Goal: Task Accomplishment & Management: Use online tool/utility

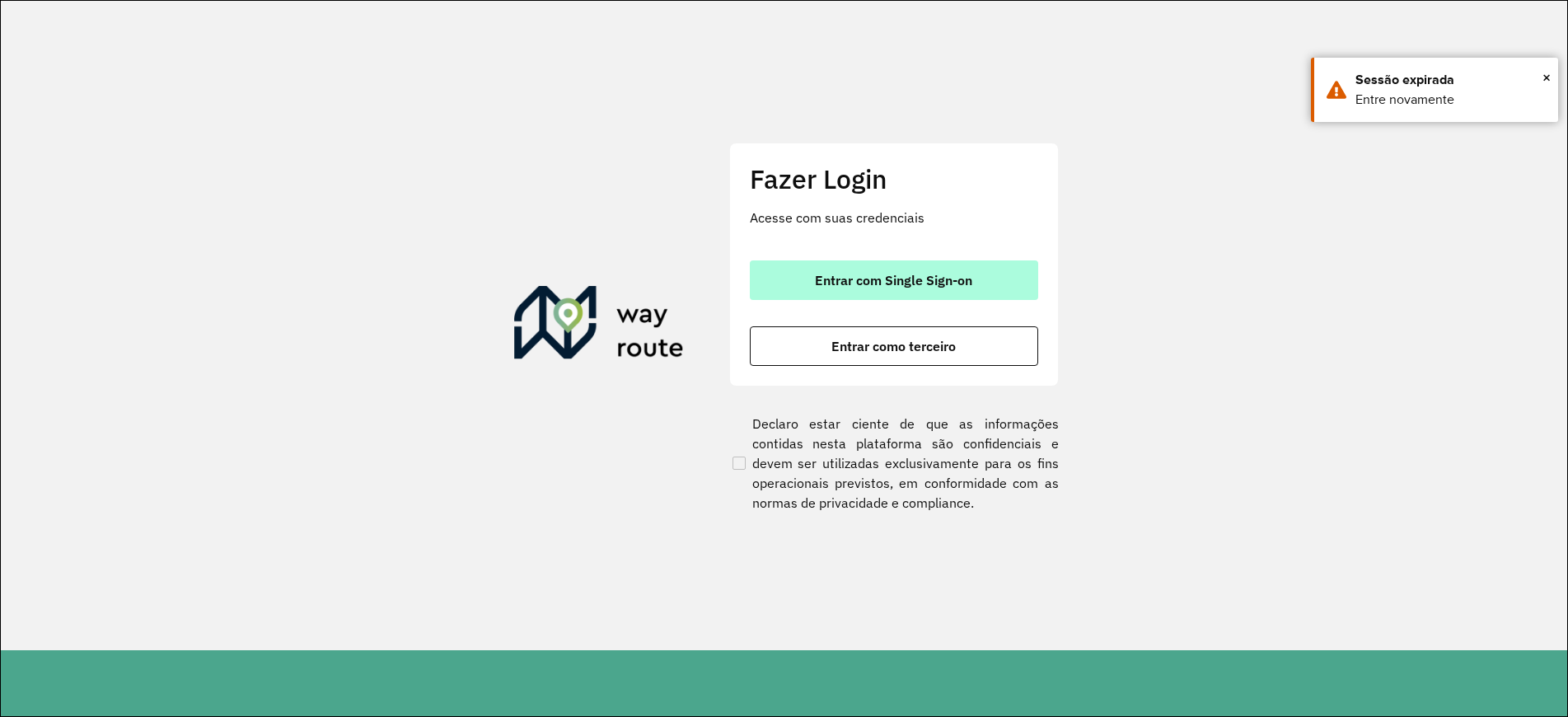
click at [836, 280] on span "Entrar com Single Sign-on" at bounding box center [893, 280] width 157 height 13
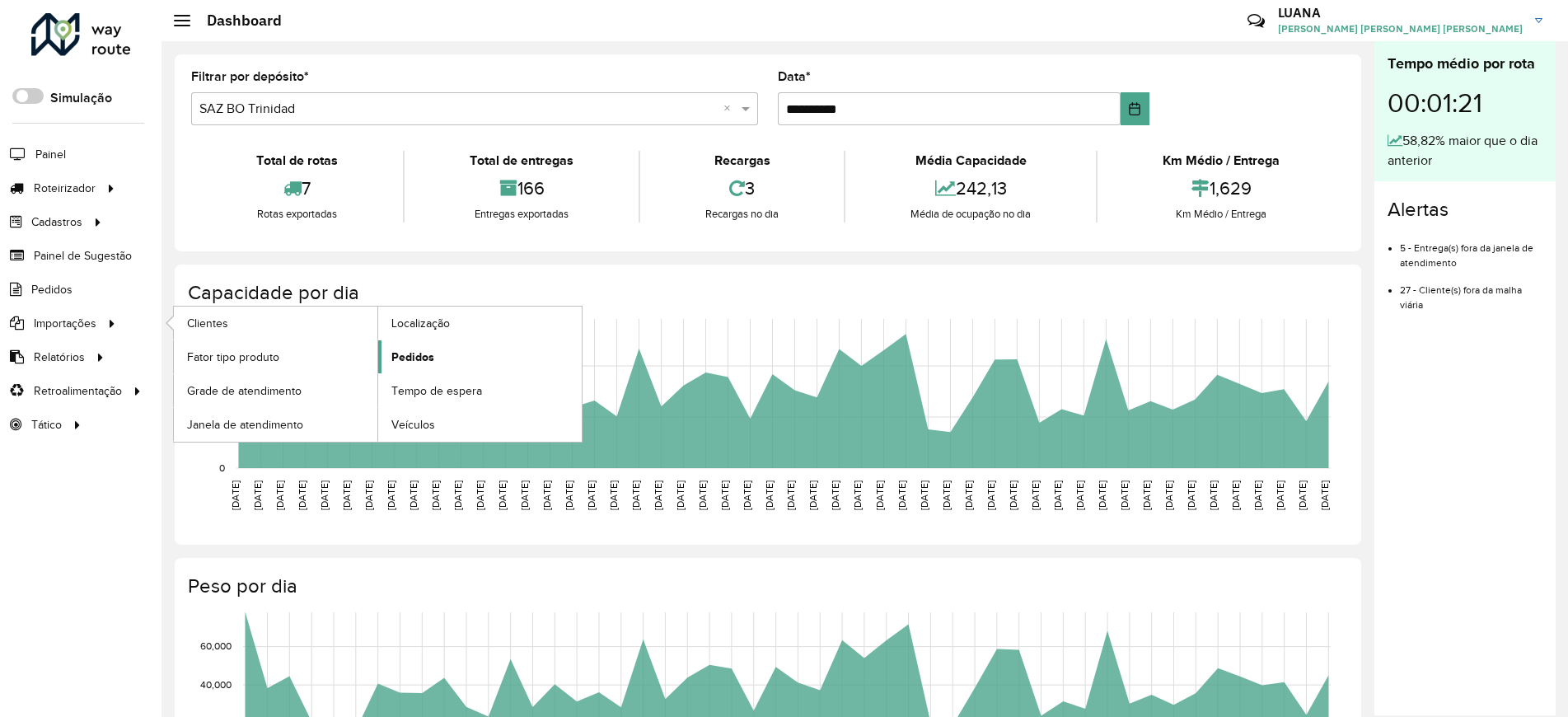
click at [425, 357] on span "Pedidos" at bounding box center [413, 357] width 43 height 17
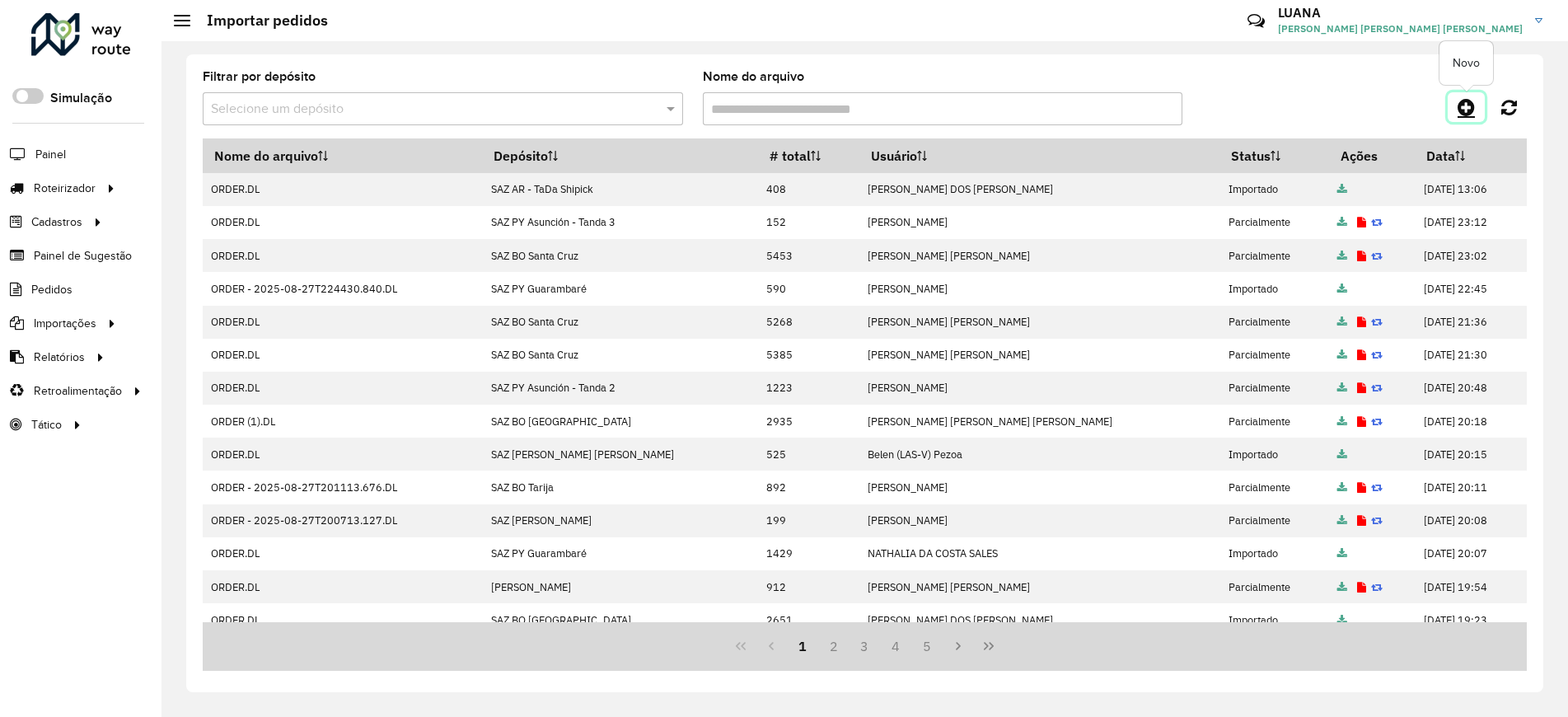
click at [1459, 113] on icon at bounding box center [1466, 107] width 17 height 20
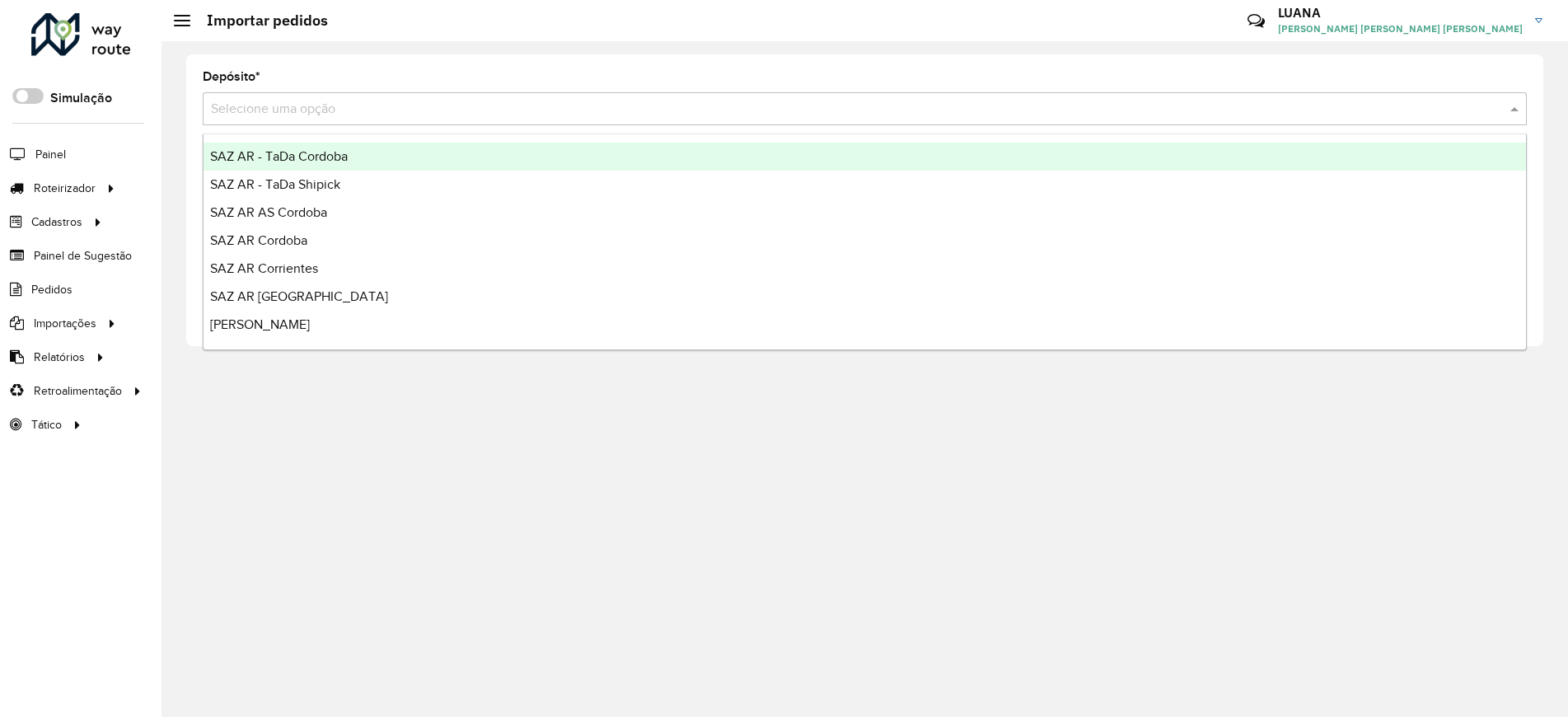
click at [1260, 118] on input "text" at bounding box center [847, 109] width 1274 height 20
type input "*"
type input "*****"
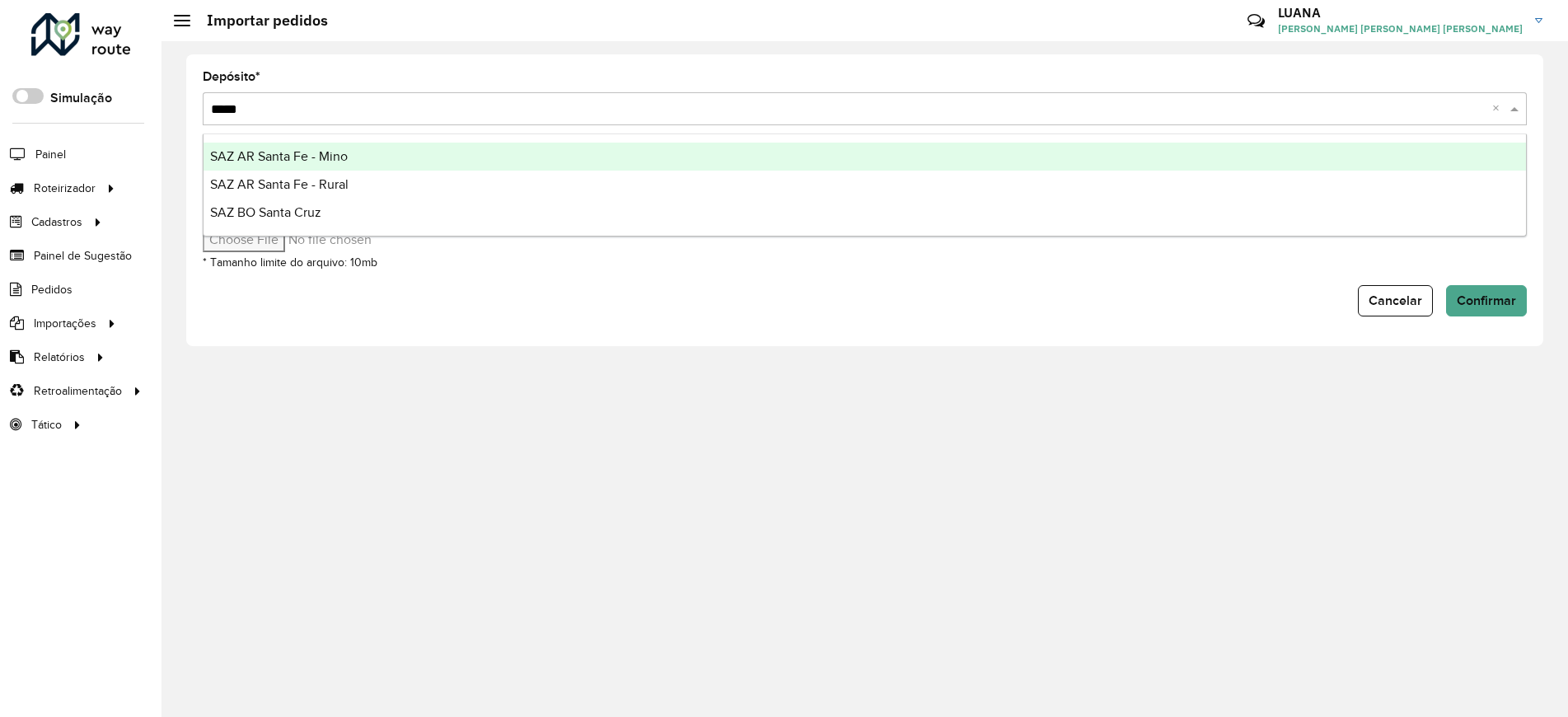
click at [1214, 161] on div "SAZ AR Santa Fe - Mino" at bounding box center [864, 156] width 1322 height 28
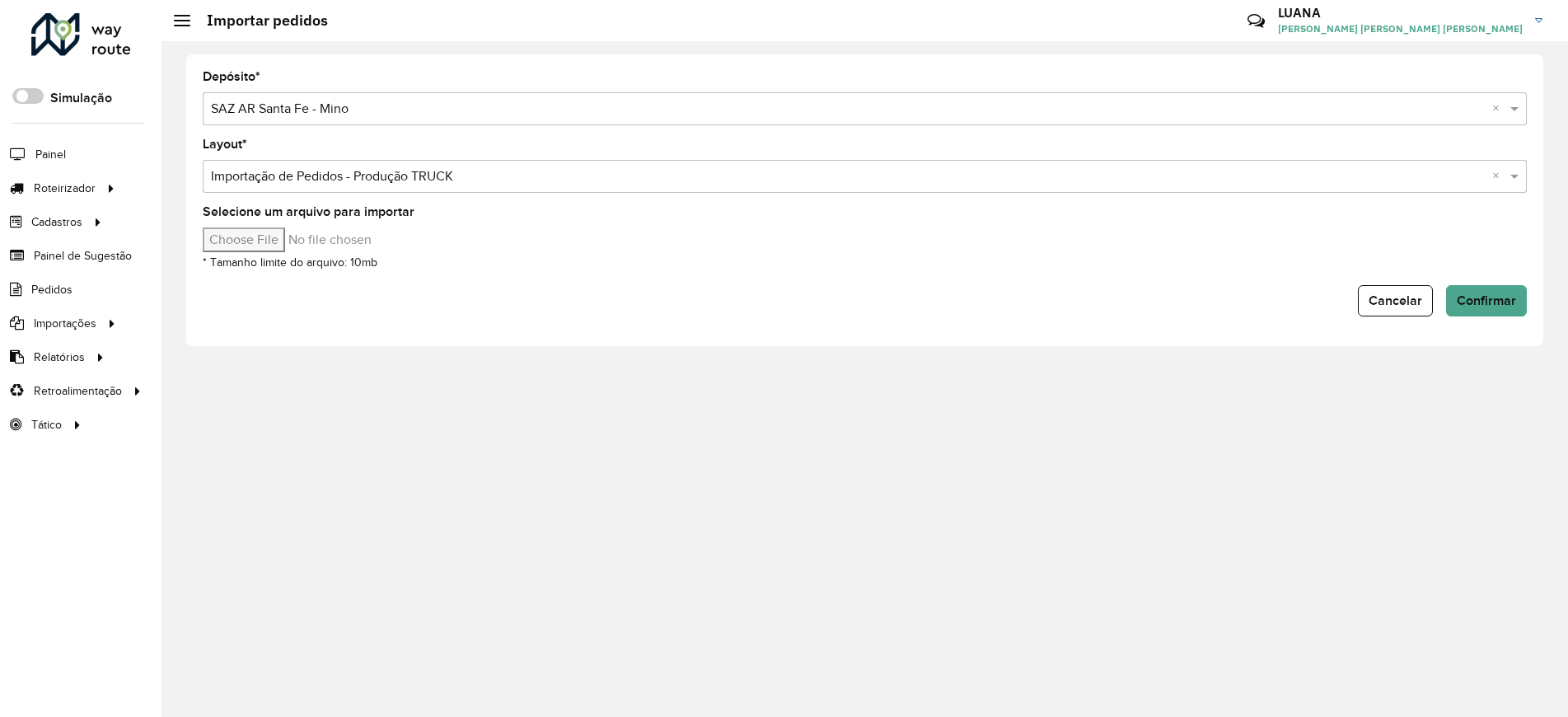
click at [258, 244] on input "Selecione um arquivo para importar" at bounding box center [343, 240] width 280 height 25
type input "**********"
click at [1465, 293] on span "Confirmar" at bounding box center [1486, 300] width 59 height 14
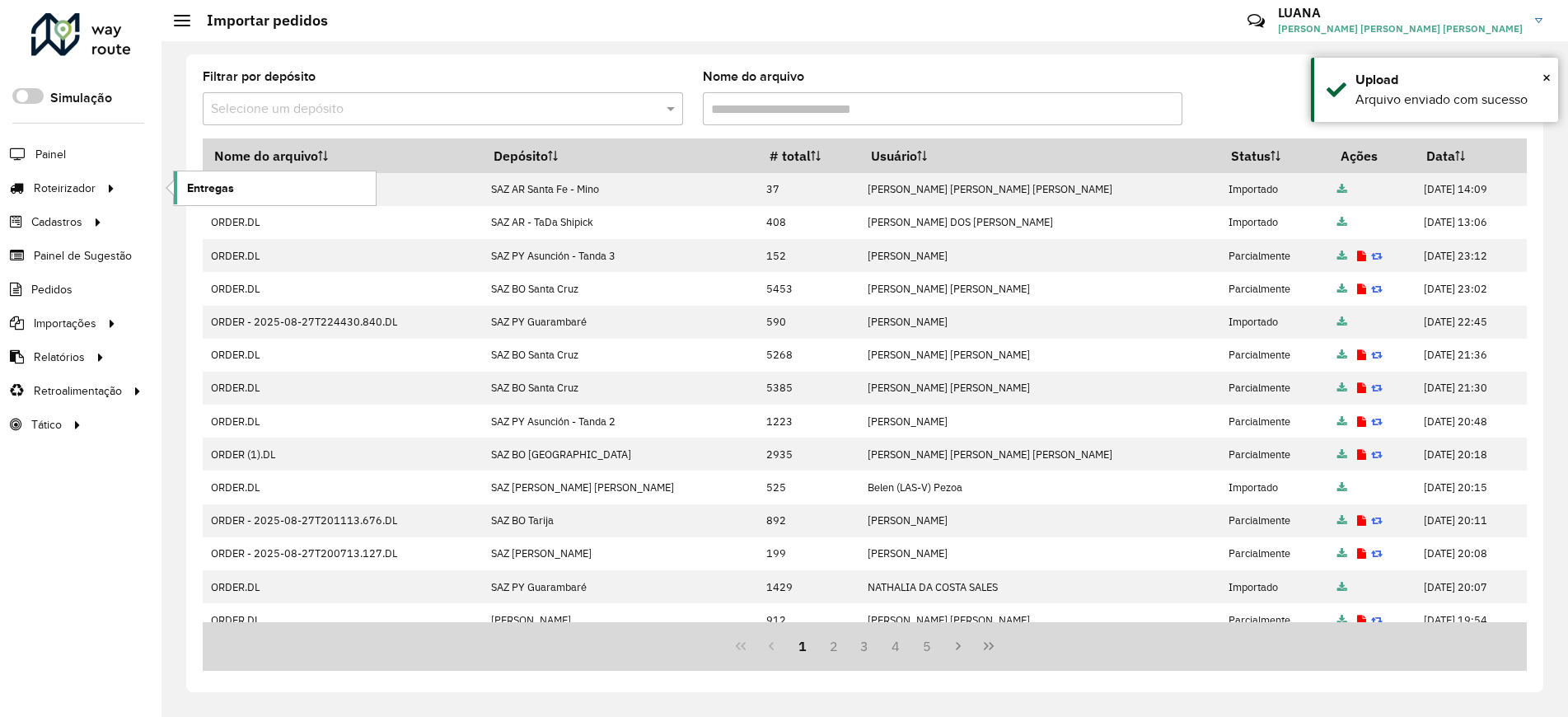
click at [222, 189] on span "Entregas" at bounding box center [210, 189] width 47 height 17
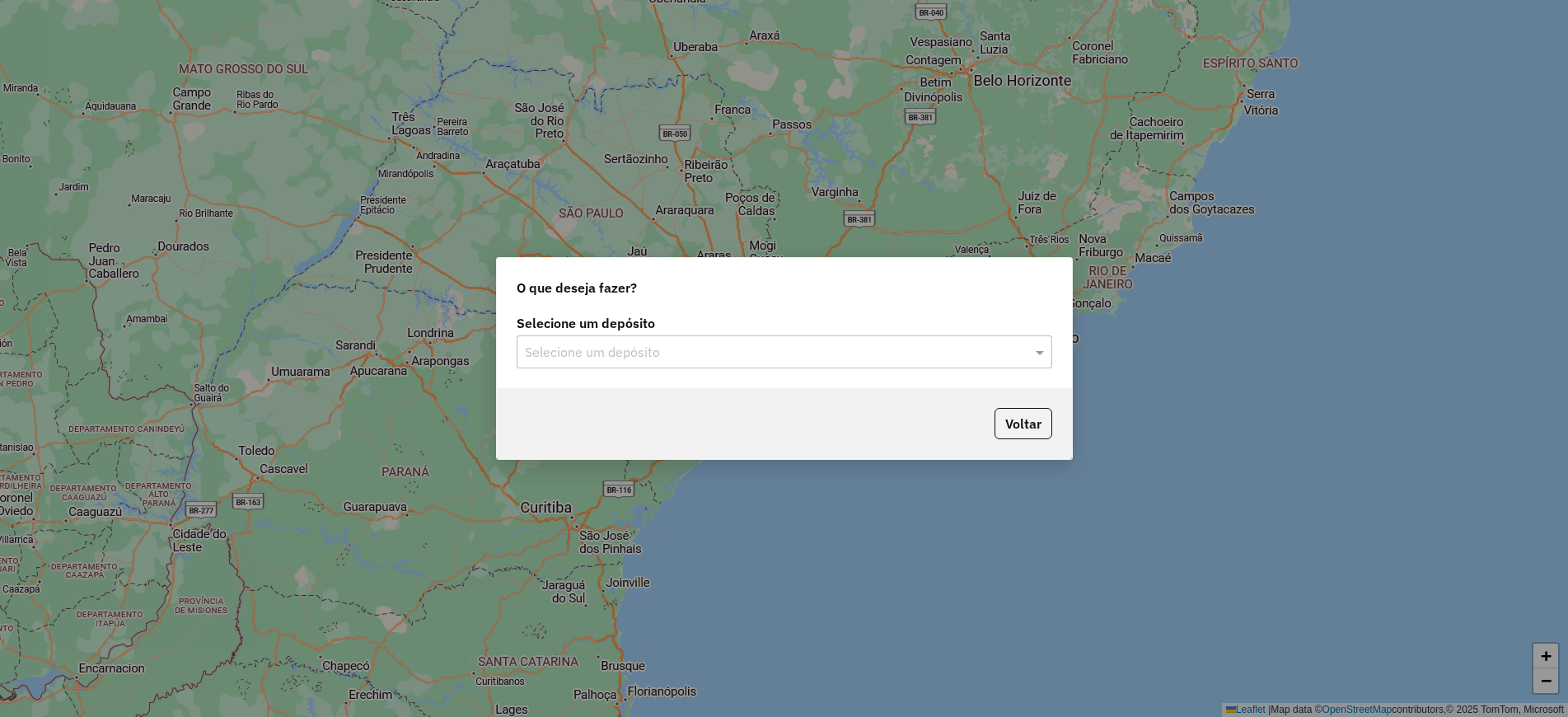
click at [755, 351] on input "text" at bounding box center [768, 352] width 486 height 20
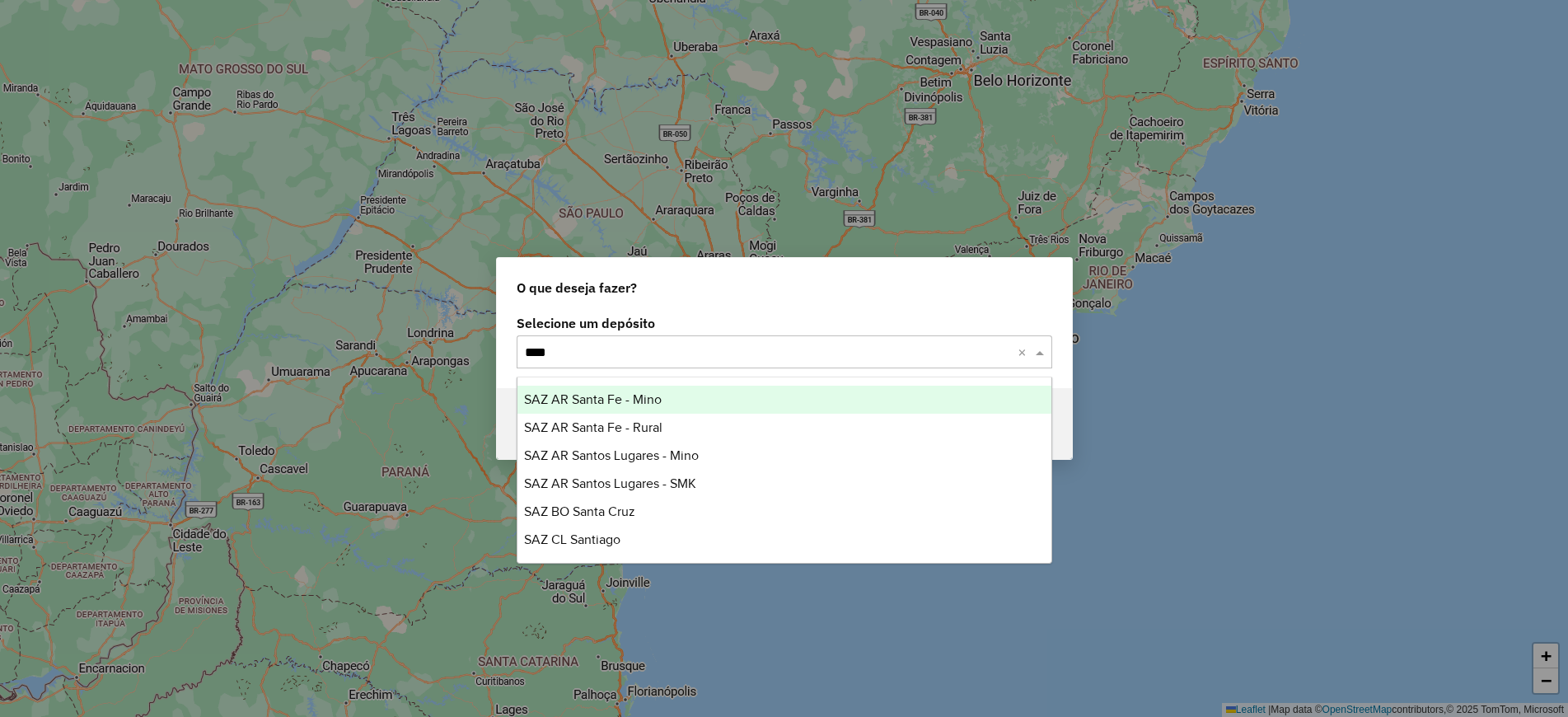
type input "*****"
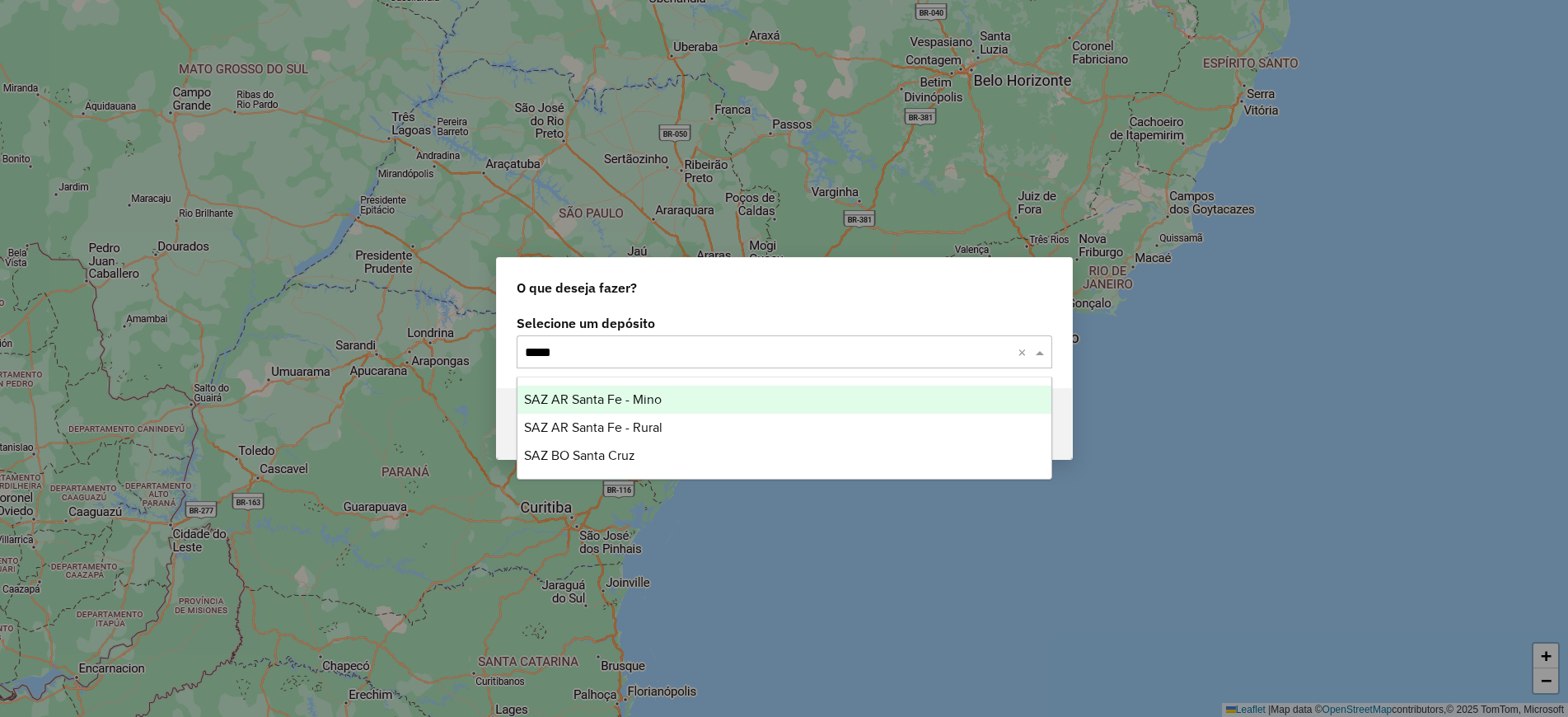
click at [773, 386] on div "SAZ AR Santa Fe - Mino" at bounding box center [784, 399] width 534 height 28
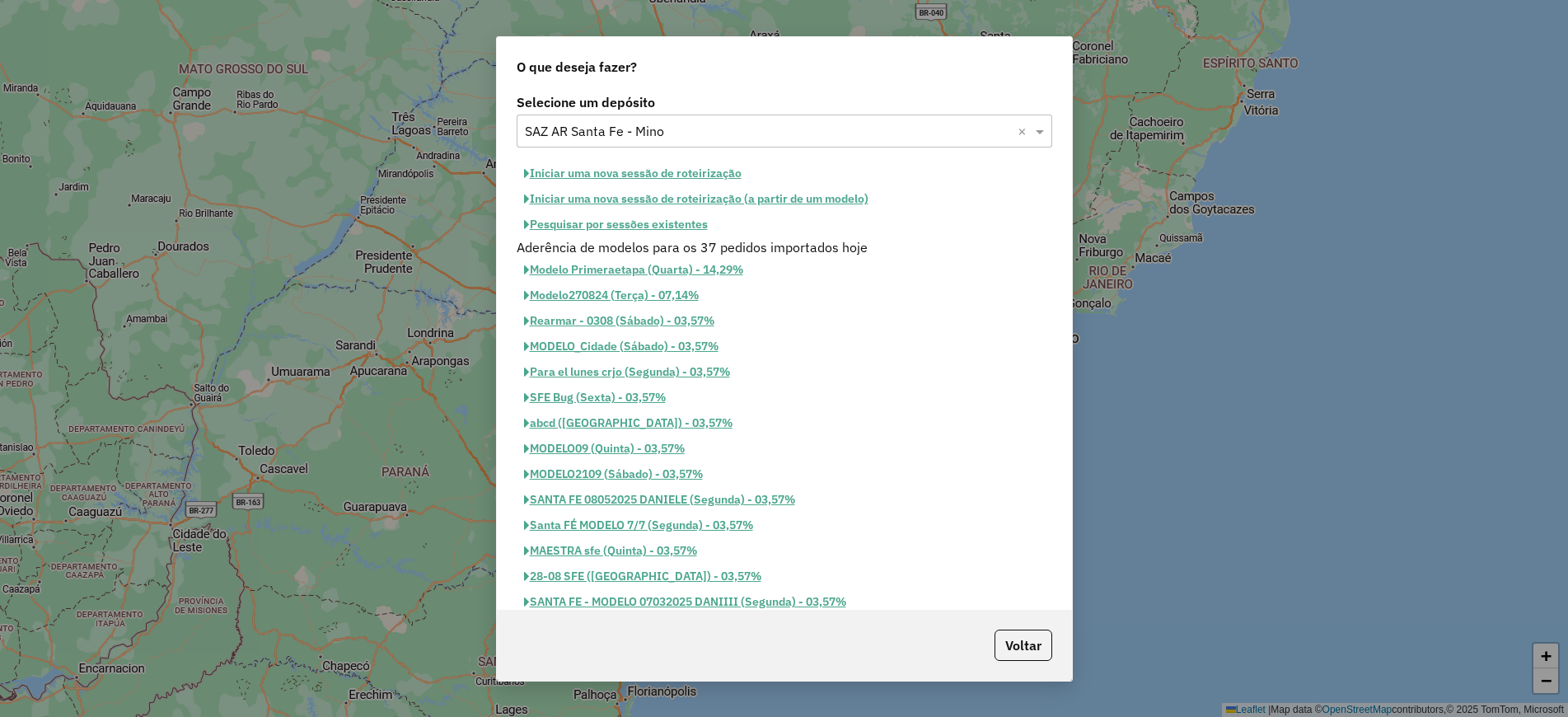
click at [653, 170] on button "Iniciar uma nova sessão de roteirização" at bounding box center [633, 173] width 233 height 26
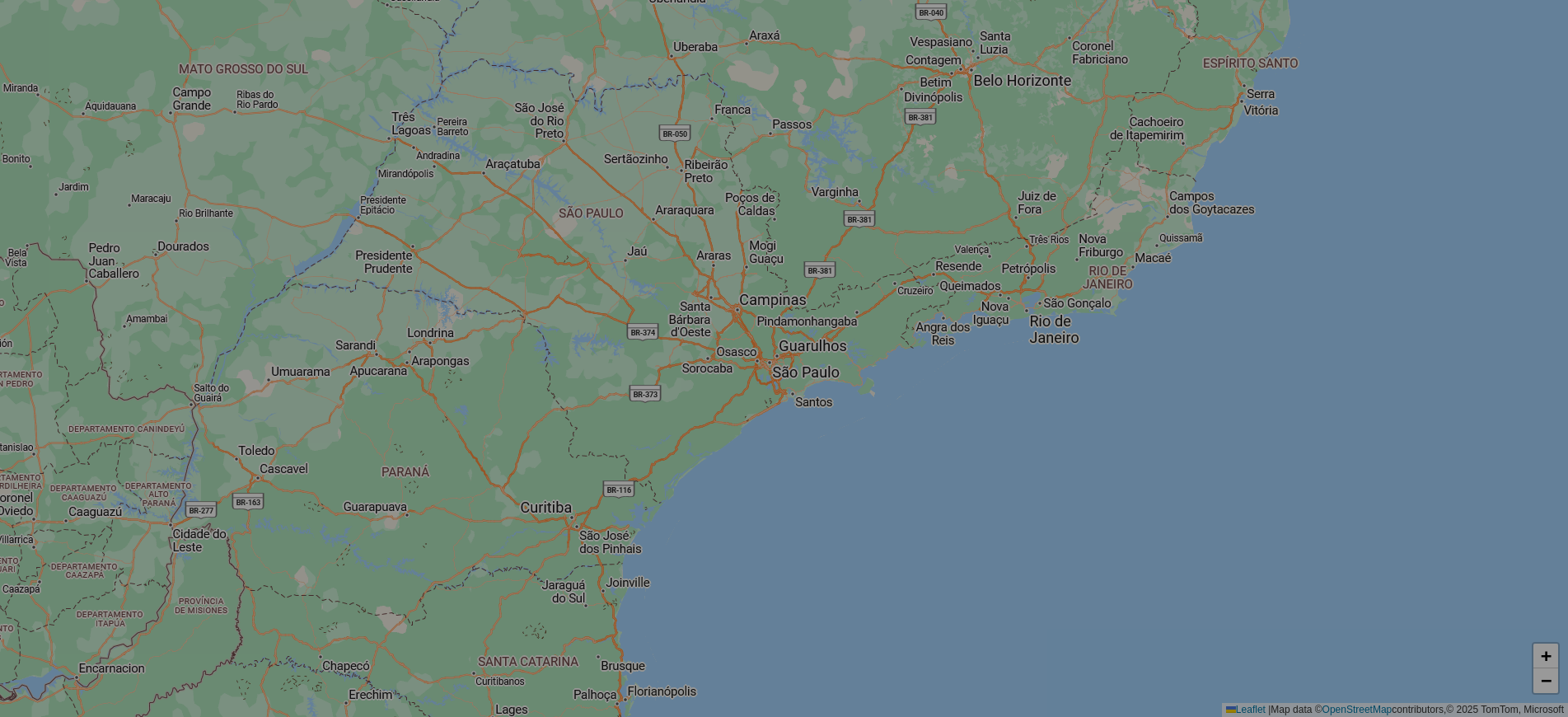
select select "*"
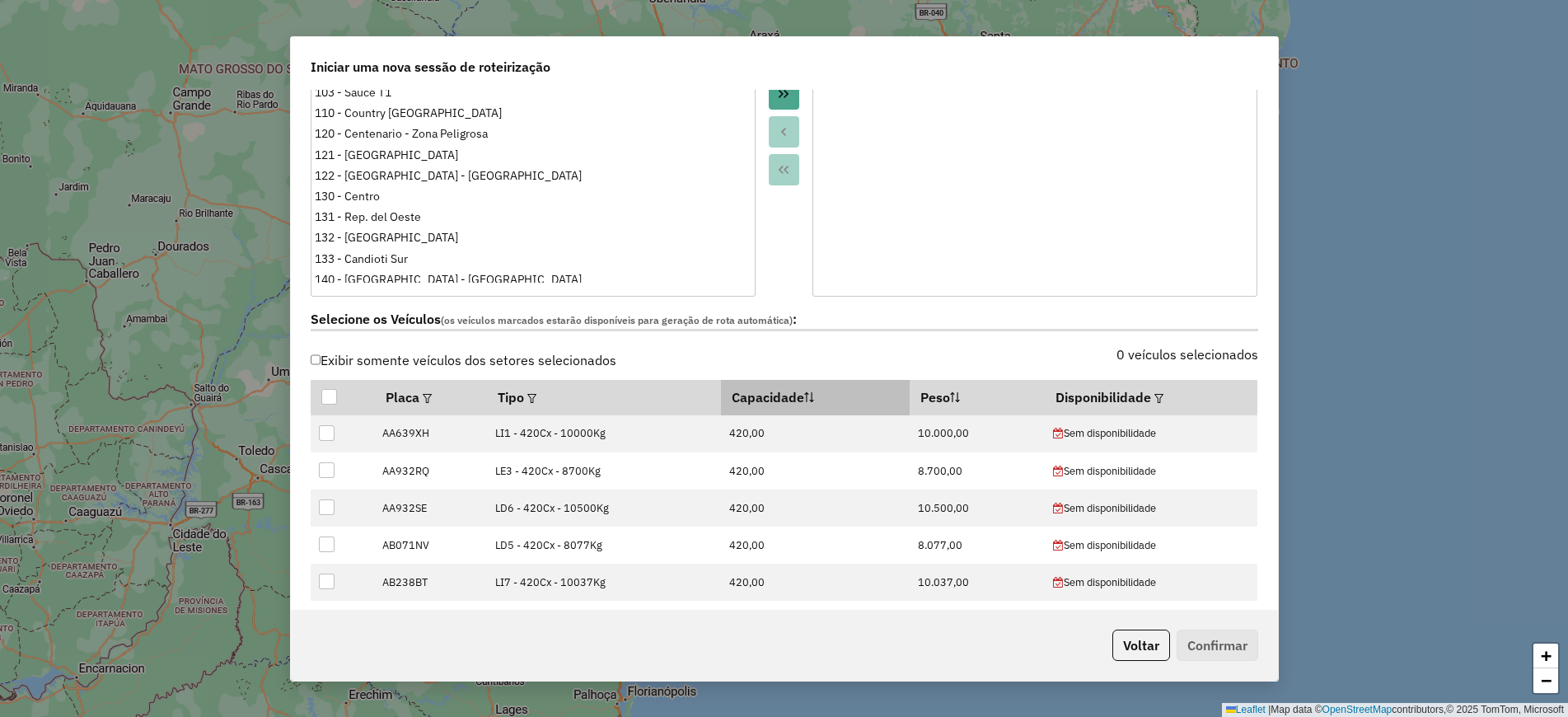
scroll to position [412, 0]
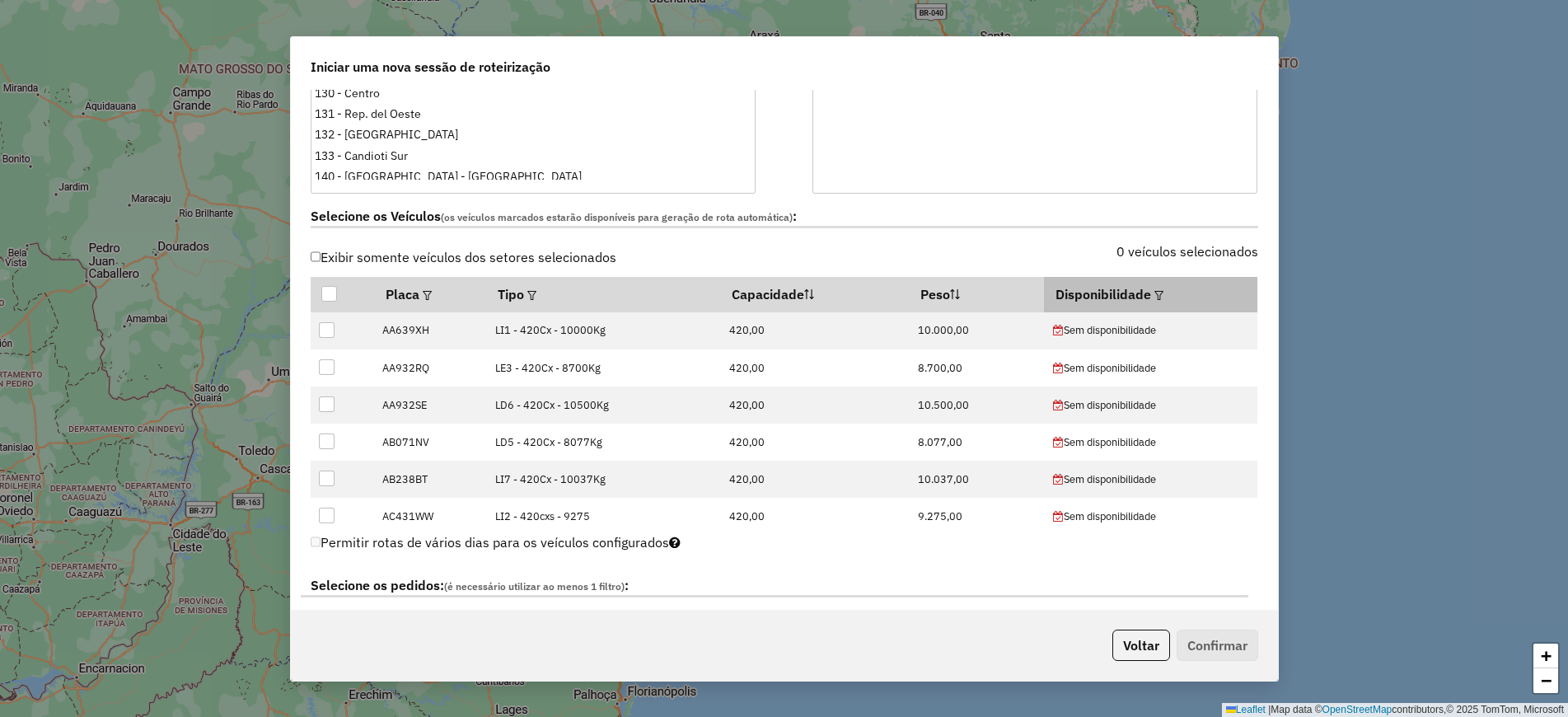
click at [1132, 298] on th "Disponibilidade" at bounding box center [1150, 294] width 213 height 34
click at [1151, 290] on div at bounding box center [1156, 294] width 12 height 20
click at [1154, 297] on em at bounding box center [1158, 295] width 9 height 9
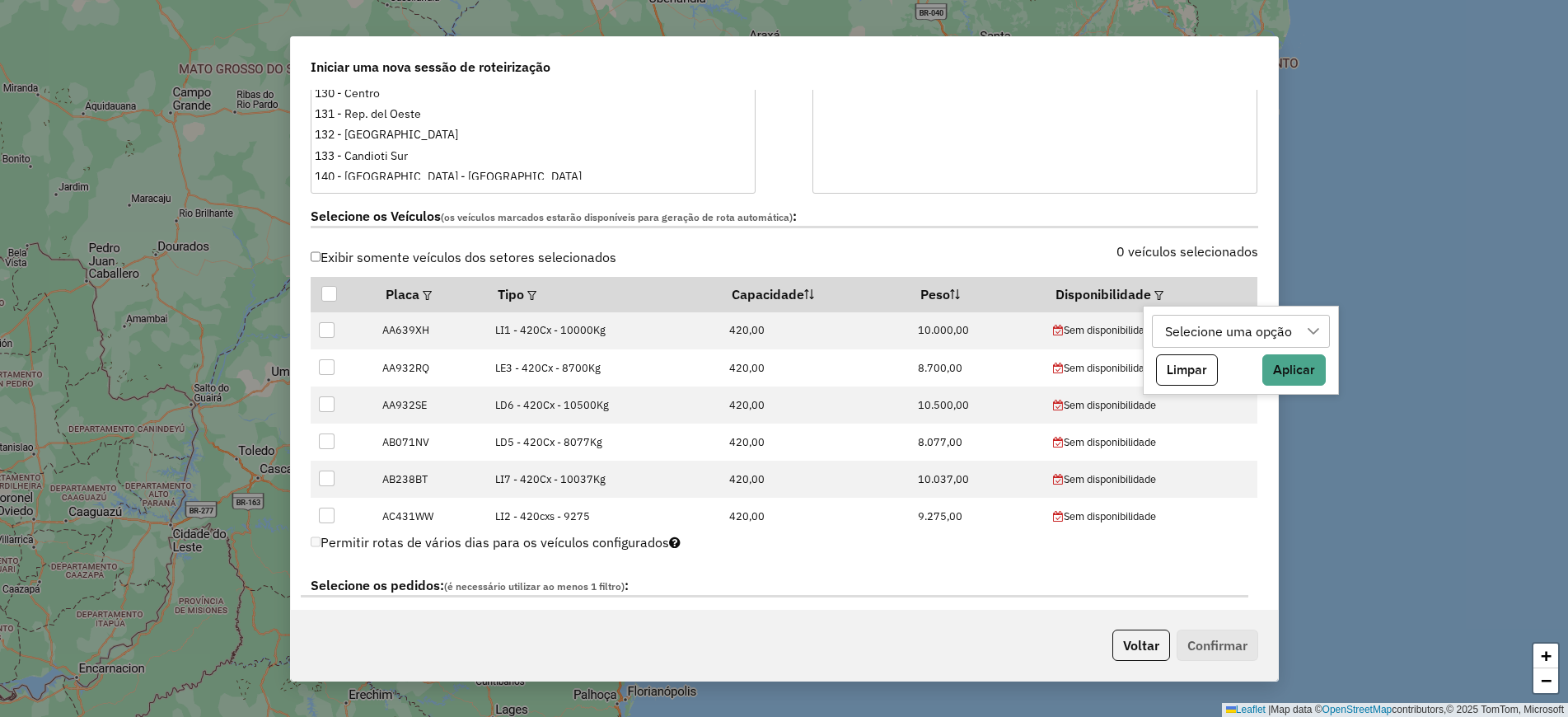
click at [1226, 340] on div "Selecione uma opção" at bounding box center [1228, 331] width 139 height 32
click at [1306, 370] on icon "Close" at bounding box center [1304, 371] width 13 height 13
click at [1179, 382] on button "Limpar" at bounding box center [1186, 370] width 62 height 32
click at [1030, 258] on div "0 veículos selecionados" at bounding box center [1025, 260] width 483 height 32
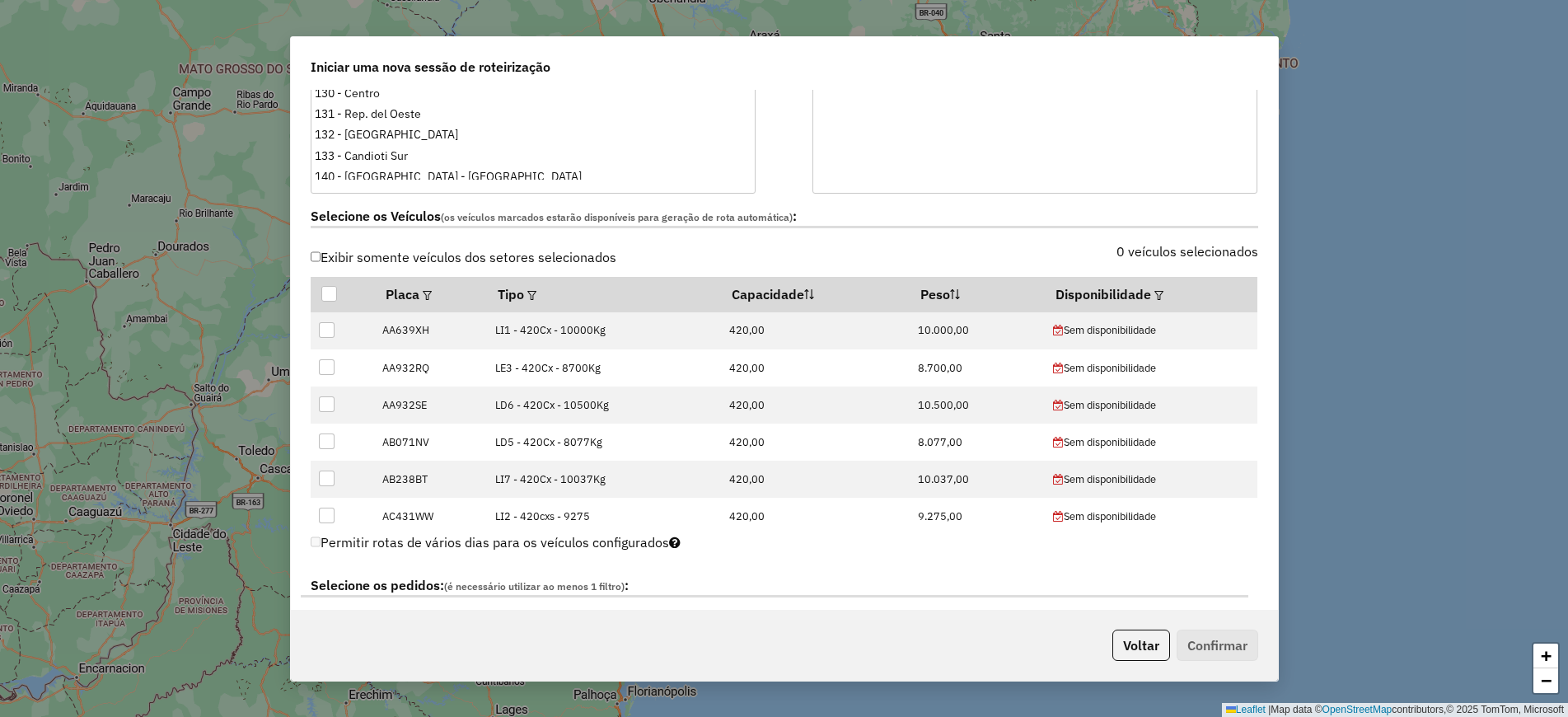
scroll to position [617, 0]
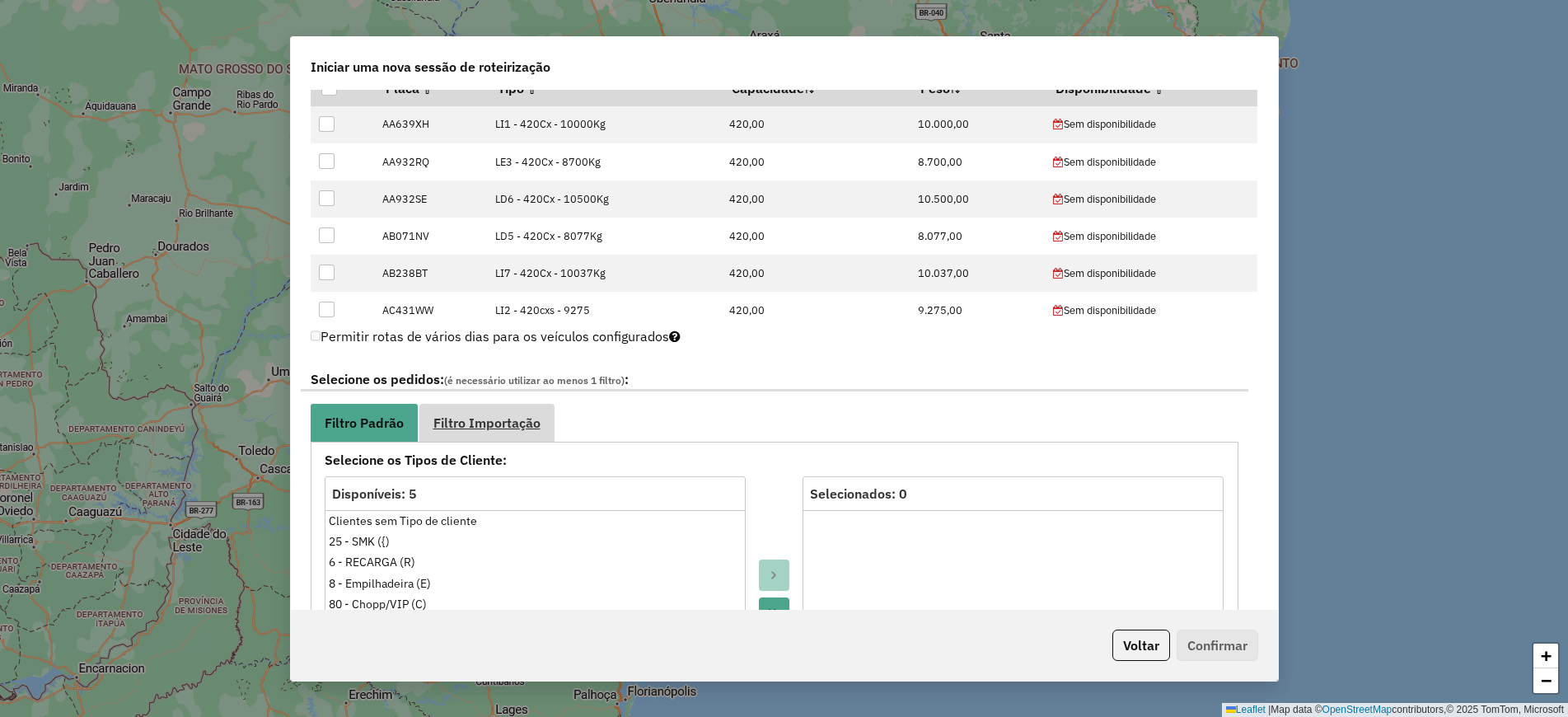
click at [459, 424] on span "Filtro Importação" at bounding box center [487, 423] width 107 height 13
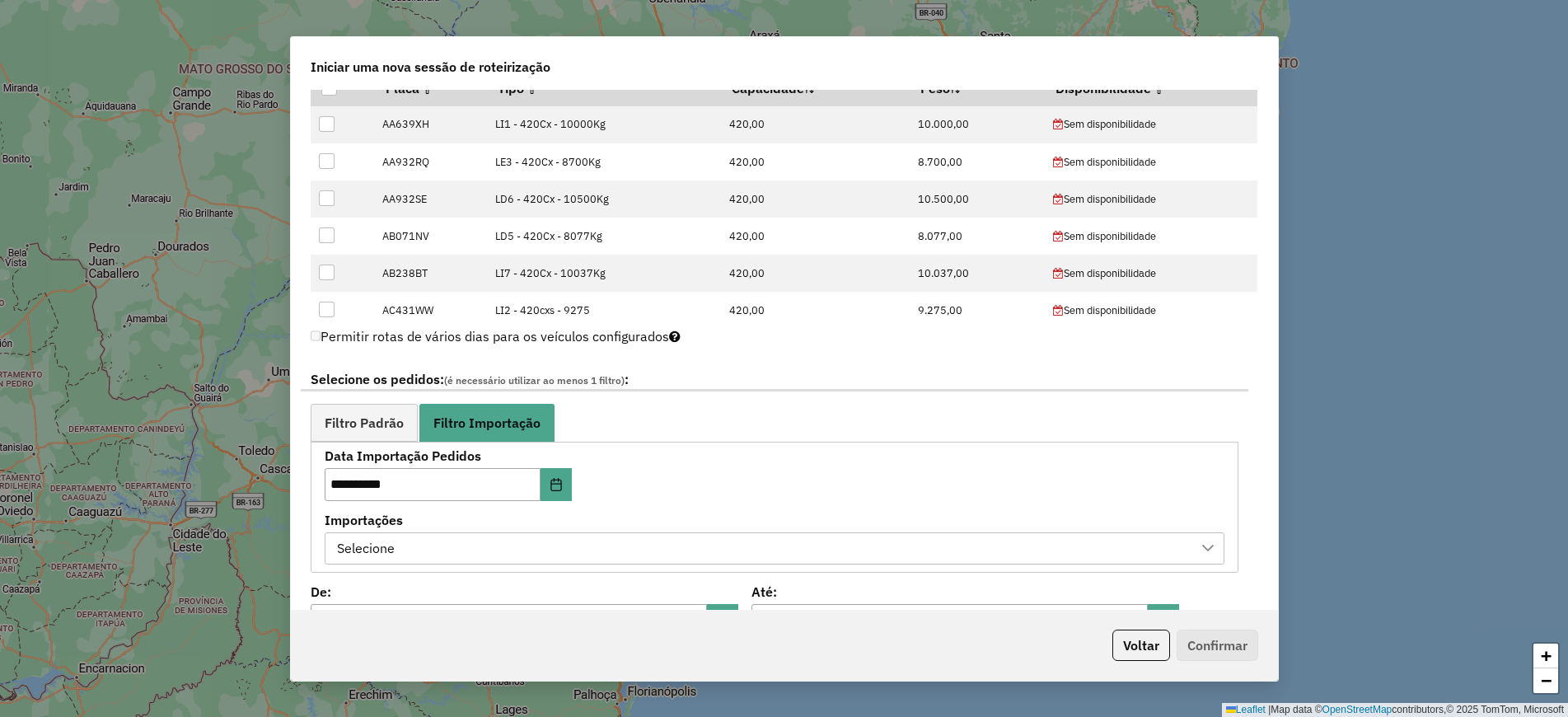
scroll to position [721, 0]
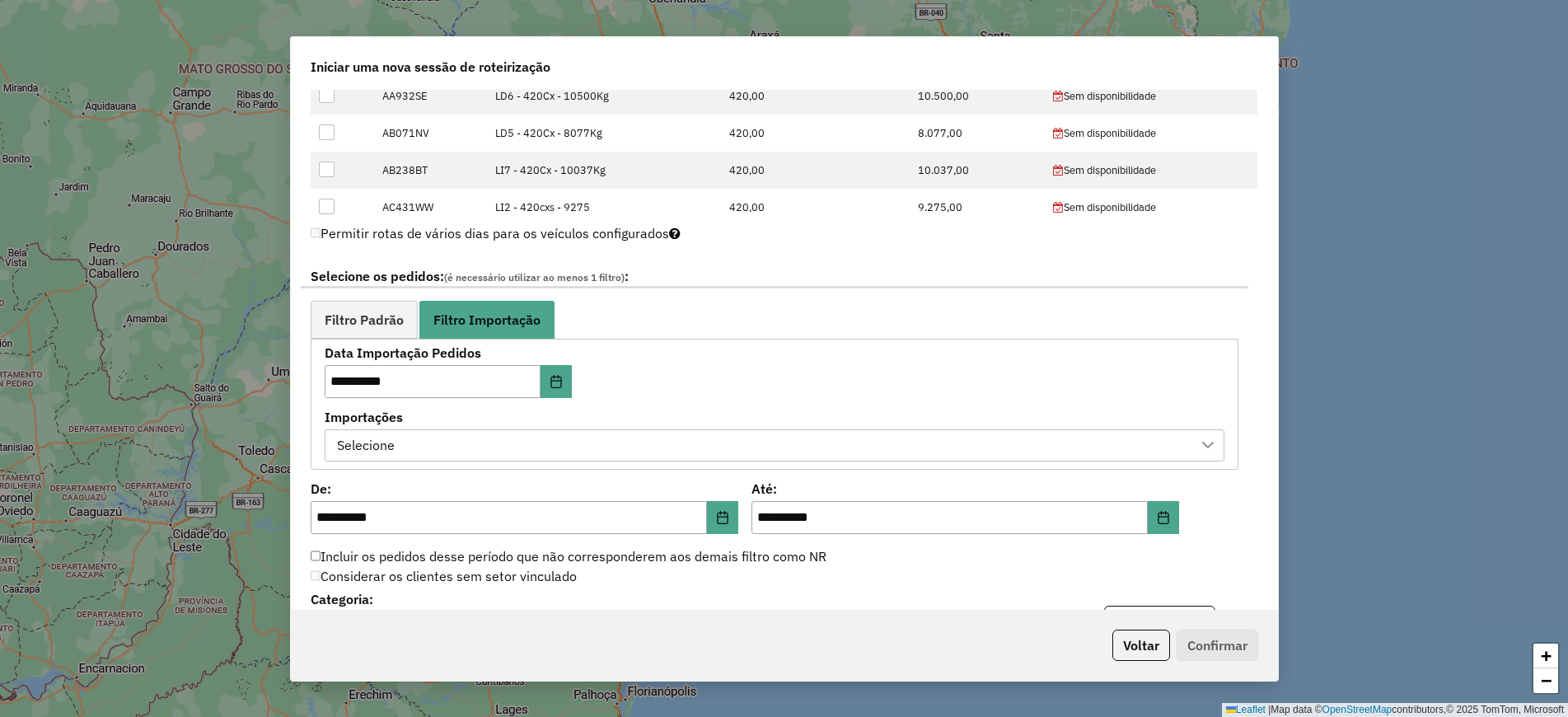
click at [864, 446] on div "Selecione" at bounding box center [762, 445] width 860 height 32
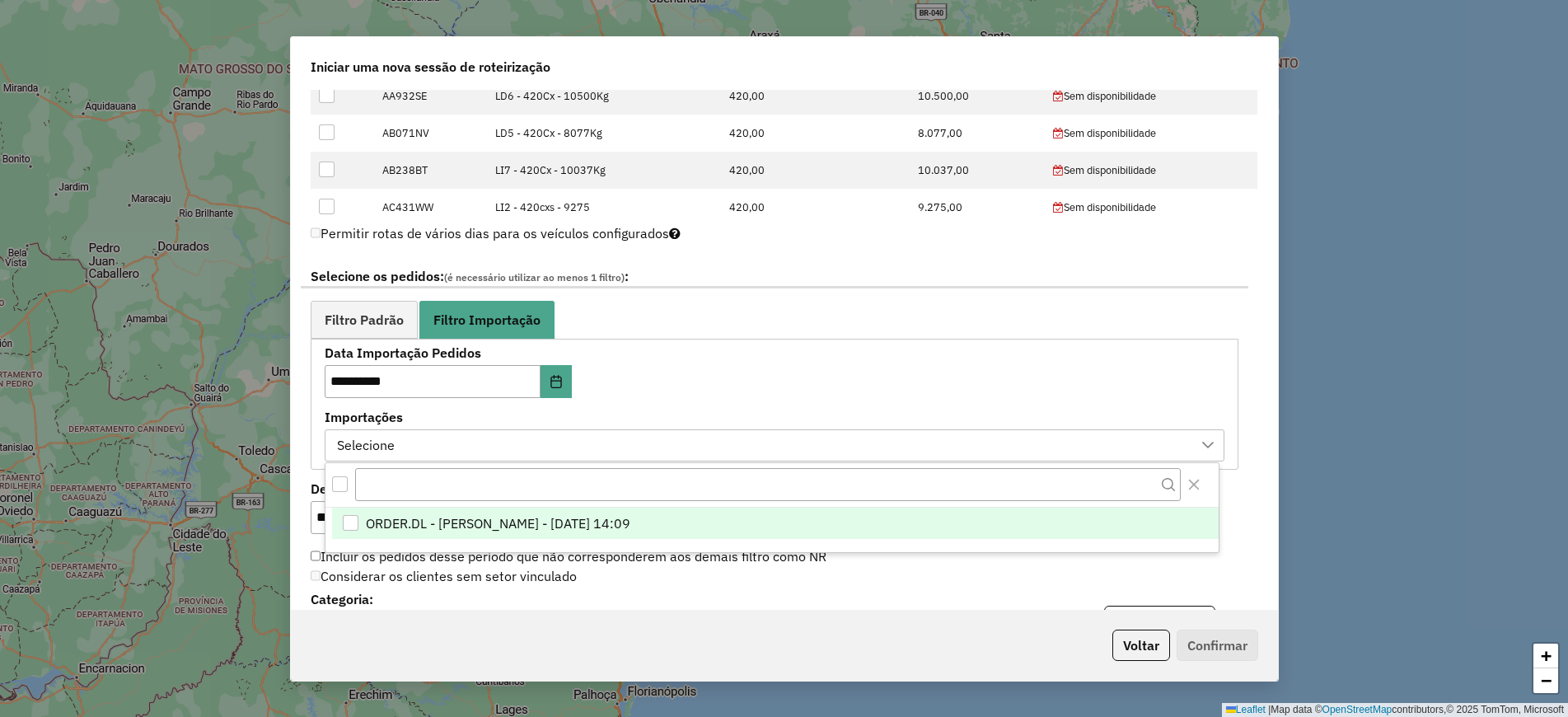
scroll to position [12, 75]
click at [876, 516] on li "ORDER.DL - [PERSON_NAME] - [DATE] 14:09" at bounding box center [775, 523] width 886 height 32
click at [1201, 487] on button "Close" at bounding box center [1194, 484] width 27 height 27
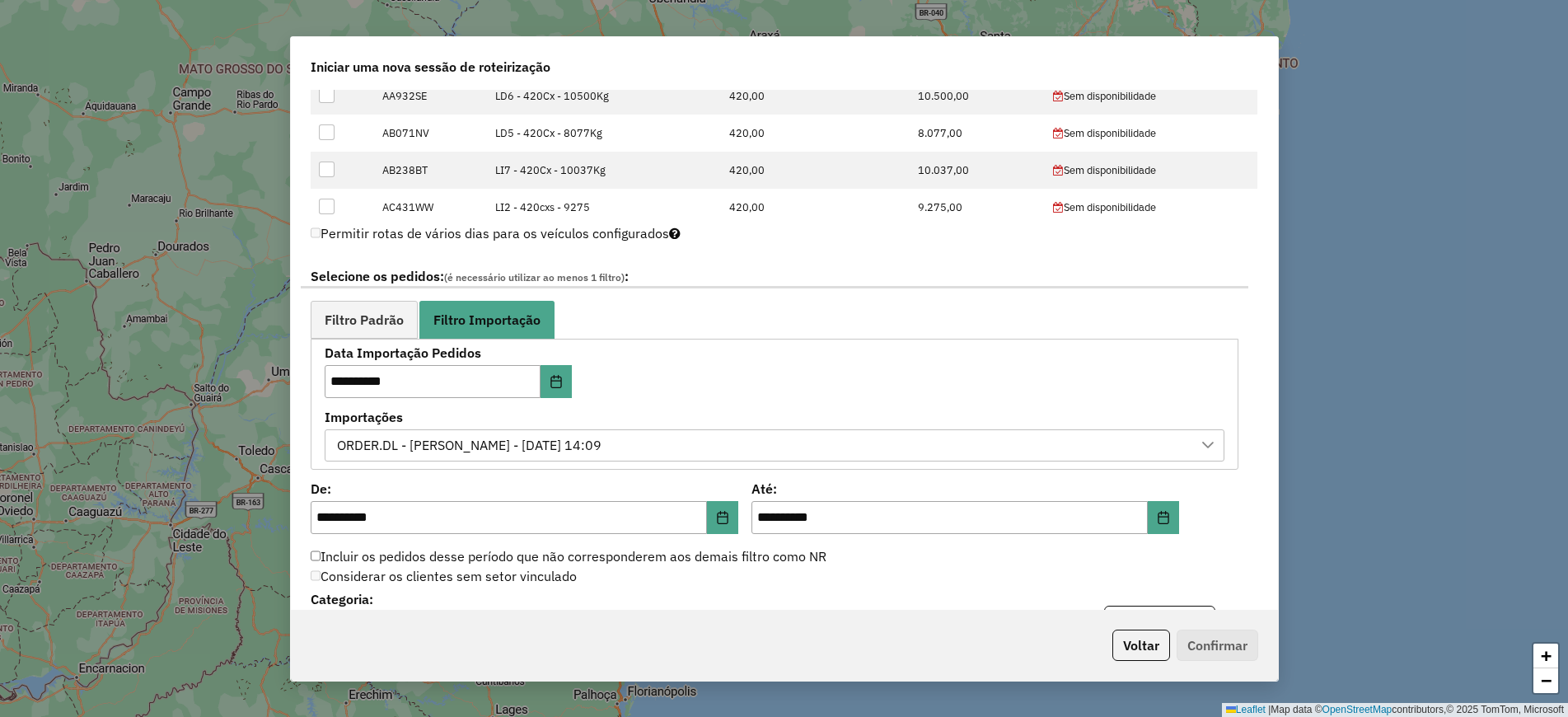
scroll to position [927, 0]
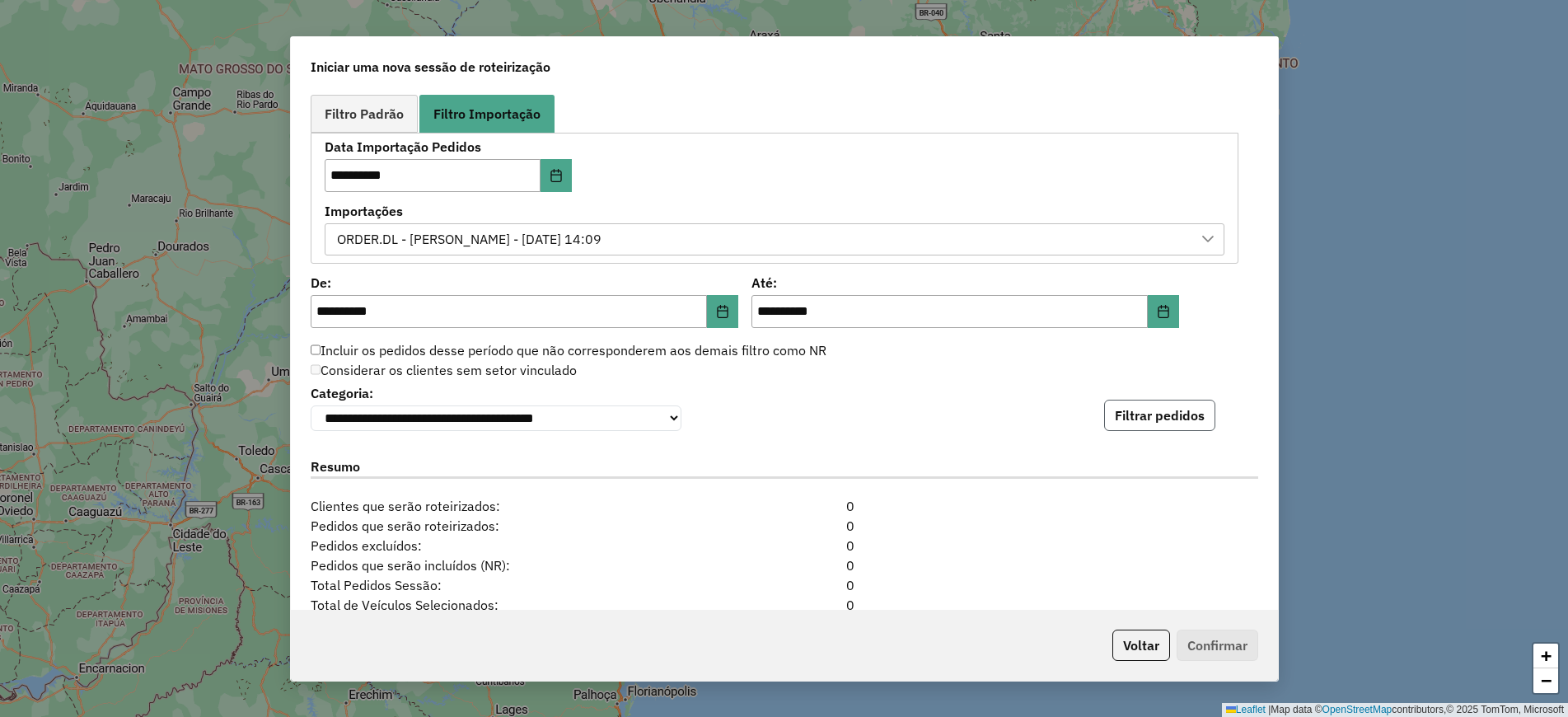
click at [1171, 428] on button "Filtrar pedidos" at bounding box center [1159, 415] width 111 height 32
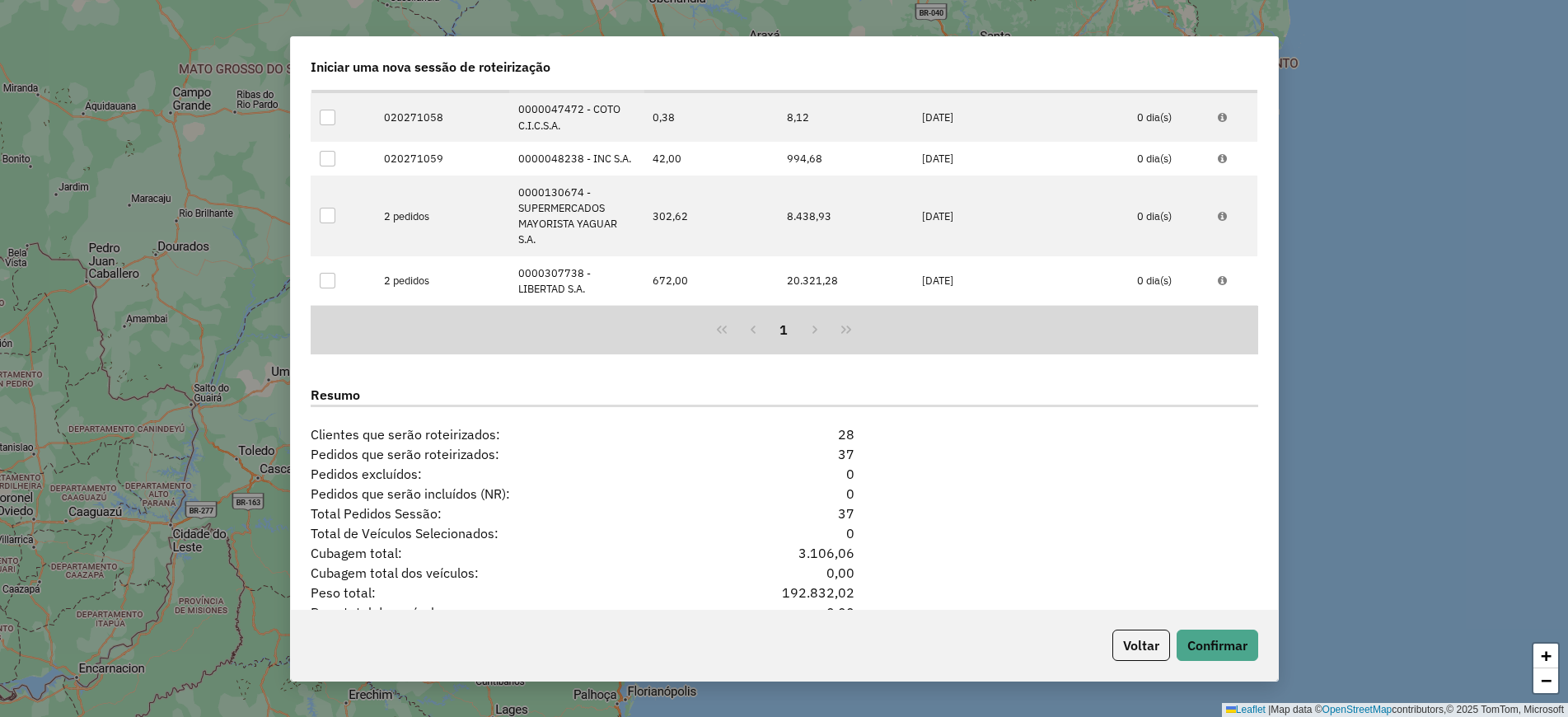
scroll to position [1429, 0]
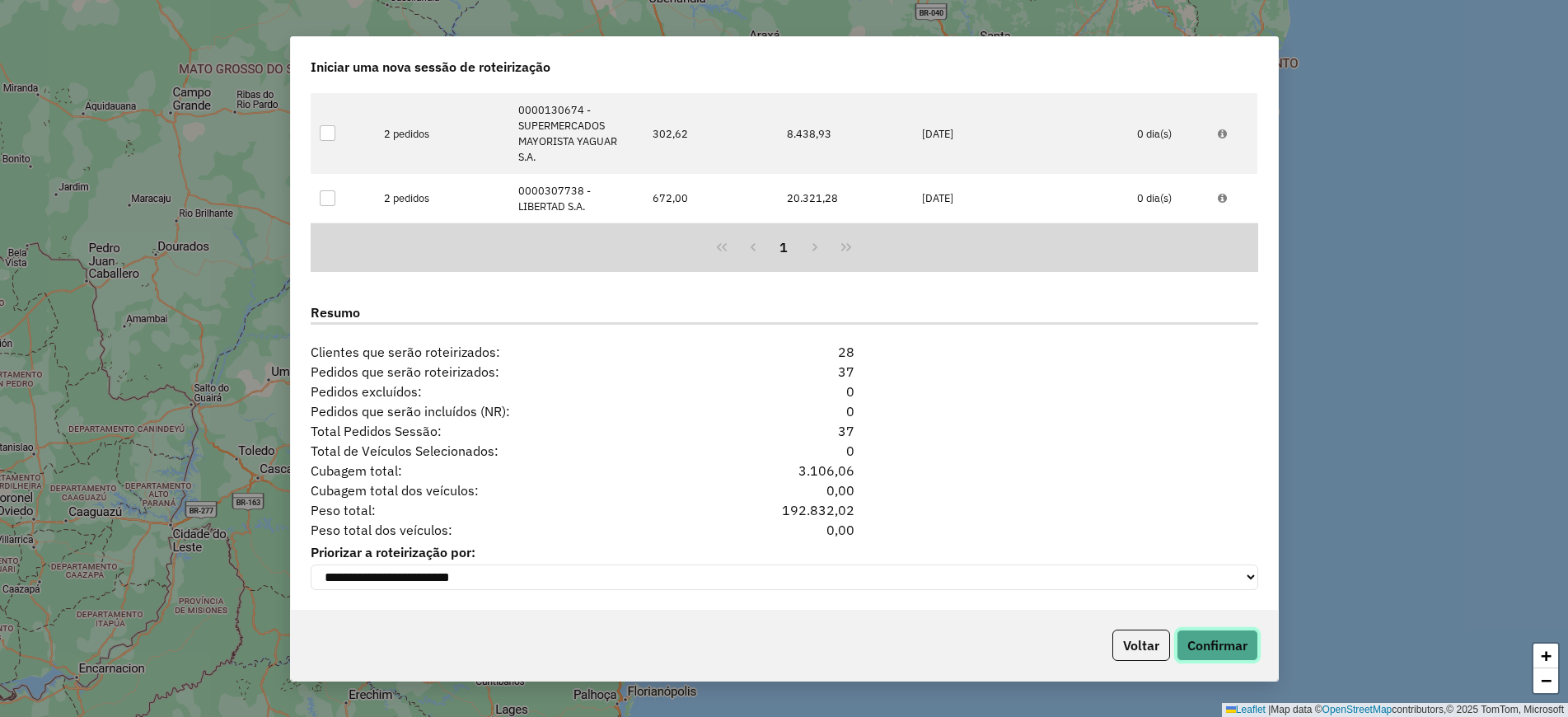
click at [1231, 640] on button "Confirmar" at bounding box center [1217, 644] width 81 height 32
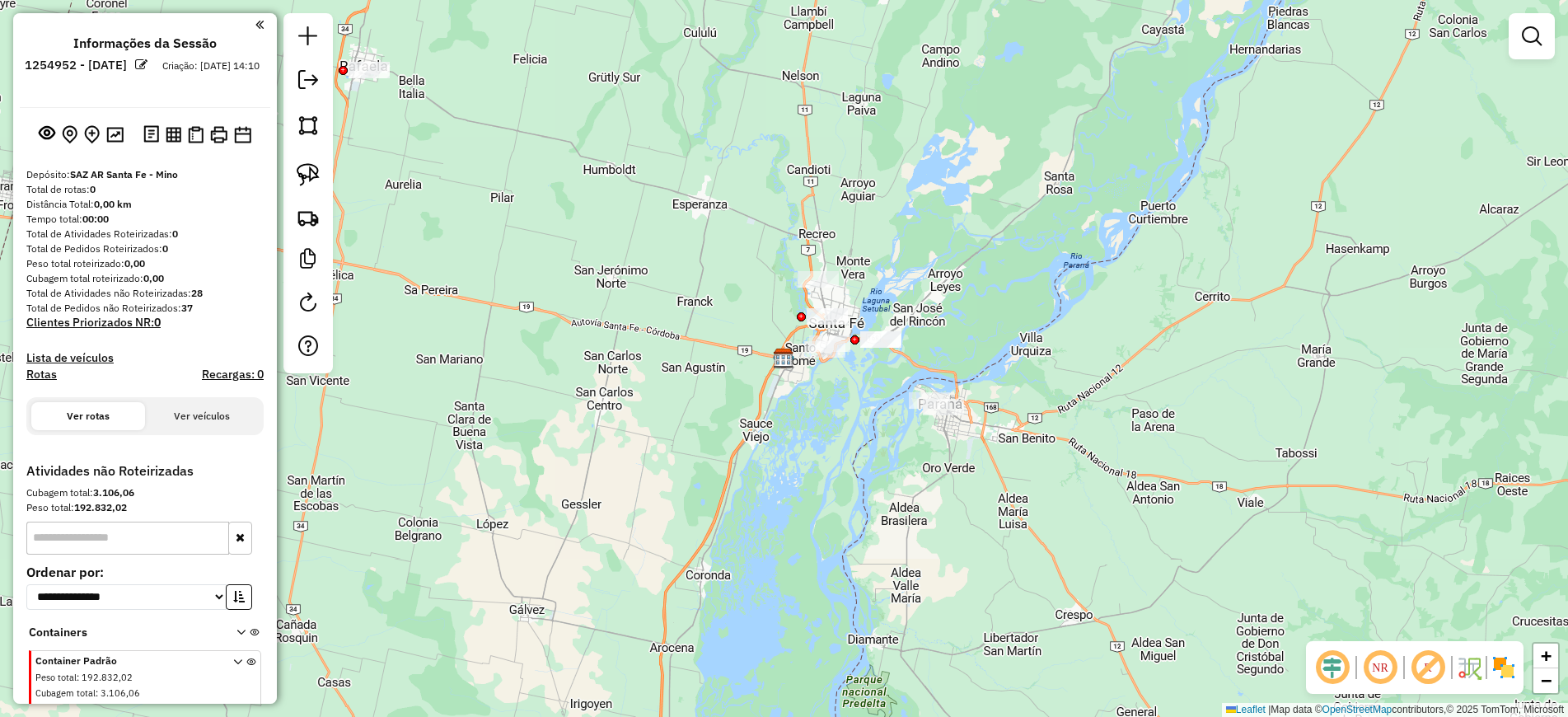
click at [1078, 302] on div "Janela de atendimento Grade de atendimento Capacidade Transportadoras Veículos …" at bounding box center [784, 358] width 1568 height 717
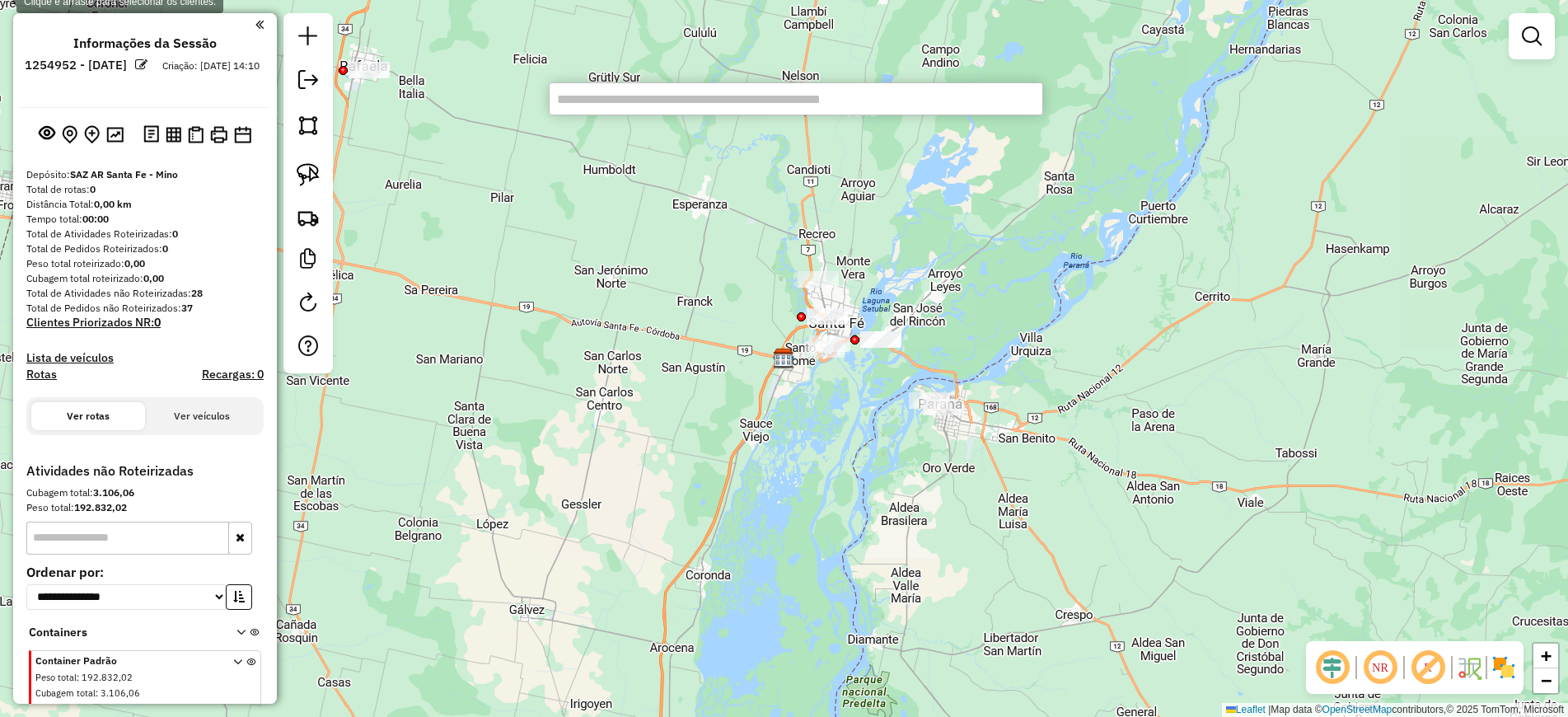
paste input "********"
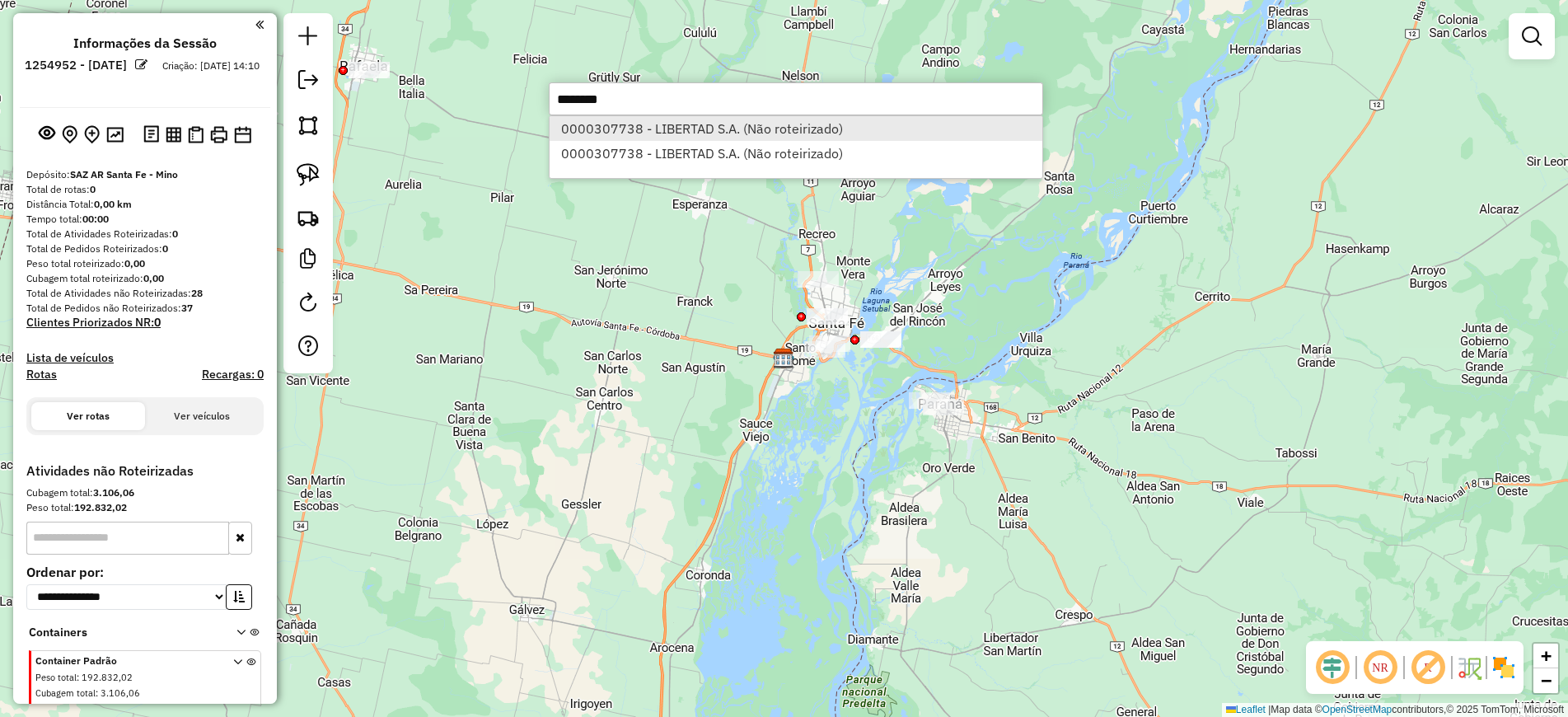
type input "********"
click at [735, 130] on li "0000307738 - LIBERTAD S.A. (Não roteirizado)" at bounding box center [795, 128] width 493 height 25
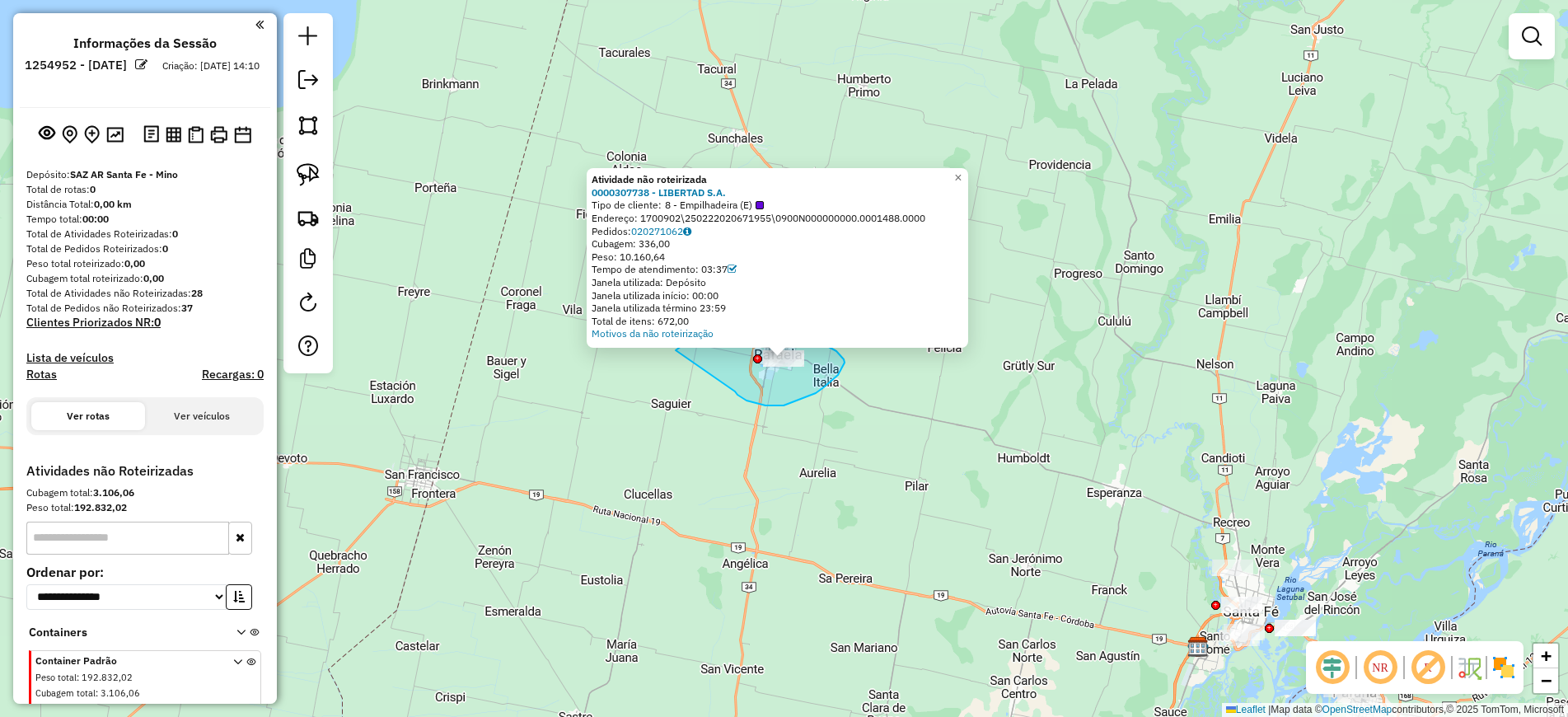
drag, startPoint x: 765, startPoint y: 405, endPoint x: 676, endPoint y: 350, distance: 104.6
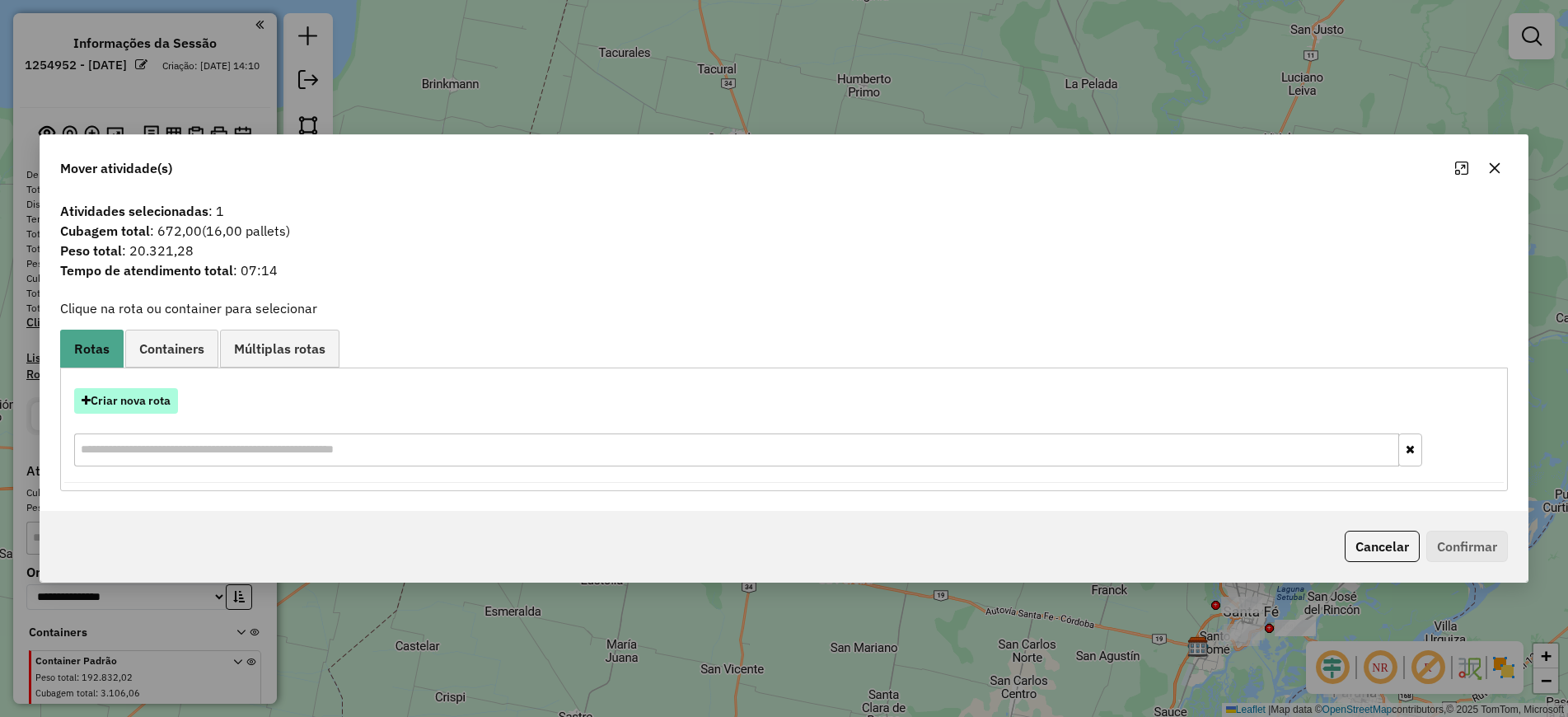
click at [144, 406] on button "Criar nova rota" at bounding box center [125, 400] width 103 height 26
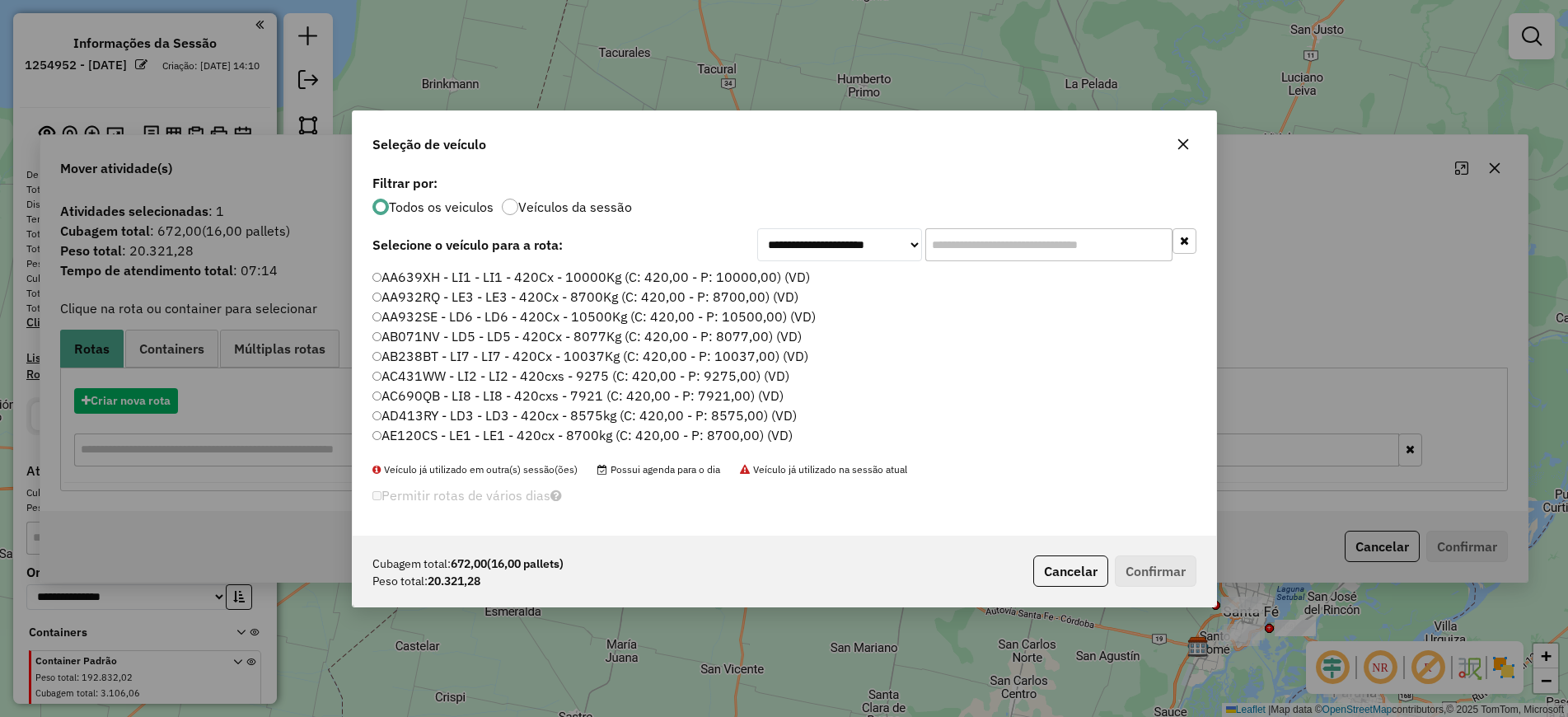
scroll to position [9, 5]
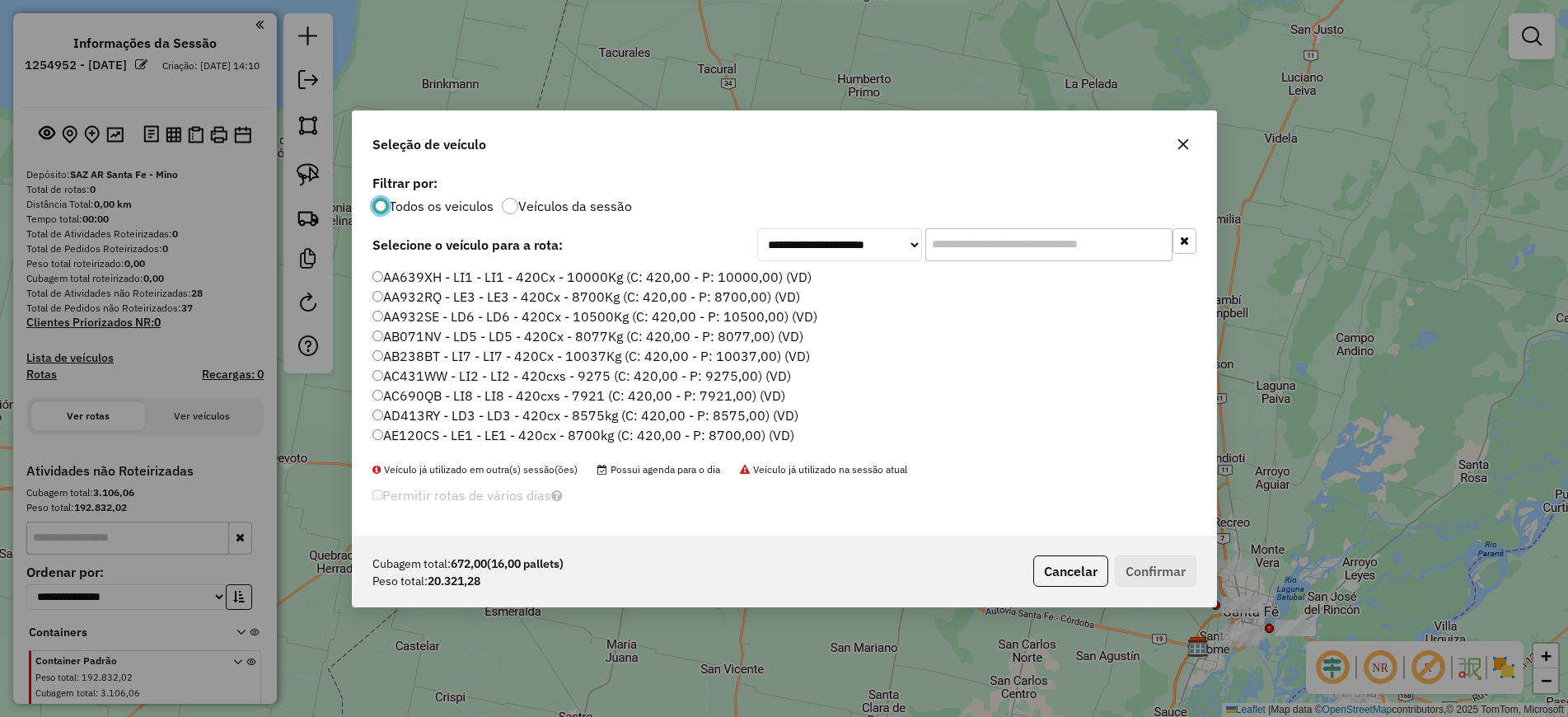
click at [962, 247] on input "text" at bounding box center [1048, 244] width 247 height 33
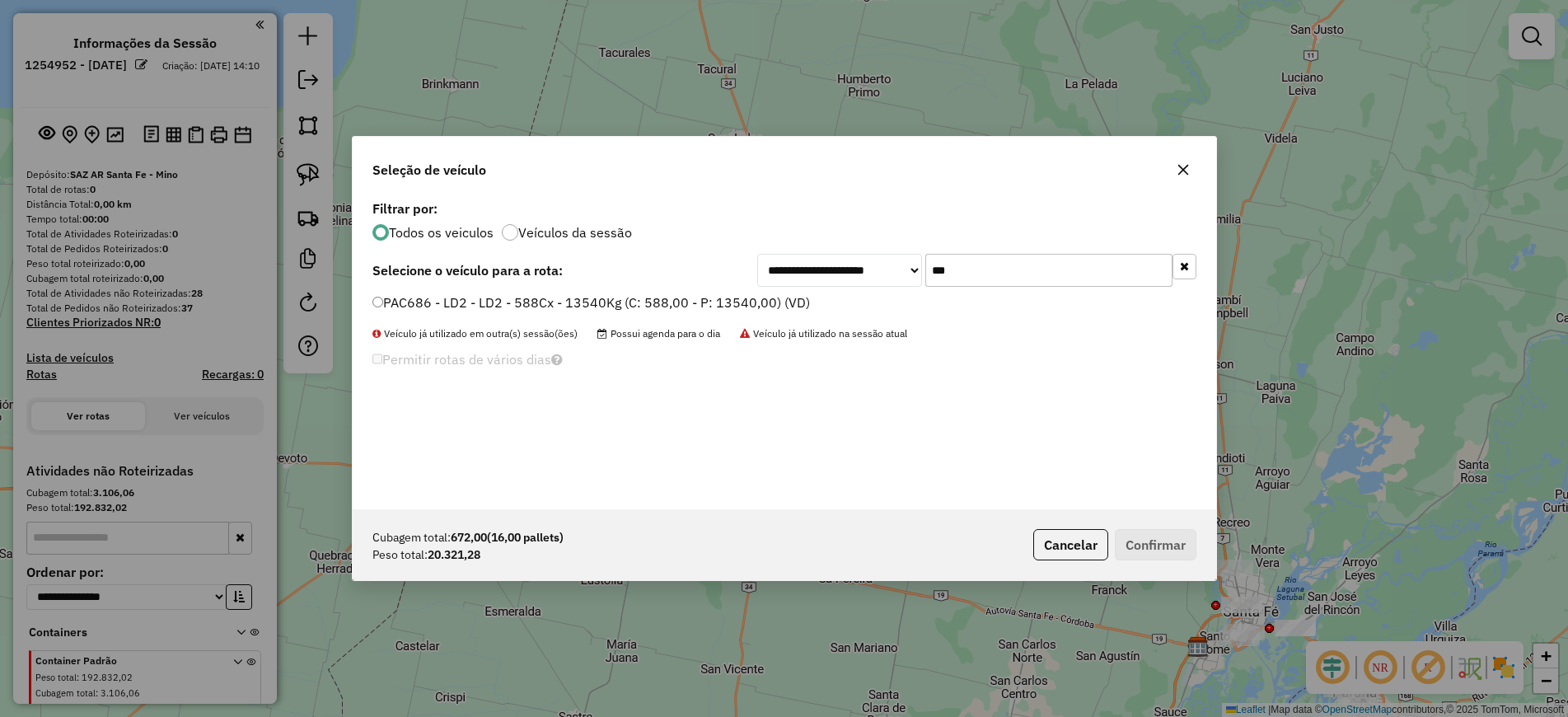
type input "***"
click at [741, 309] on label "PAC686 - LD2 - LD2 - 588Cx - 13540Kg (C: 588,00 - P: 13540,00) (VD)" at bounding box center [591, 302] width 437 height 20
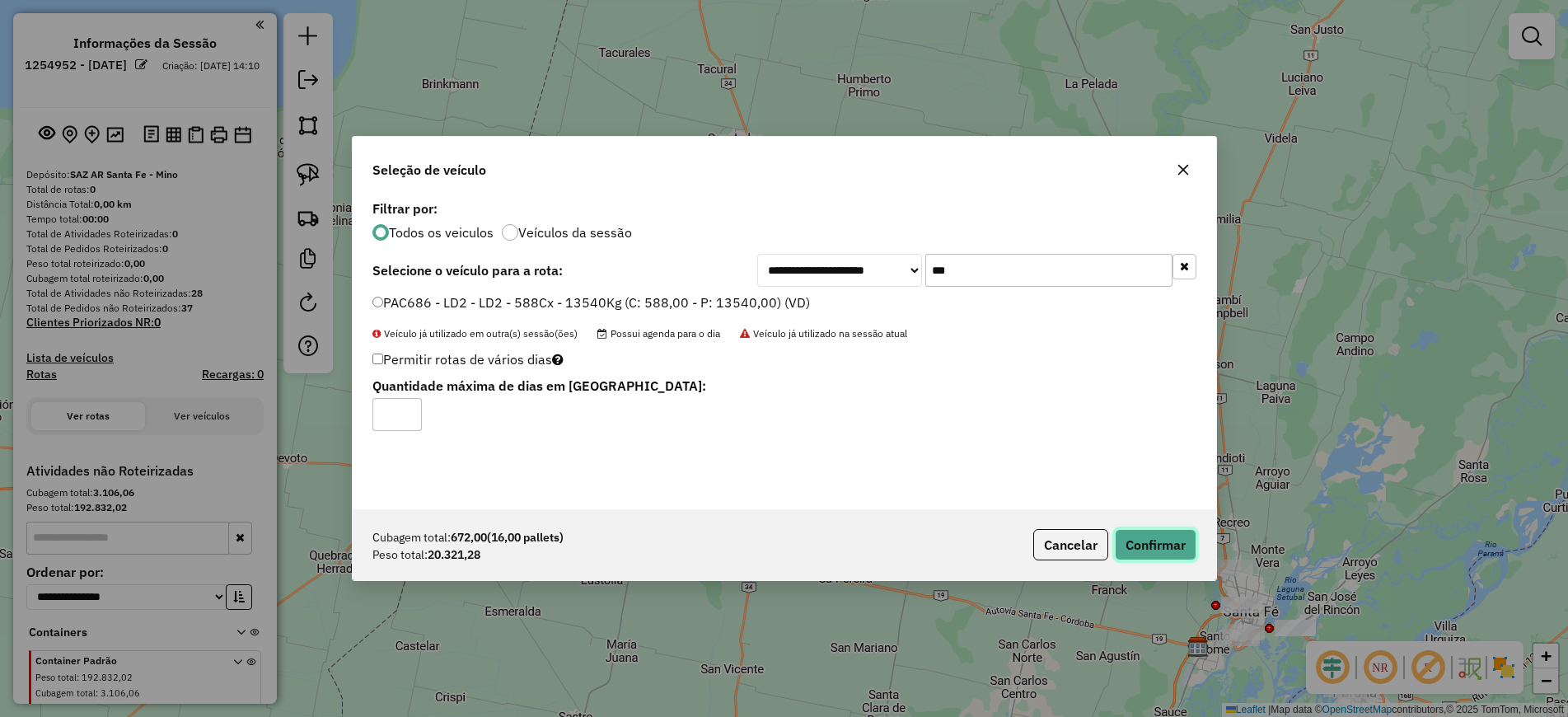
click at [1149, 552] on button "Confirmar" at bounding box center [1154, 544] width 81 height 32
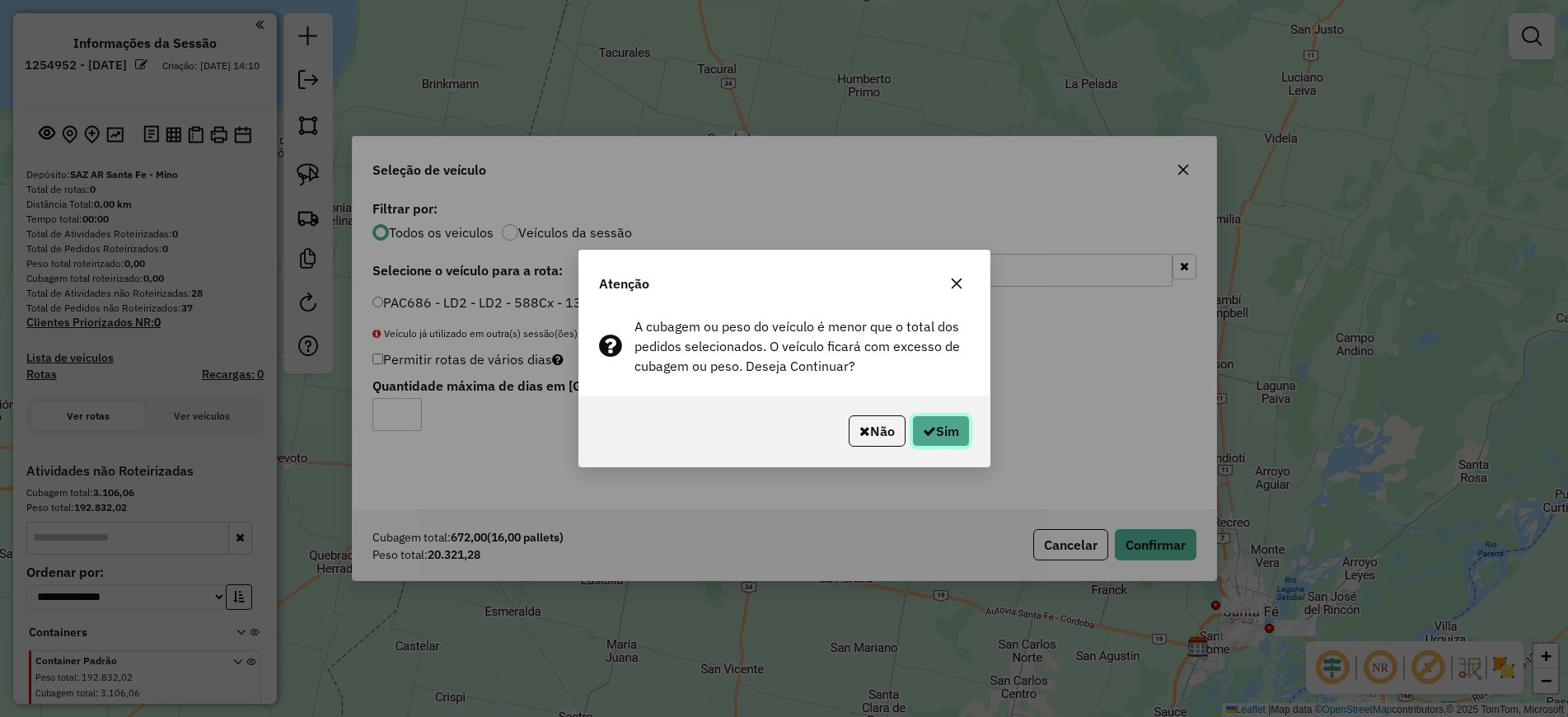
click at [925, 435] on icon "button" at bounding box center [930, 431] width 13 height 13
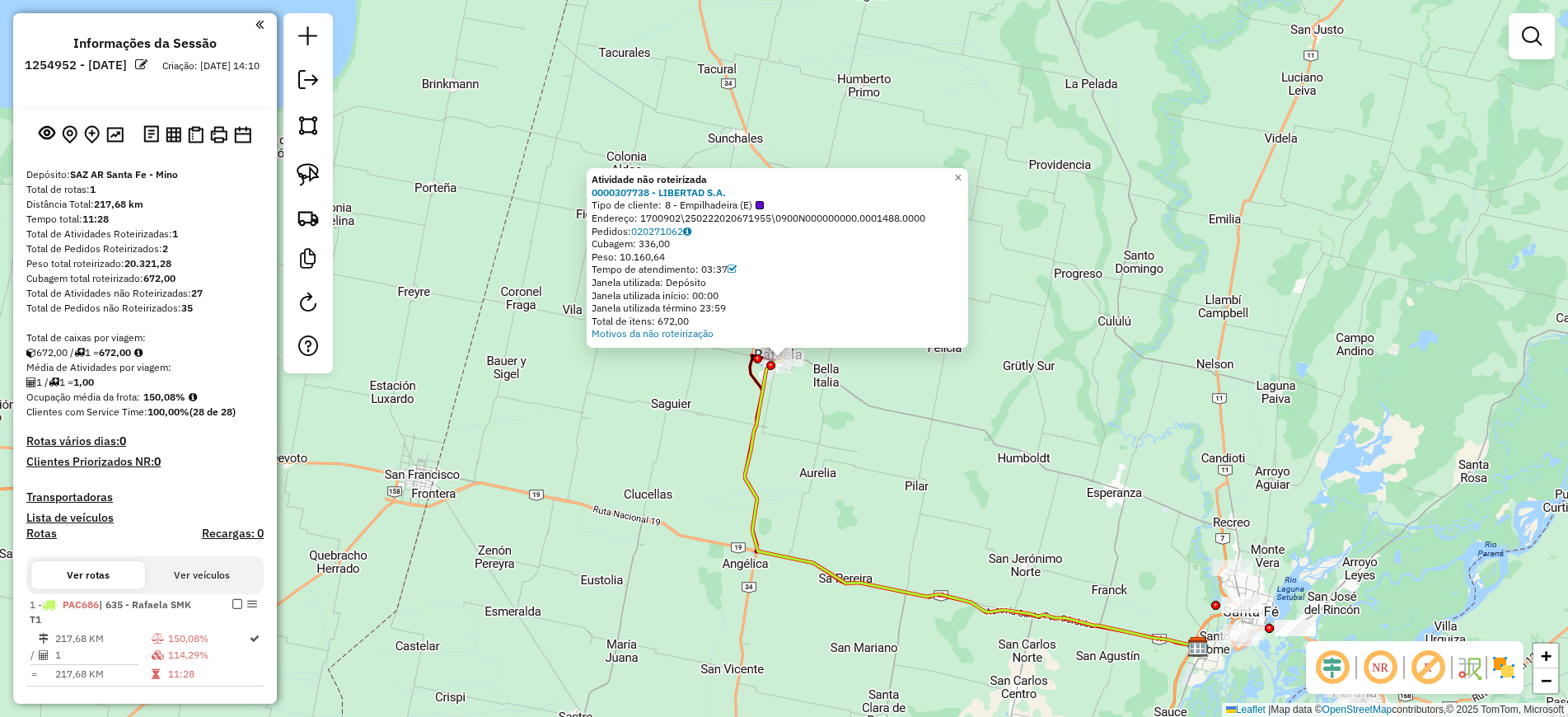
click at [885, 279] on div "Janela utilizada: Depósito" at bounding box center [777, 282] width 371 height 13
click at [647, 234] on link "020271062" at bounding box center [661, 231] width 60 height 12
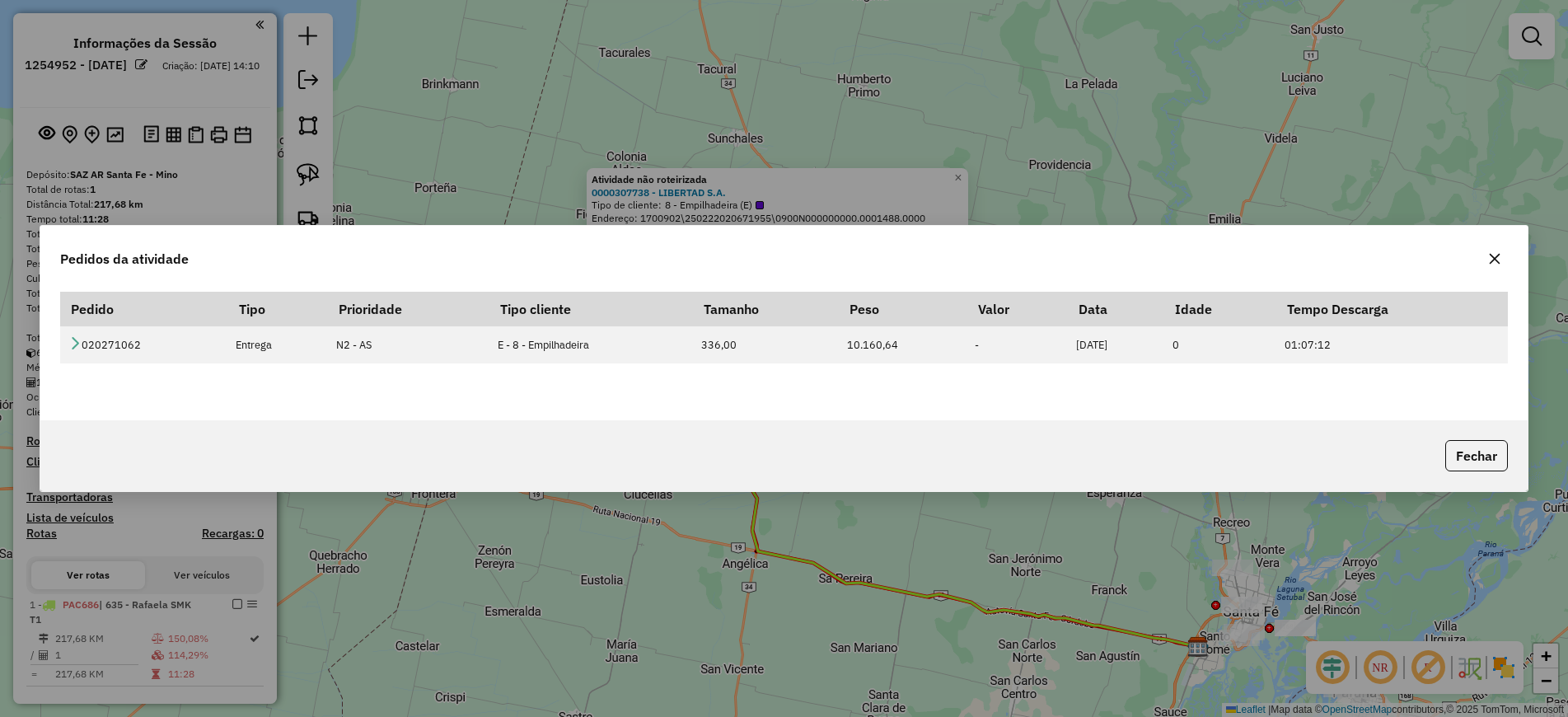
click at [1497, 269] on button "button" at bounding box center [1494, 258] width 27 height 27
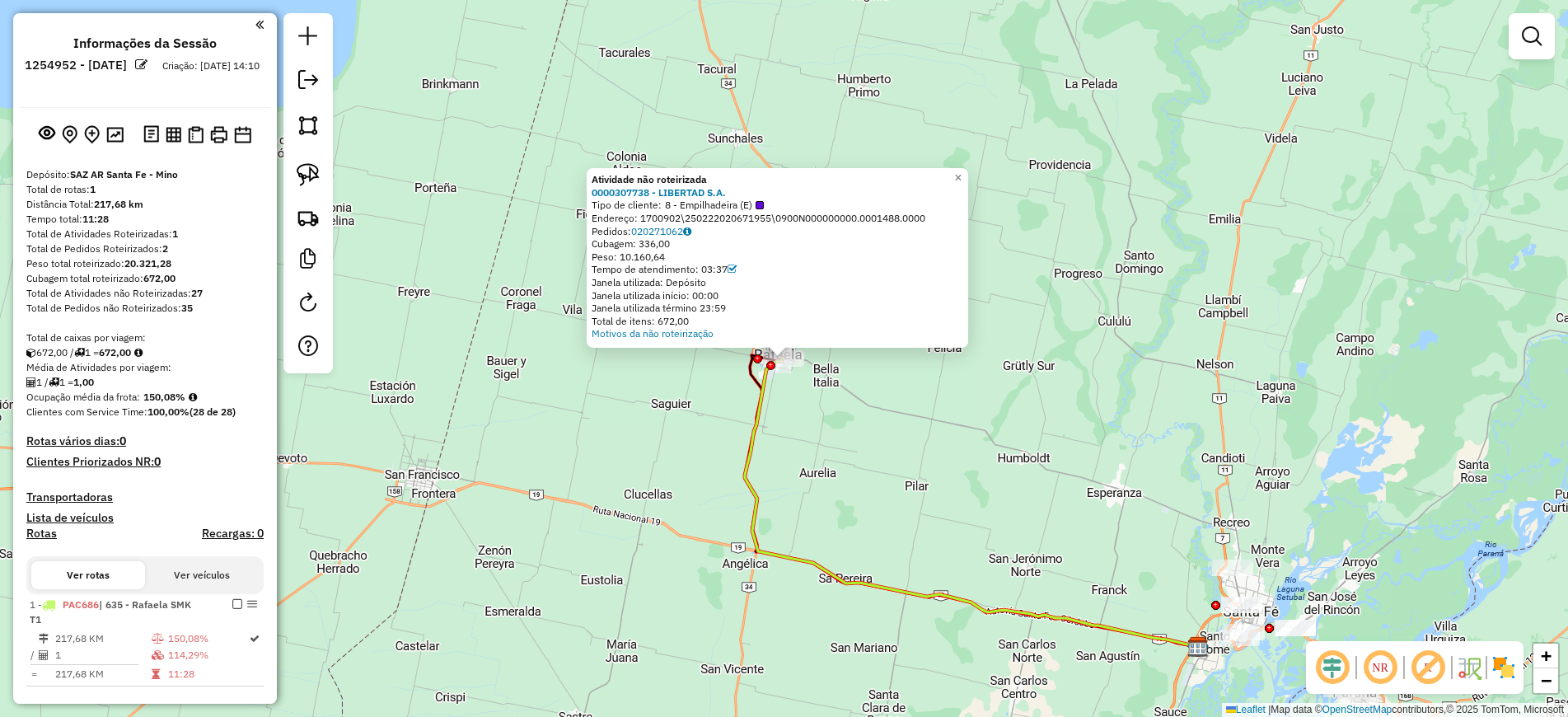
click at [1491, 256] on div "Atividade não roteirizada 0000307738 - LIBERTAD S.A. Tipo de cliente: 8 - Empil…" at bounding box center [784, 358] width 1568 height 717
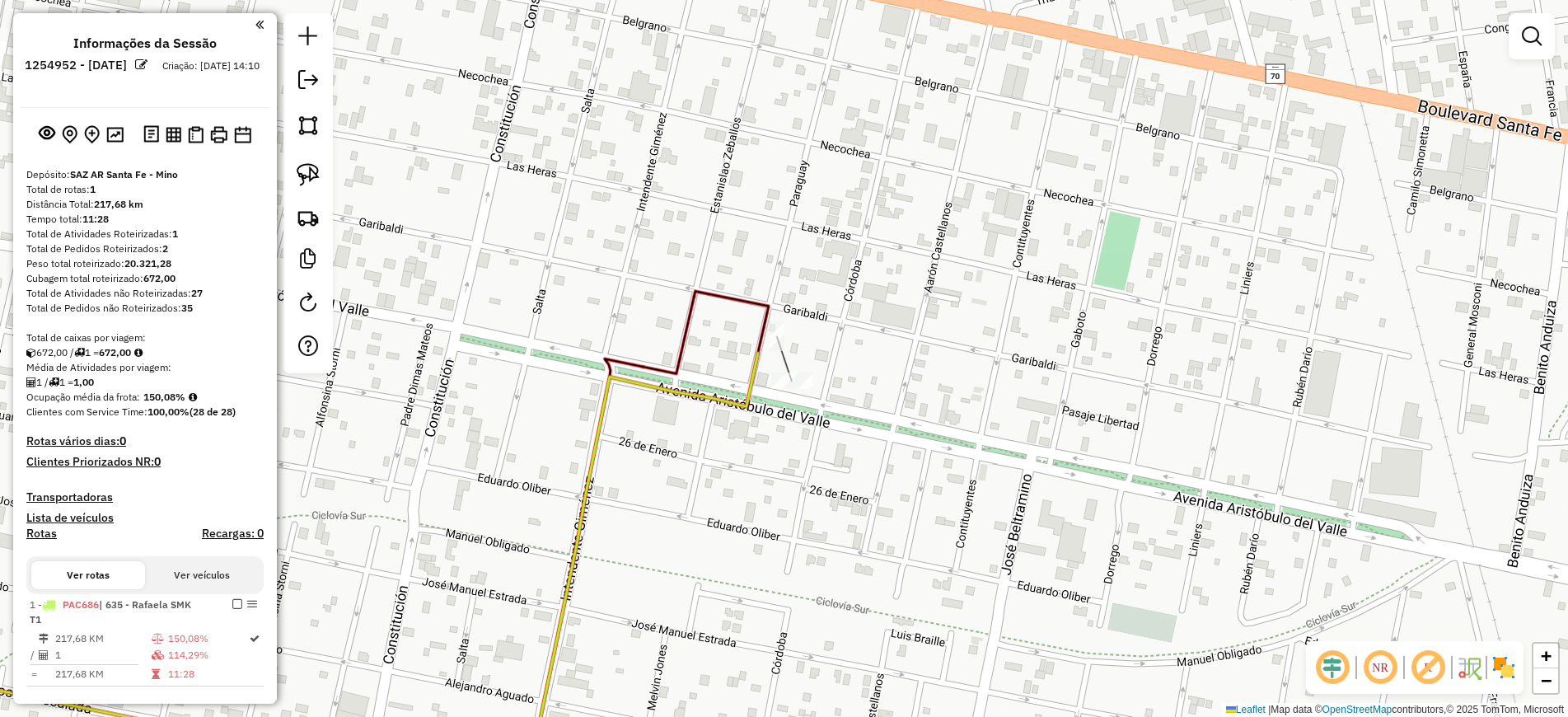
click at [686, 392] on icon at bounding box center [307, 570] width 901 height 436
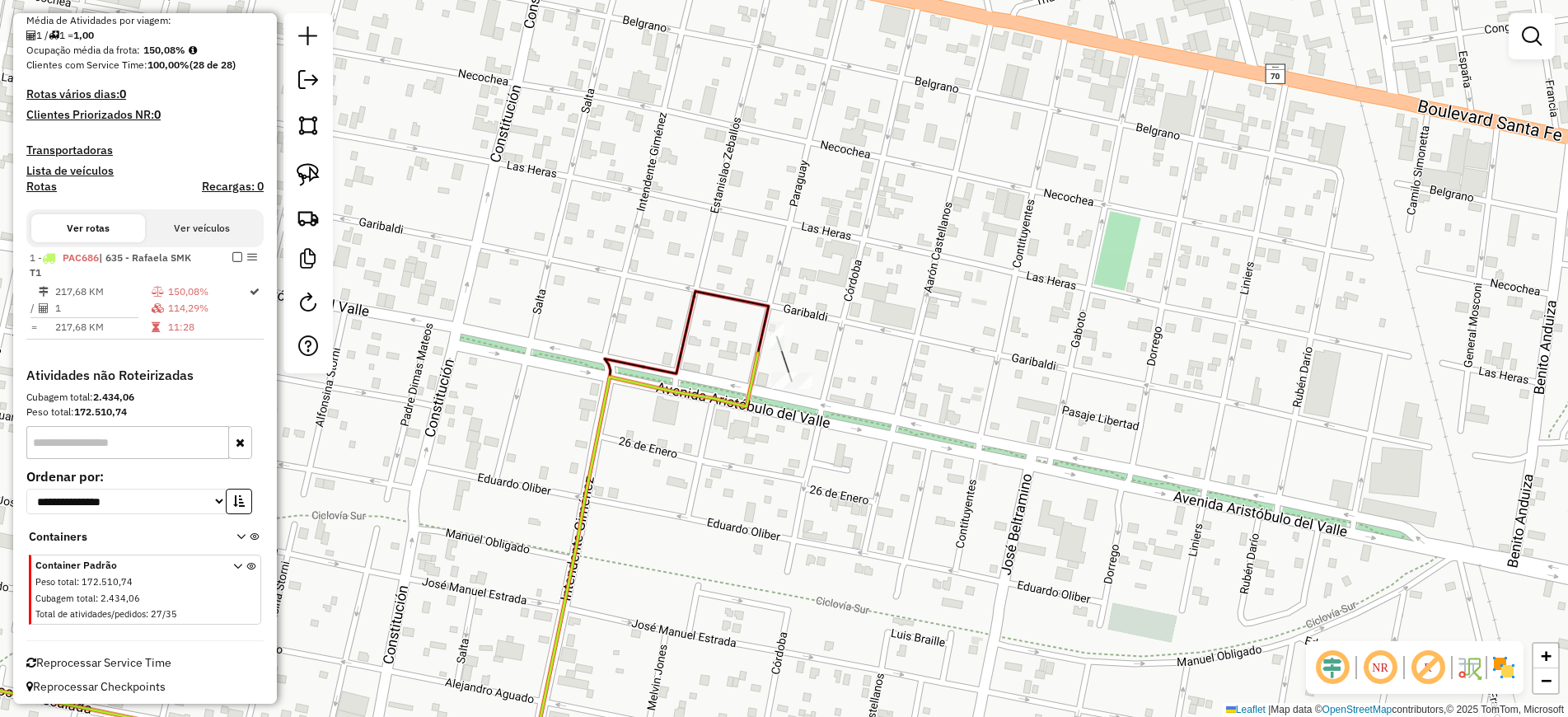
select select "**********"
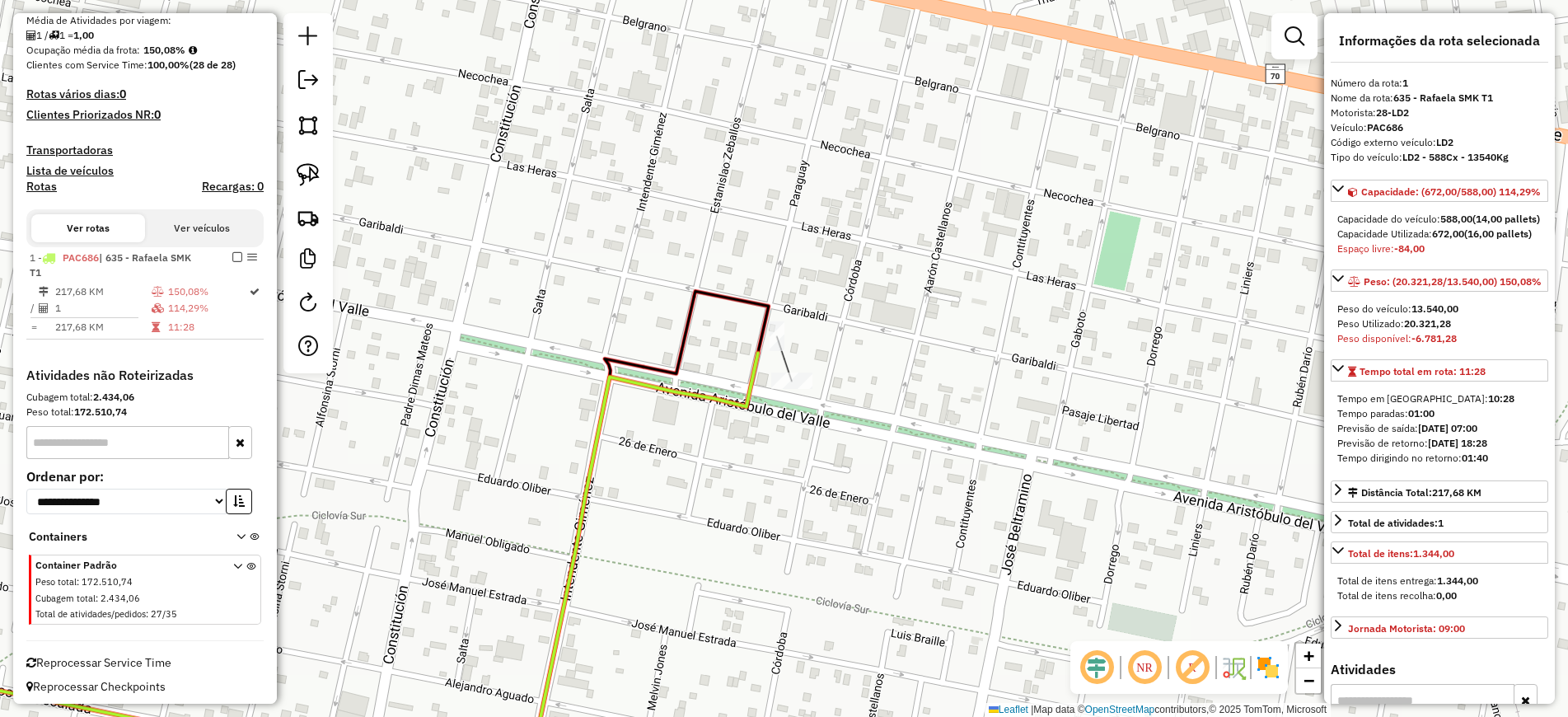
scroll to position [351, 0]
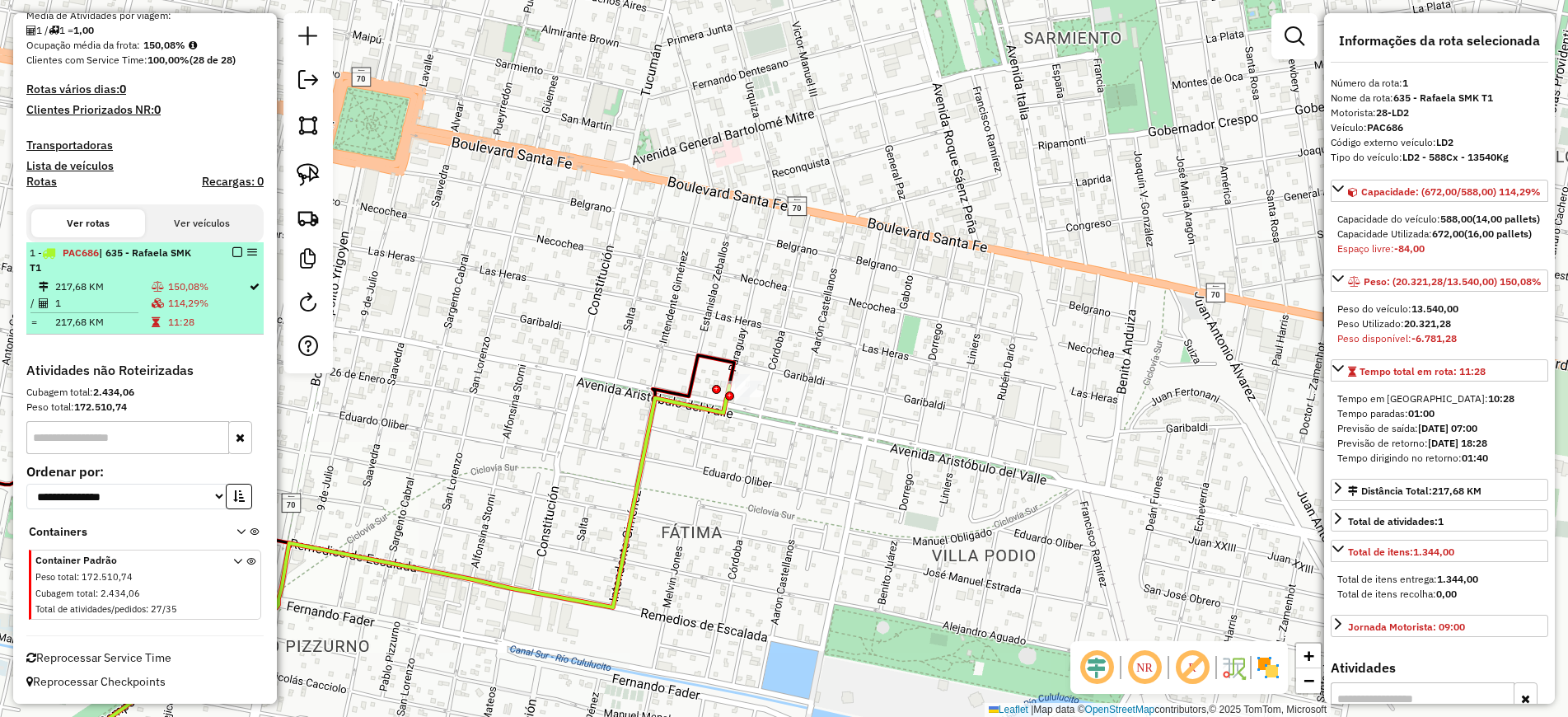
click at [234, 256] on em at bounding box center [237, 252] width 10 height 10
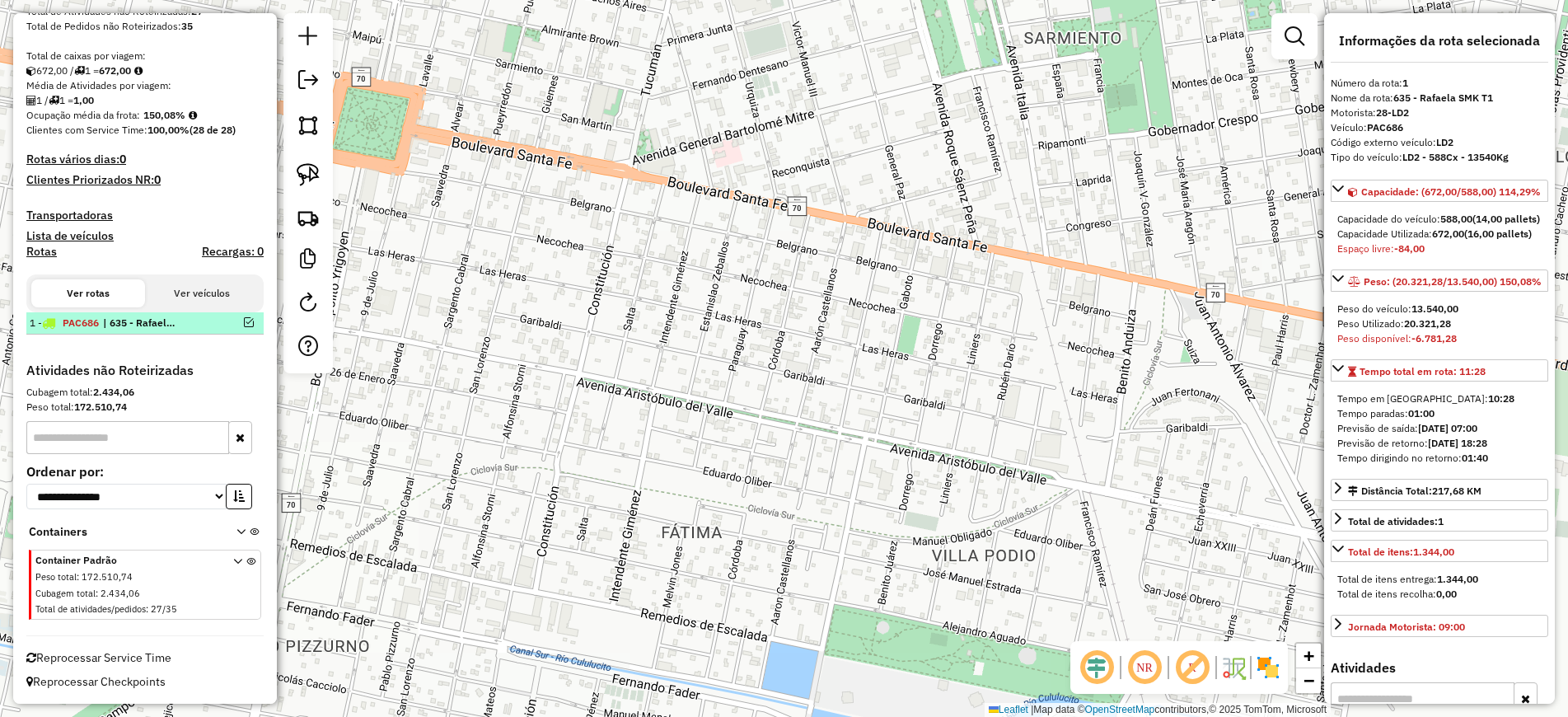
scroll to position [281, 0]
click at [244, 323] on em at bounding box center [249, 322] width 10 height 10
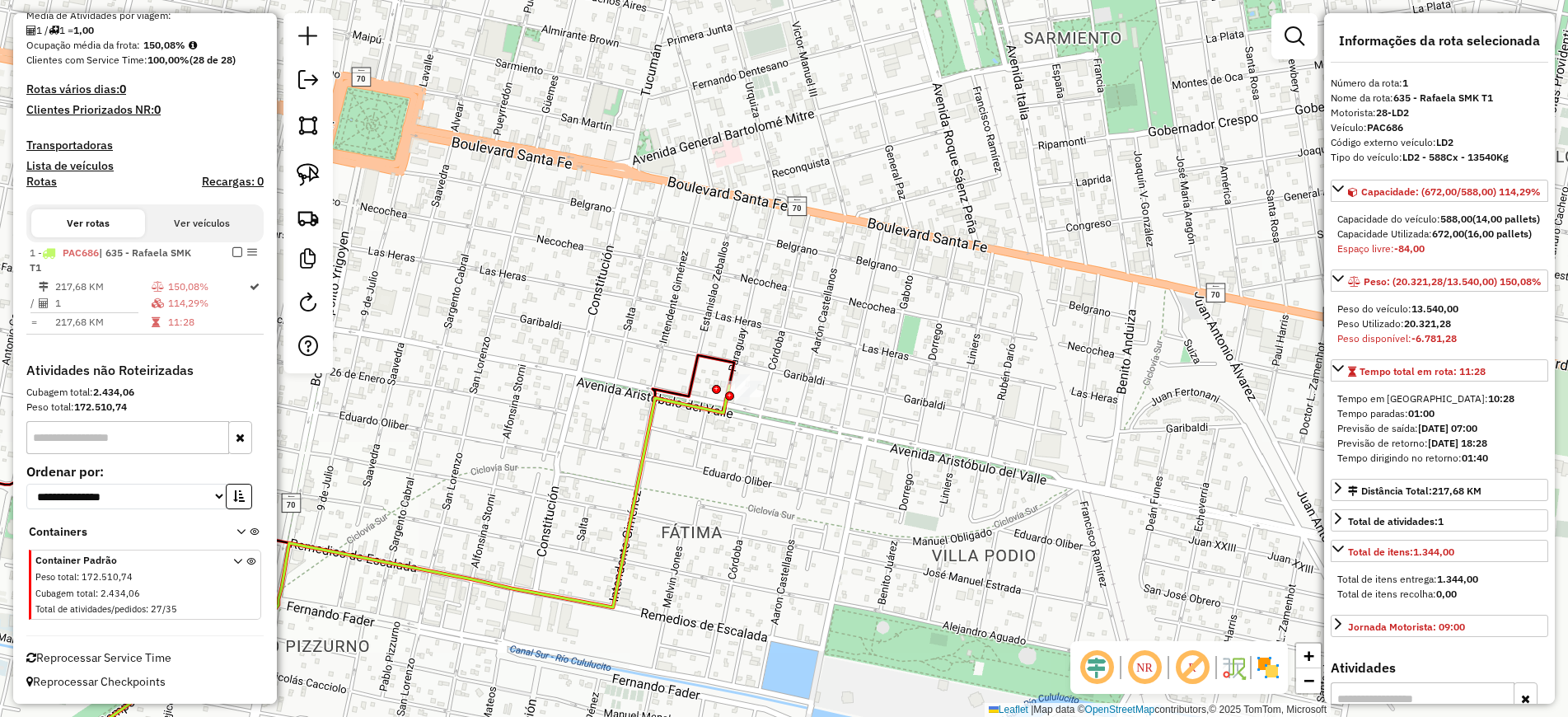
click at [707, 417] on icon at bounding box center [369, 587] width 721 height 403
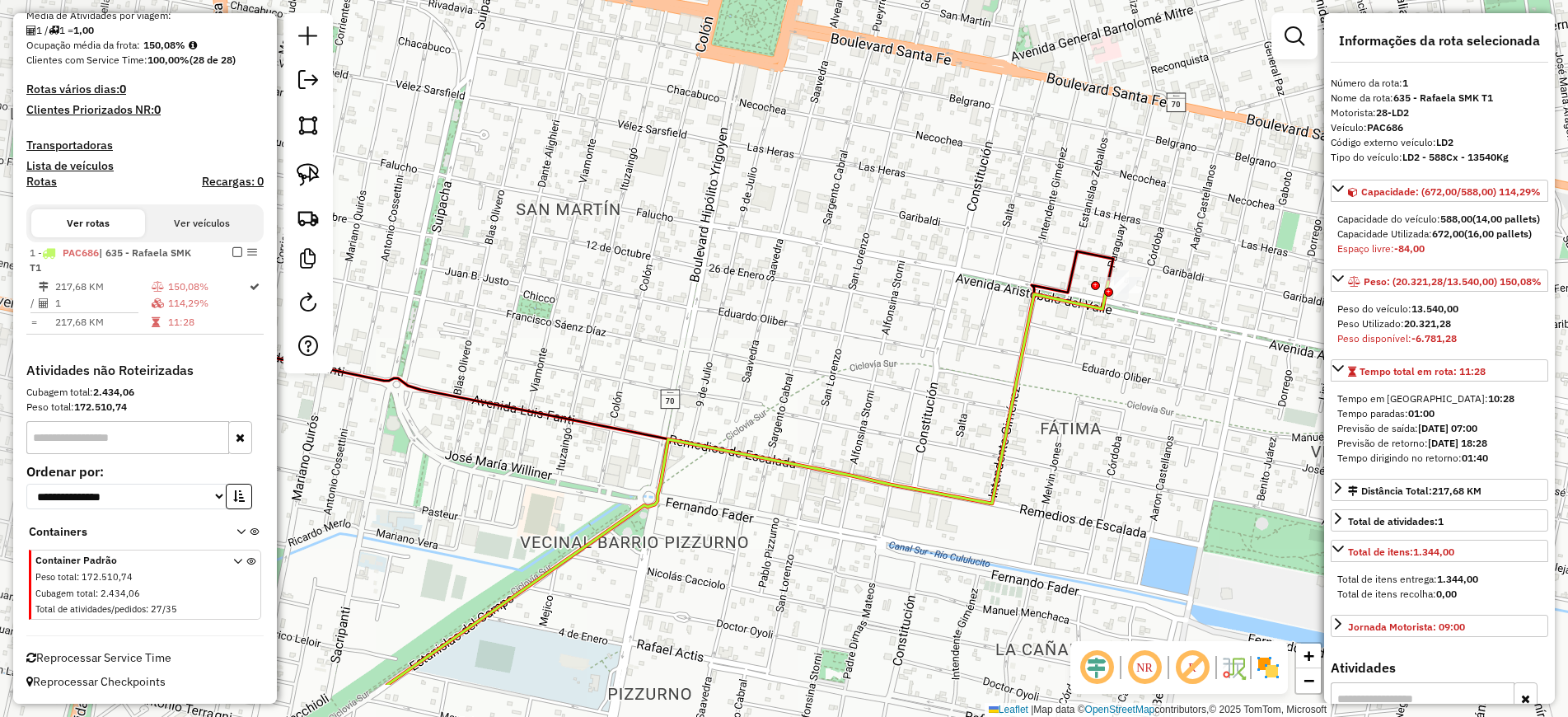
drag, startPoint x: 713, startPoint y: 487, endPoint x: 1103, endPoint y: 387, distance: 402.6
click at [1102, 386] on div "Janela de atendimento Grade de atendimento Capacidade Transportadoras Veículos …" at bounding box center [784, 358] width 1568 height 717
click at [1103, 392] on div "Janela de atendimento Grade de atendimento Capacidade Transportadoras Veículos …" at bounding box center [784, 358] width 1568 height 717
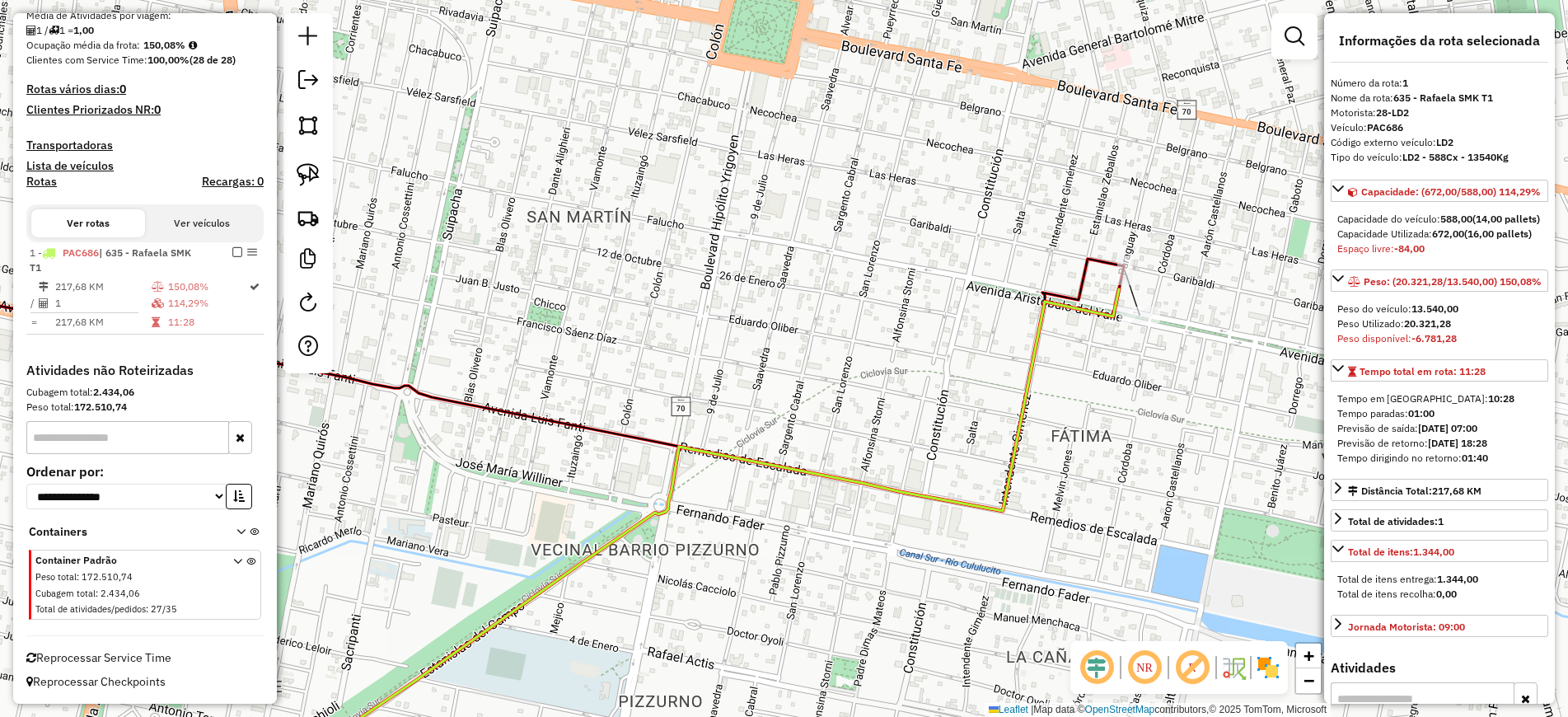
click at [1151, 327] on div "Janela de atendimento Grade de atendimento Capacidade Transportadoras Veículos …" at bounding box center [784, 358] width 1568 height 717
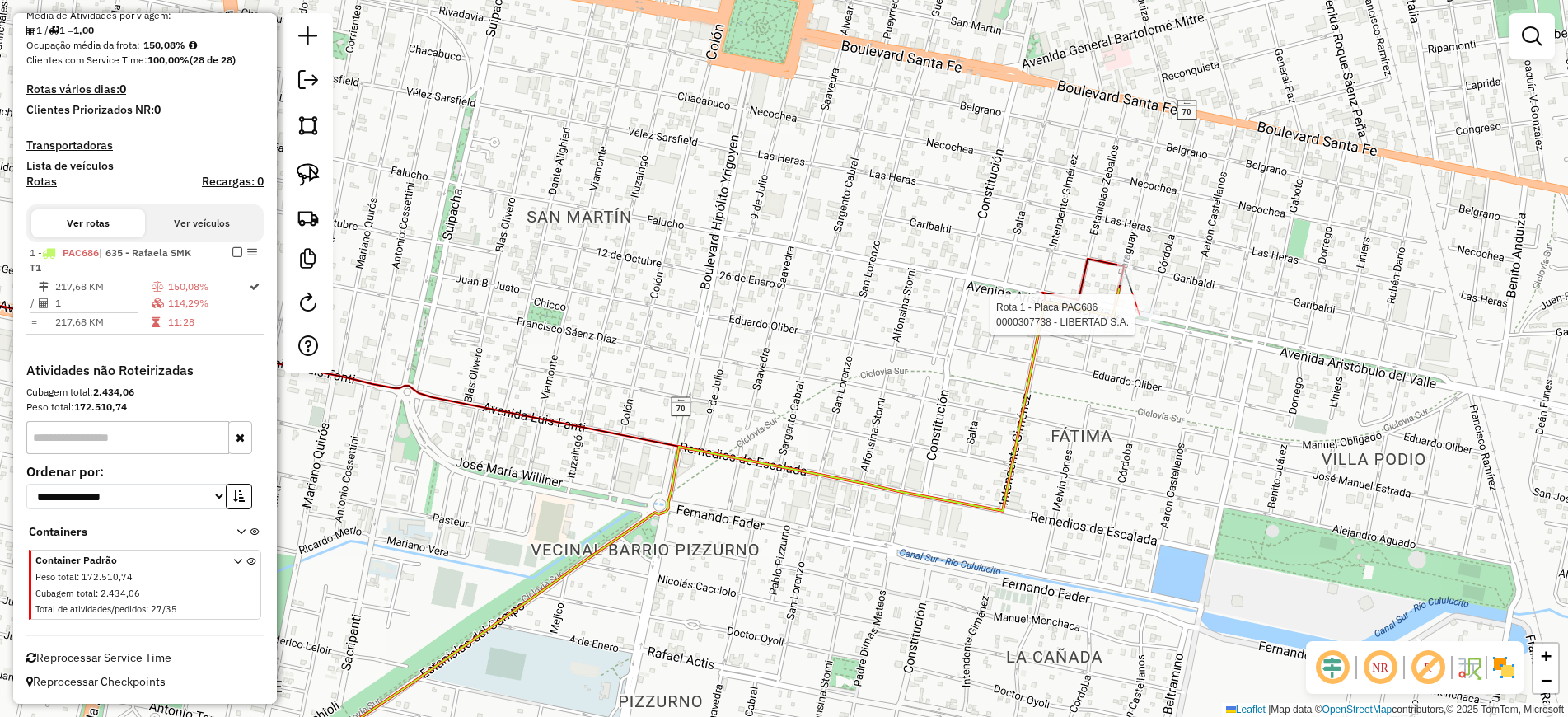
select select "**********"
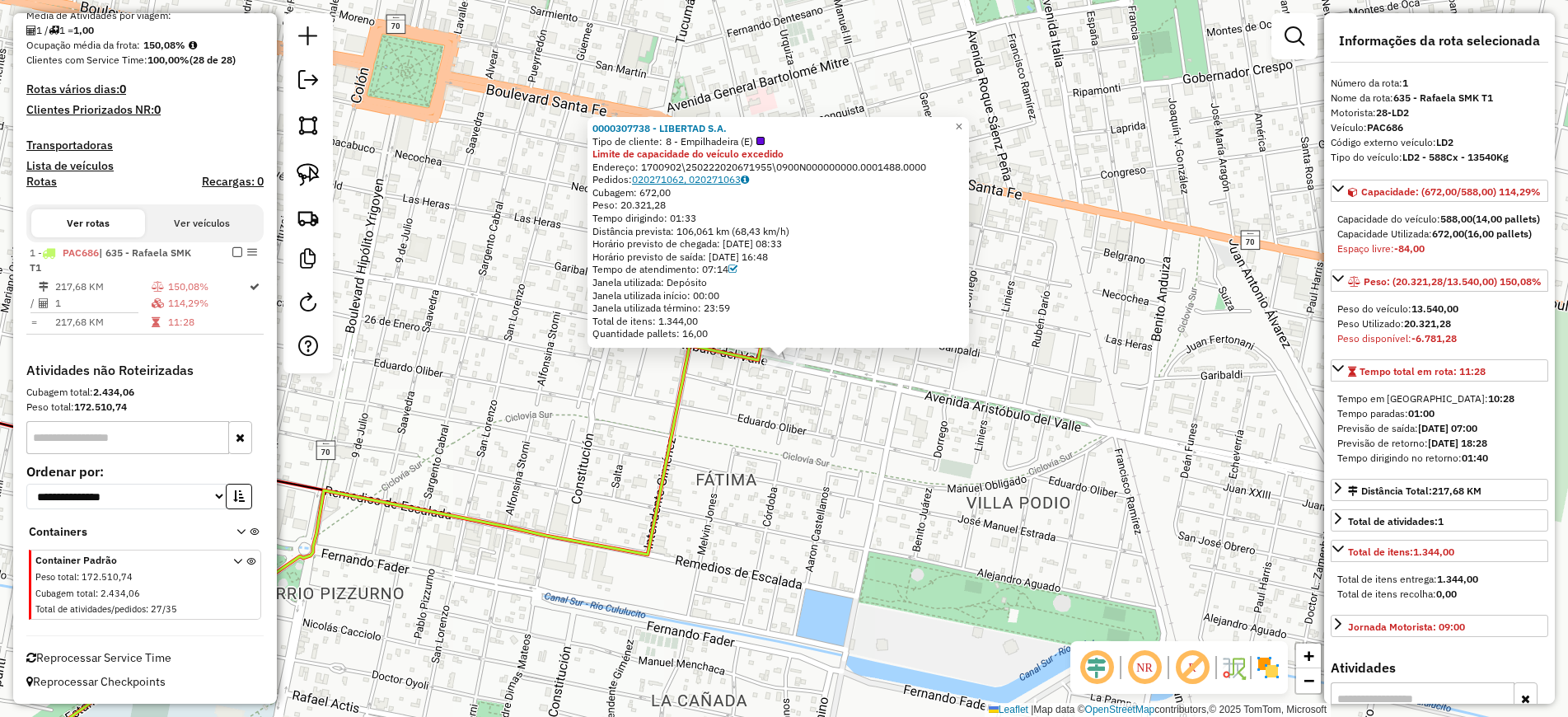
click at [731, 180] on link "020271062, 020271063" at bounding box center [690, 179] width 117 height 12
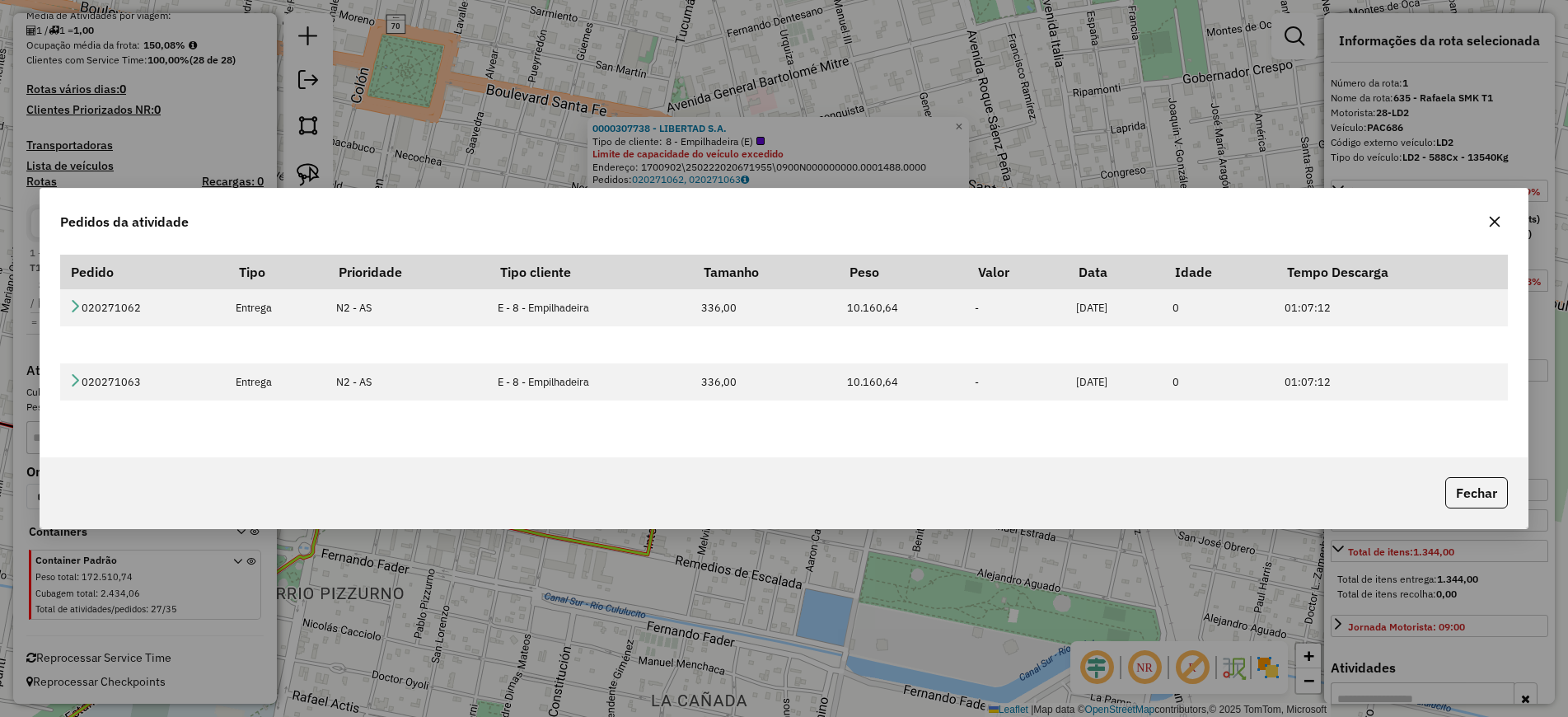
click at [722, 180] on div "Pedidos da atividade Pedido Tipo Prioridade Tipo cliente Tamanho Peso Valor Dat…" at bounding box center [784, 358] width 1568 height 717
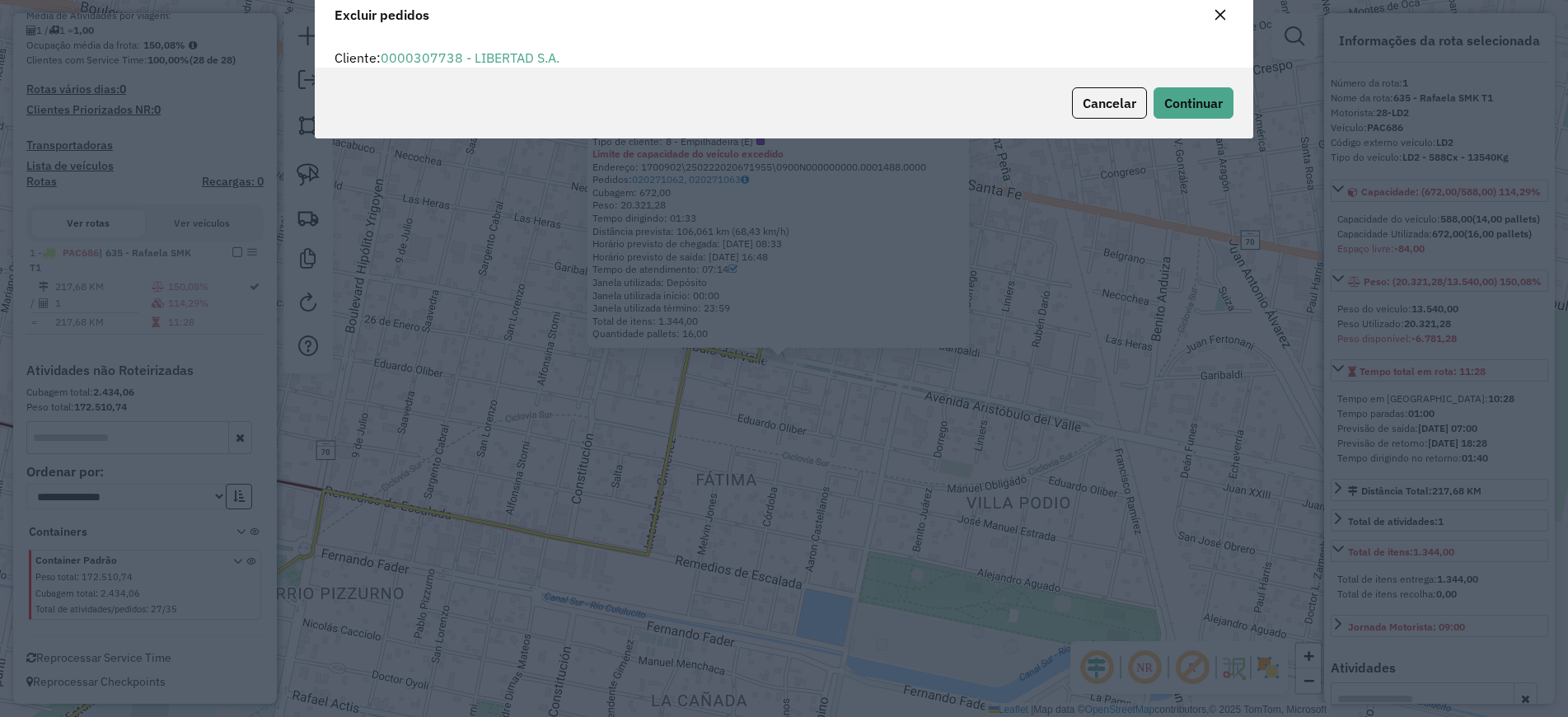
scroll to position [9, 5]
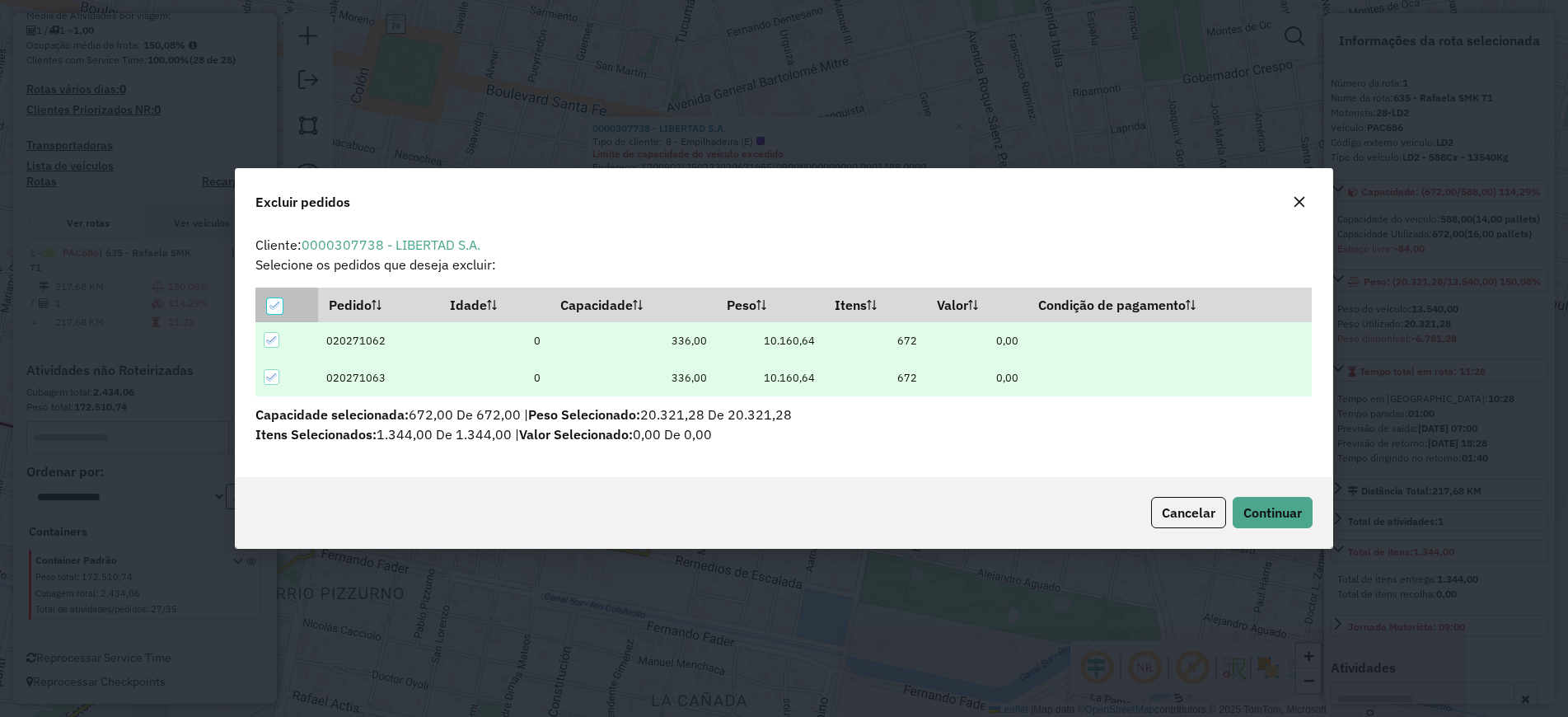
click at [257, 314] on th at bounding box center [286, 304] width 62 height 34
click at [273, 343] on icon at bounding box center [272, 340] width 11 height 11
click at [1290, 513] on span "Continuar" at bounding box center [1272, 512] width 58 height 16
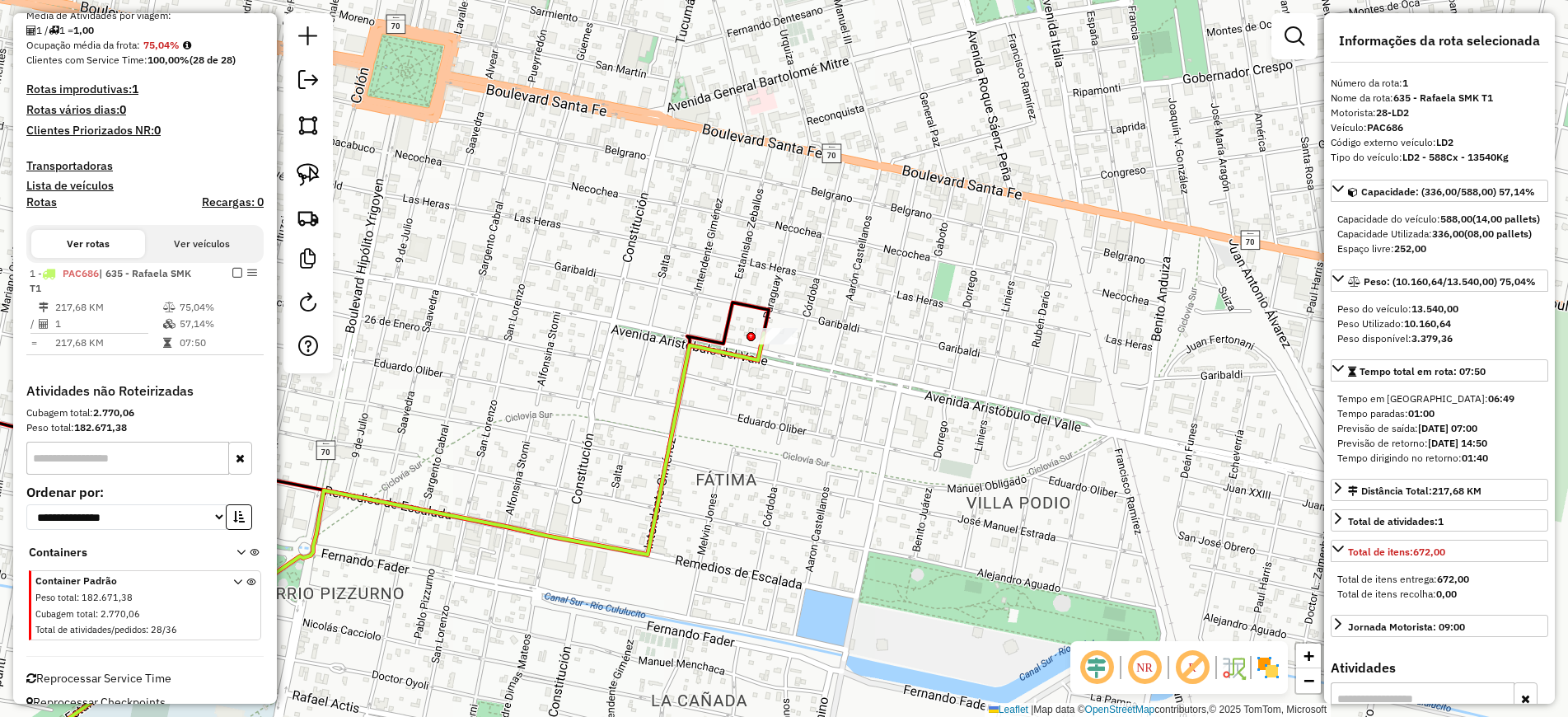
scroll to position [372, 0]
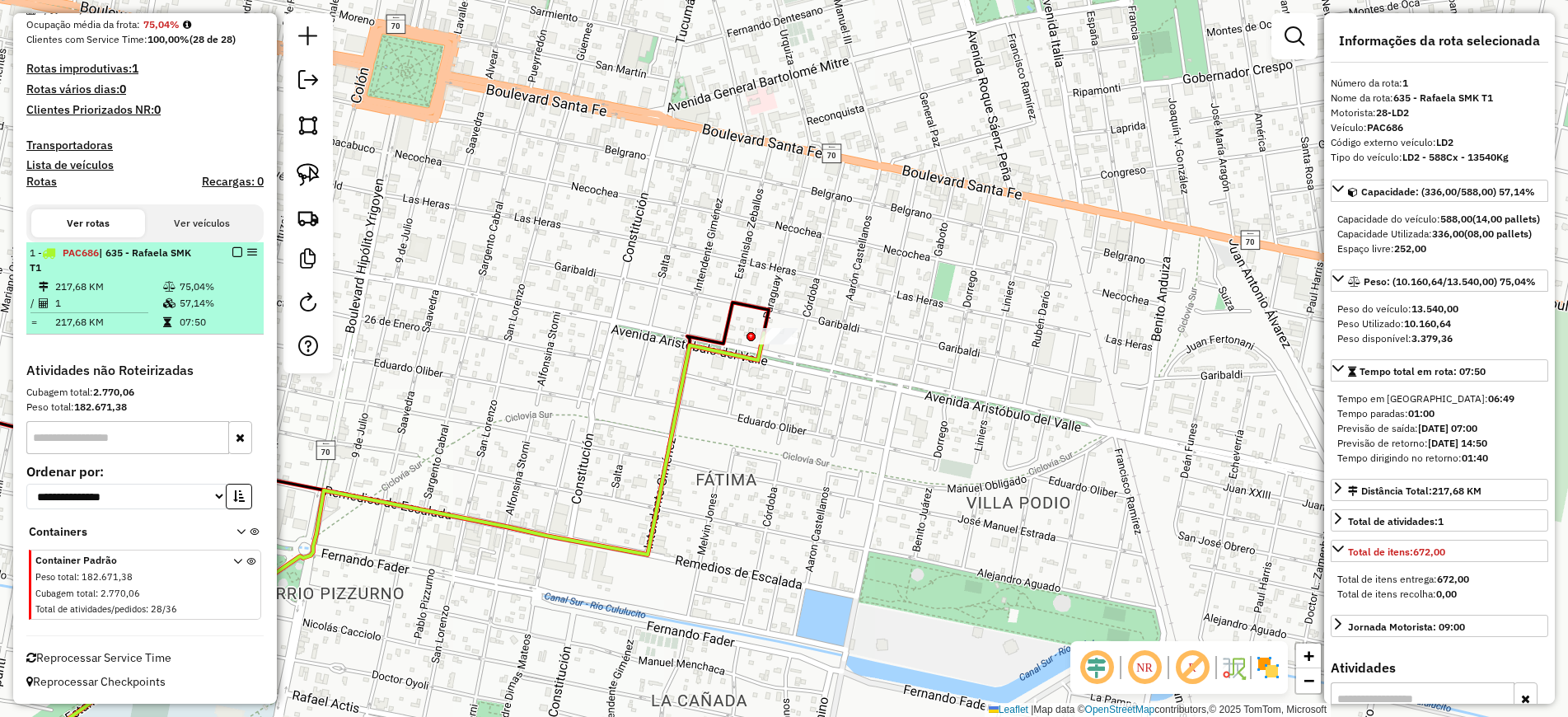
click at [234, 255] on em at bounding box center [237, 252] width 10 height 10
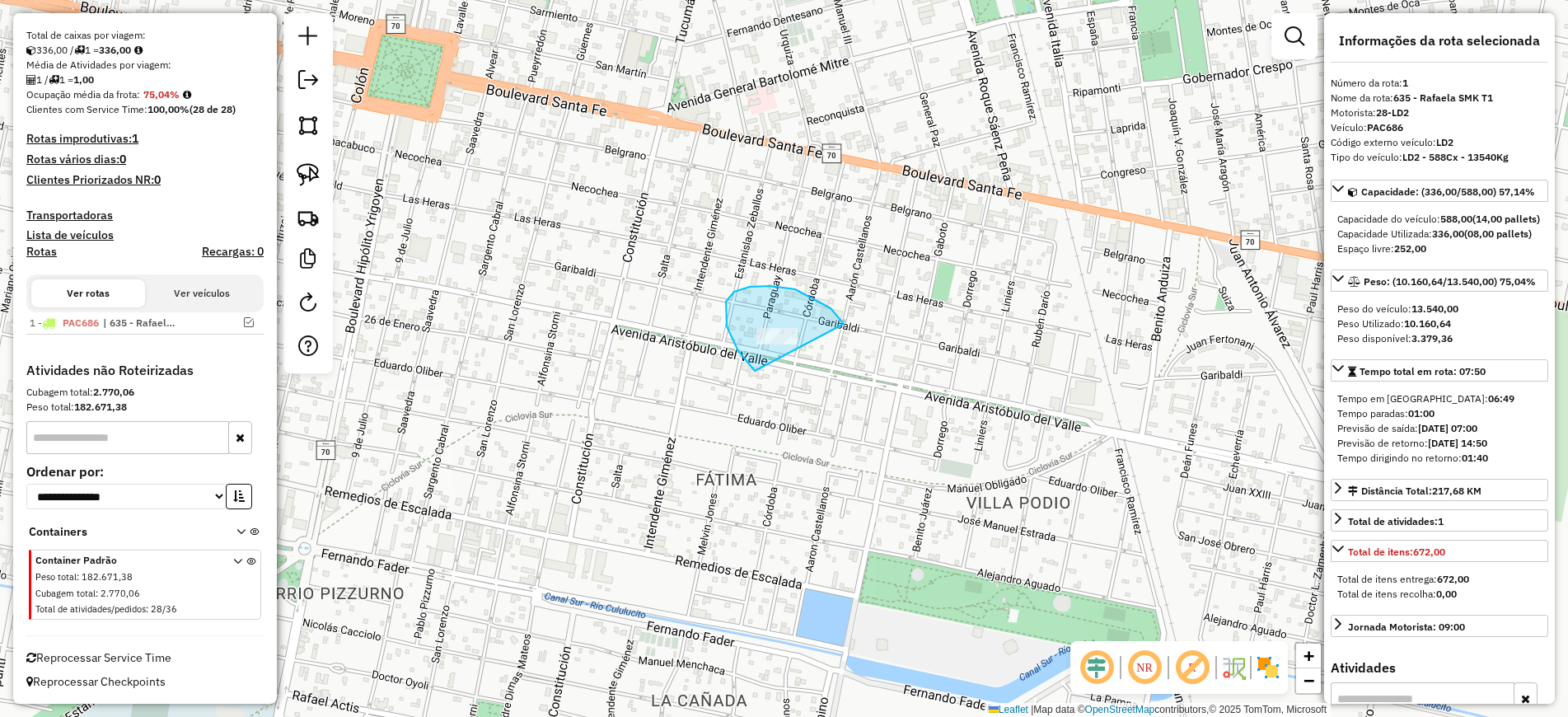
drag, startPoint x: 841, startPoint y: 322, endPoint x: 835, endPoint y: 417, distance: 95.2
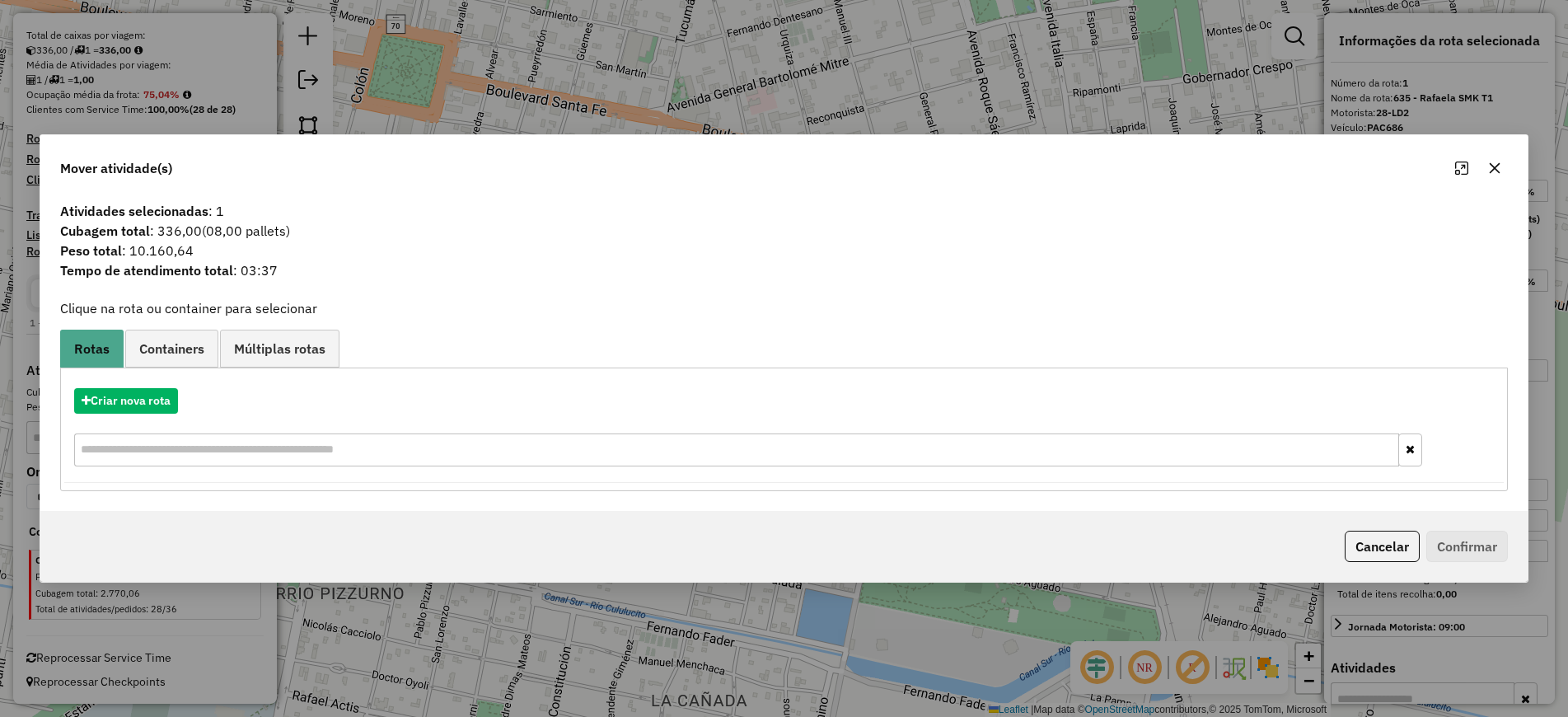
click at [0, 0] on div "Aguarde..." at bounding box center [0, 0] width 0 height 0
click at [152, 398] on button "Criar nova rota" at bounding box center [125, 400] width 103 height 26
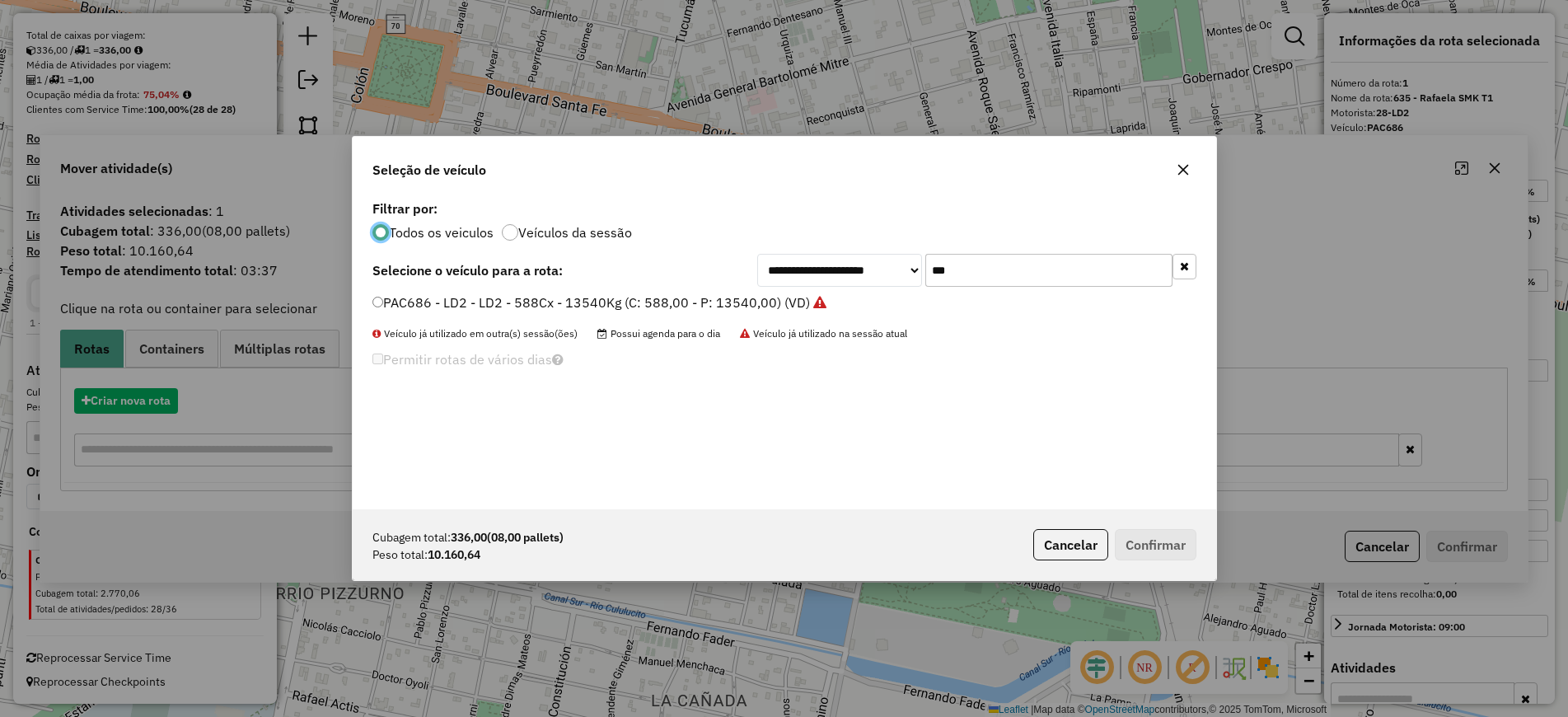
scroll to position [9, 5]
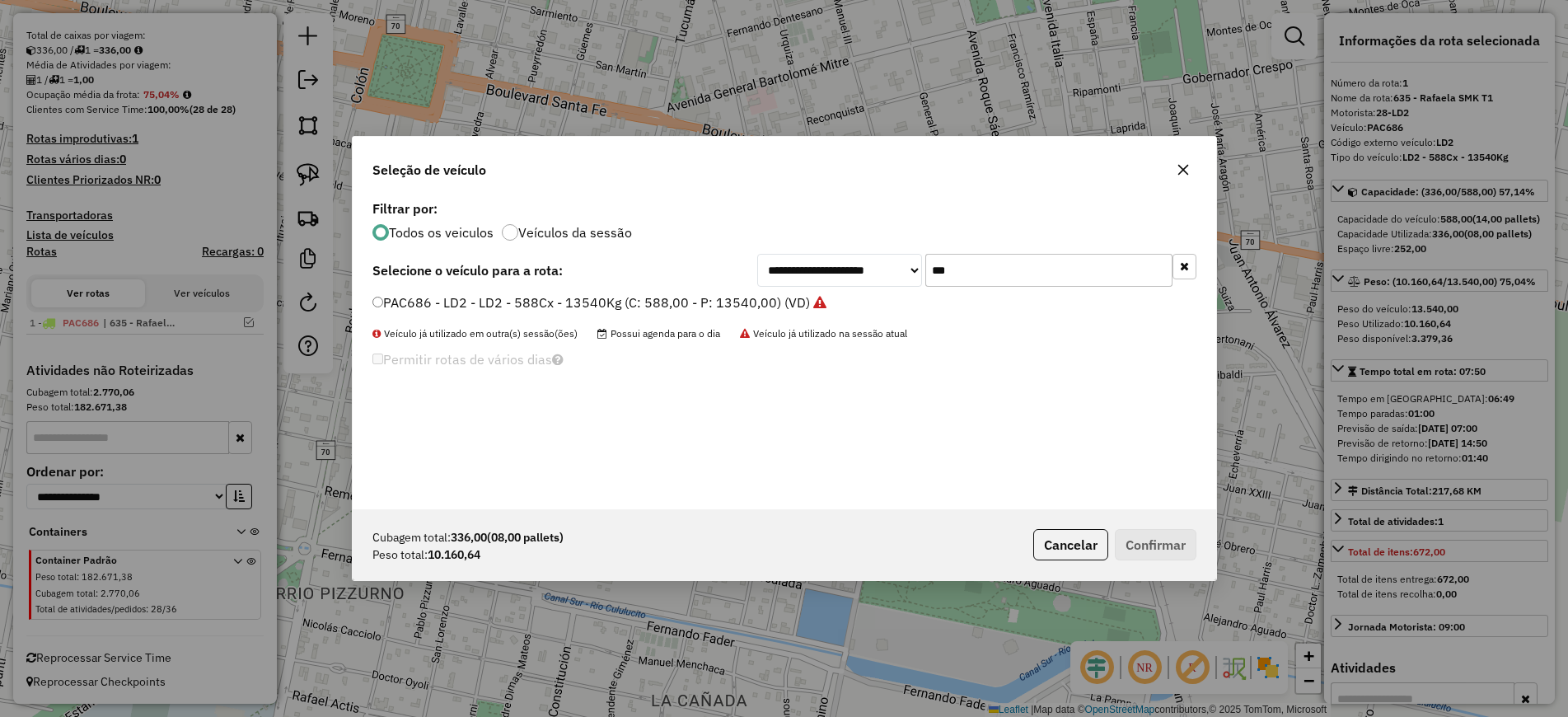
click at [1068, 283] on input "***" at bounding box center [1048, 270] width 247 height 33
paste input "****"
type input "*******"
click at [747, 311] on label "AF520BS - LE5 - LE5 - 420Cx - 9600Kg (C: 420,00 - P: 9600,00) (VD)" at bounding box center [585, 302] width 425 height 20
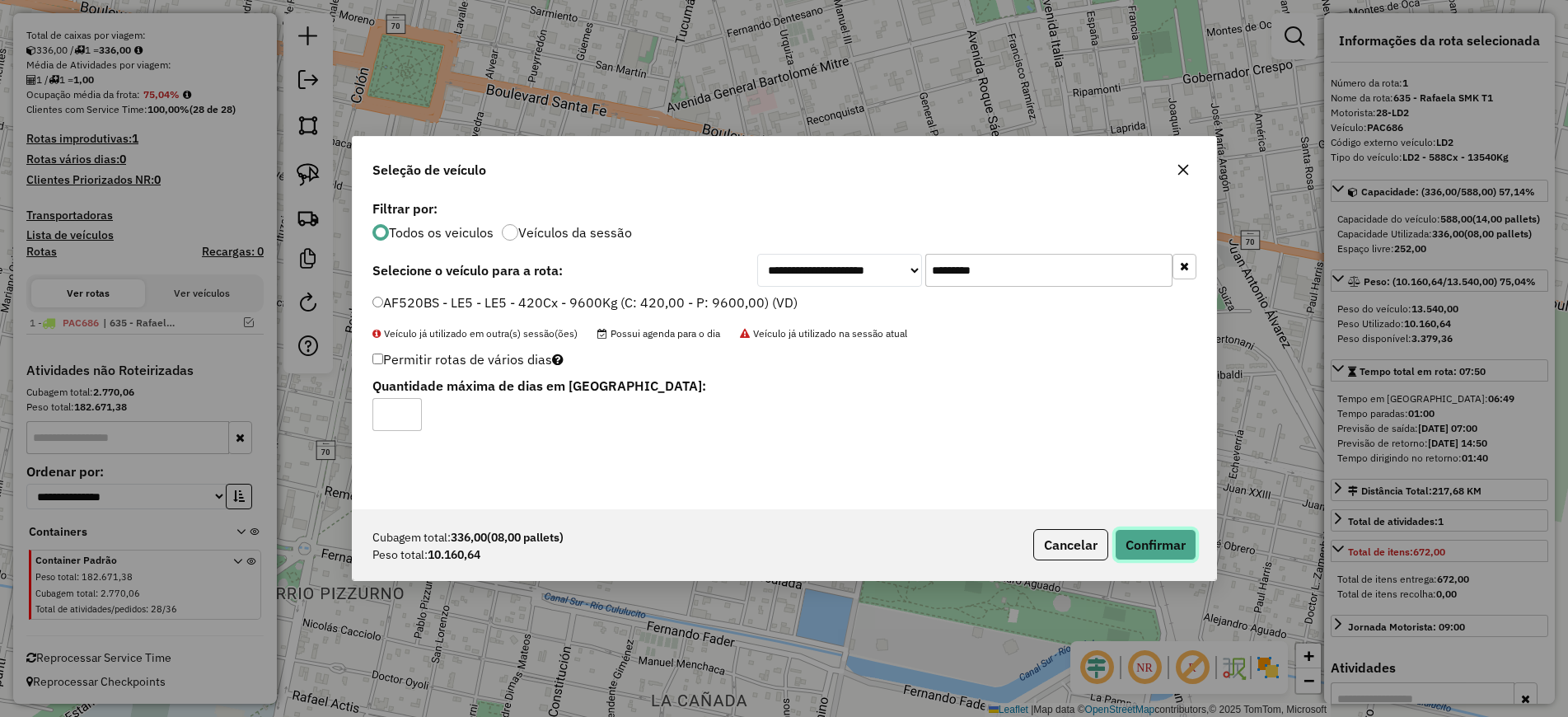
click at [1154, 547] on button "Confirmar" at bounding box center [1154, 544] width 81 height 32
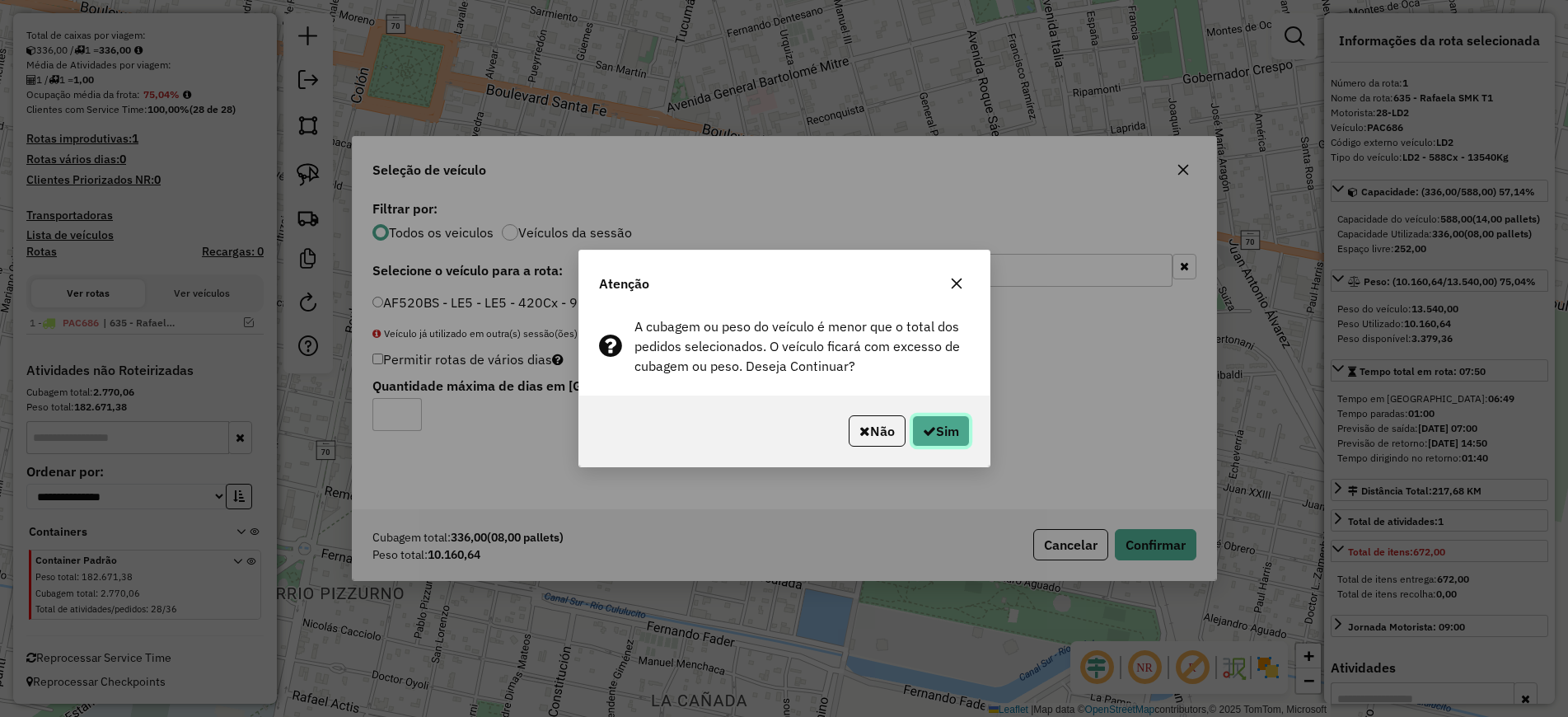
click at [926, 429] on icon "button" at bounding box center [930, 431] width 13 height 13
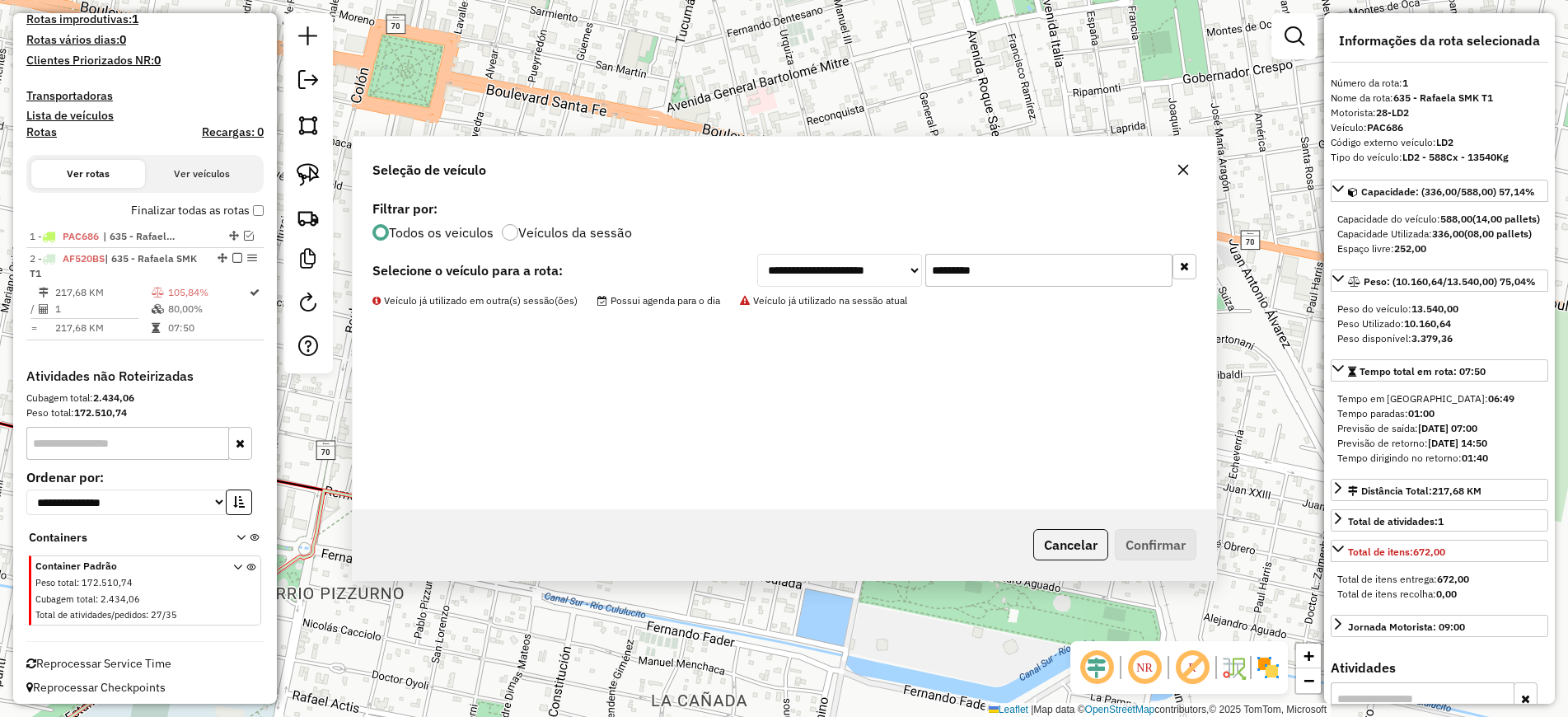
scroll to position [428, 0]
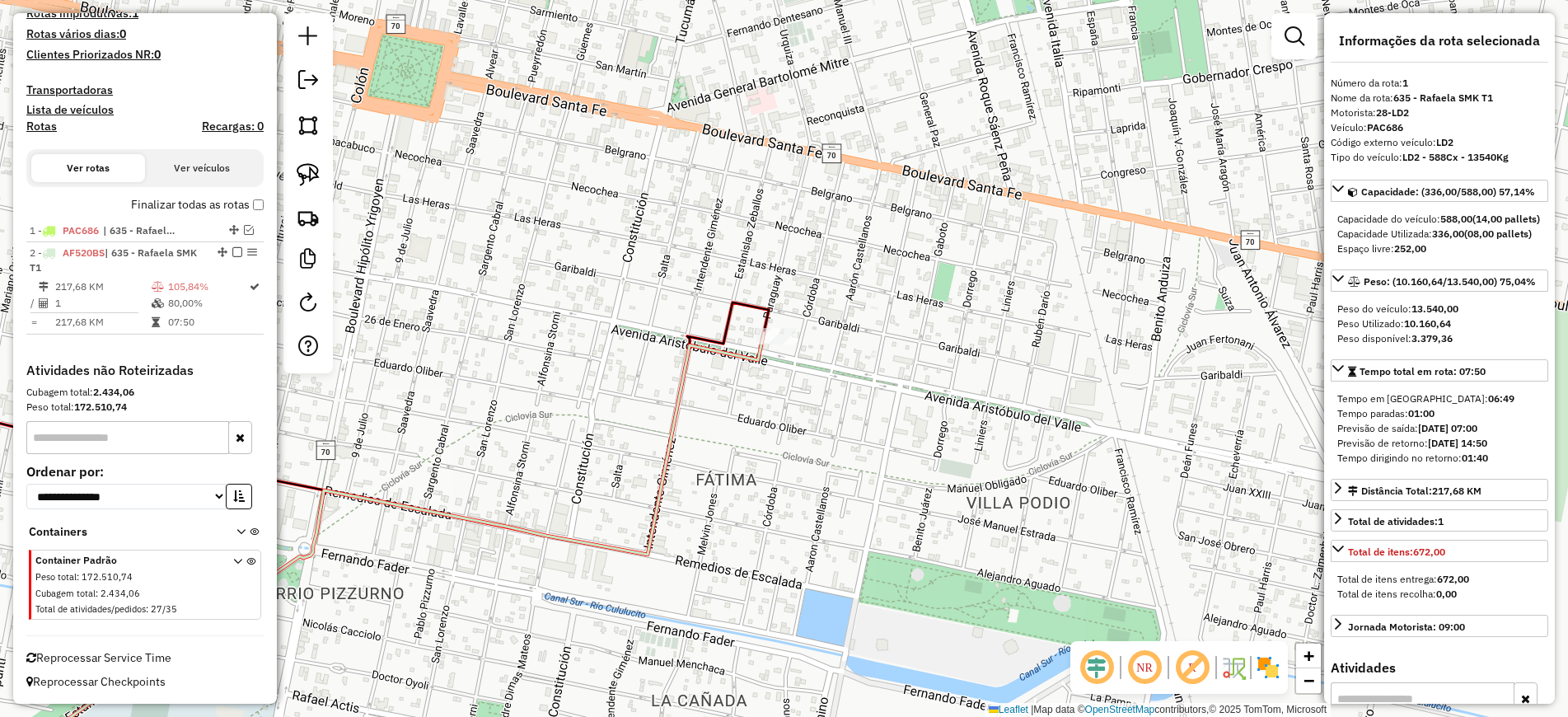
click at [750, 363] on icon at bounding box center [365, 561] width 798 height 456
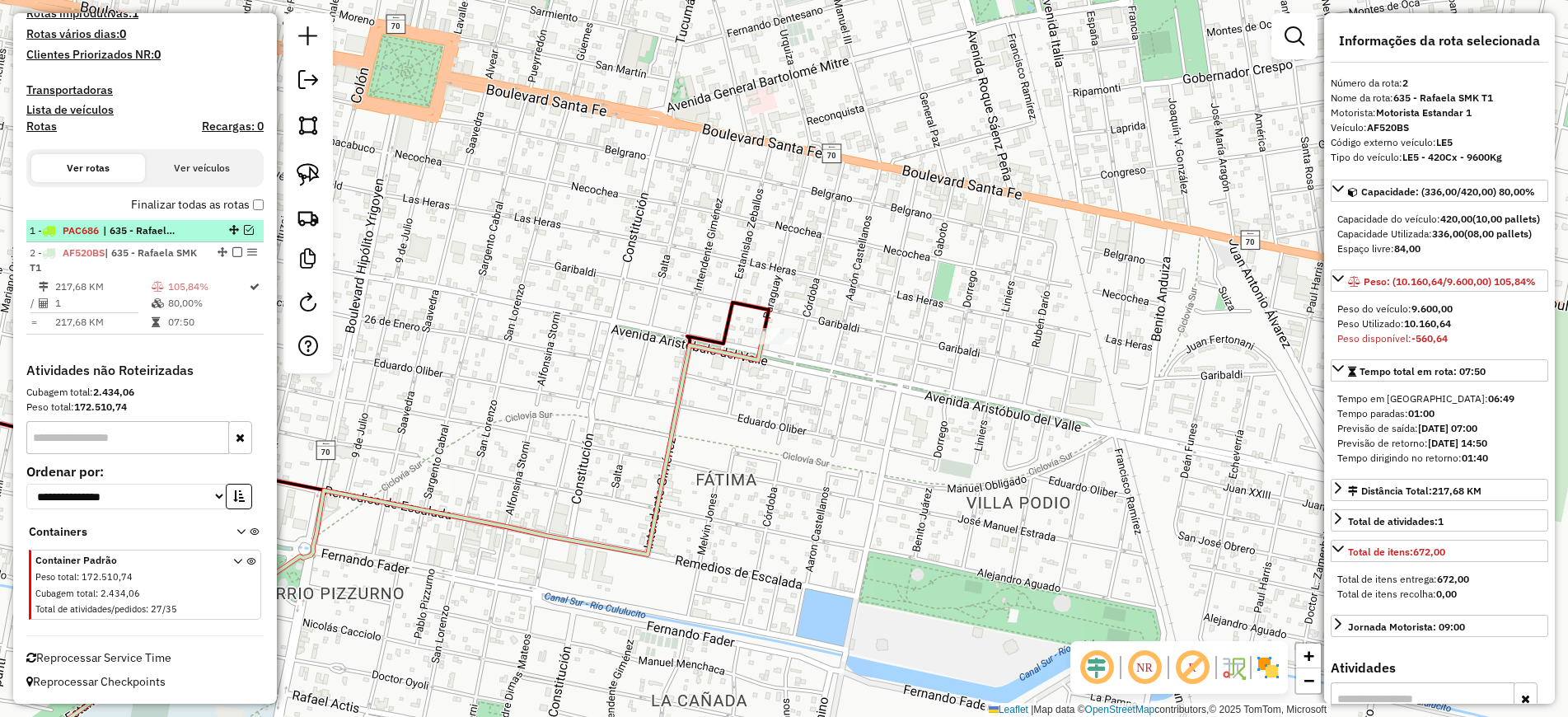
click at [249, 232] on div at bounding box center [233, 230] width 50 height 10
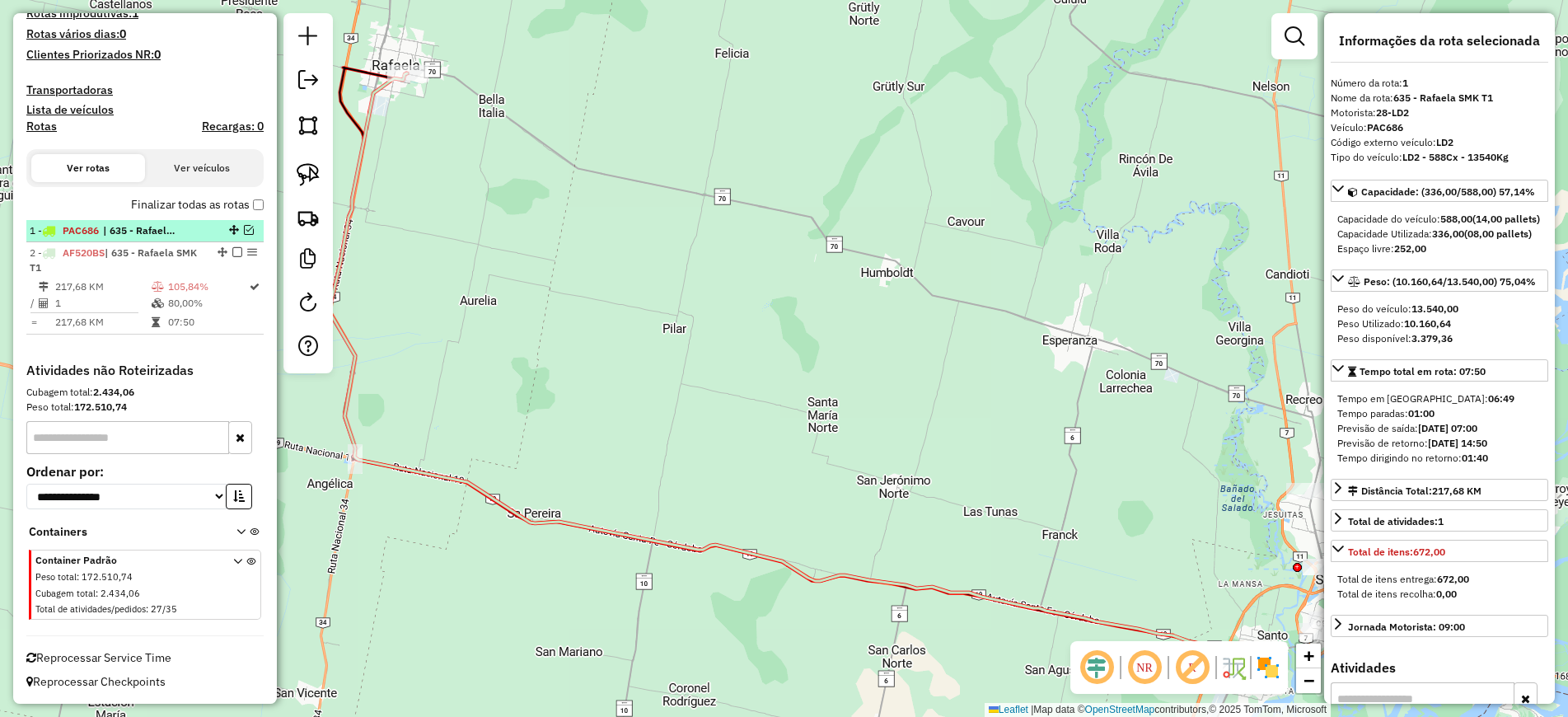
click at [244, 230] on em at bounding box center [249, 230] width 10 height 10
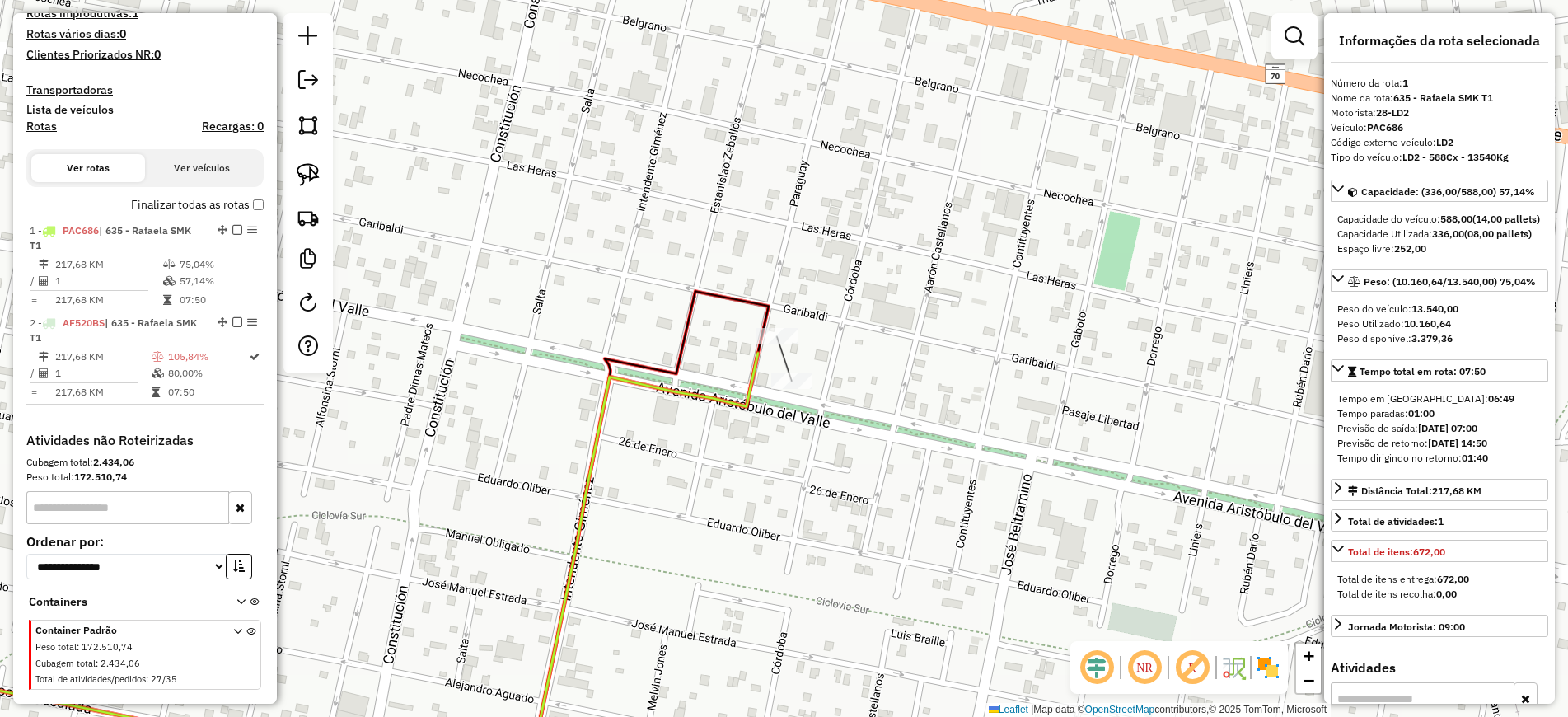
click at [747, 398] on icon at bounding box center [307, 570] width 901 height 436
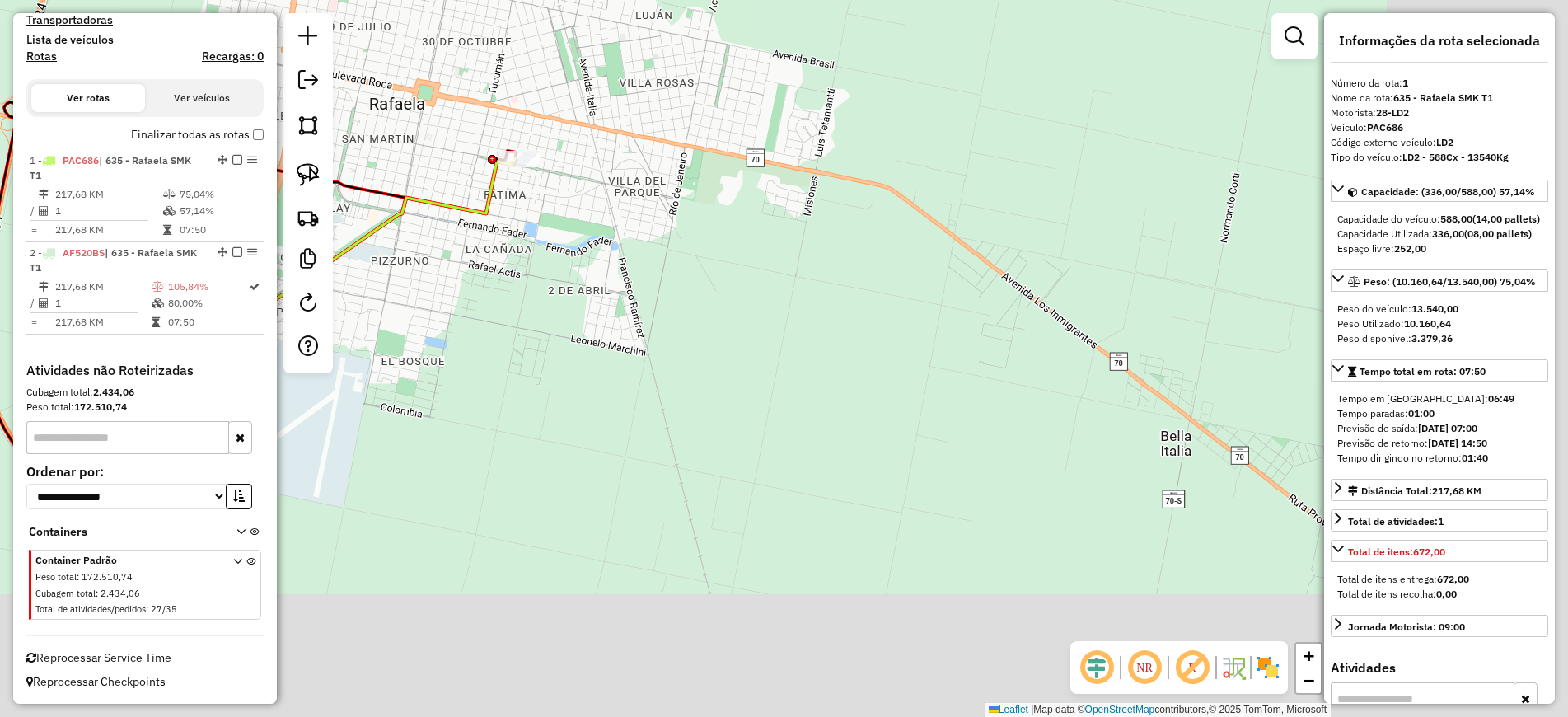
drag, startPoint x: 991, startPoint y: 532, endPoint x: 683, endPoint y: 200, distance: 452.9
click at [695, 221] on div "Janela de atendimento Grade de atendimento Capacidade Transportadoras Veículos …" at bounding box center [784, 358] width 1568 height 717
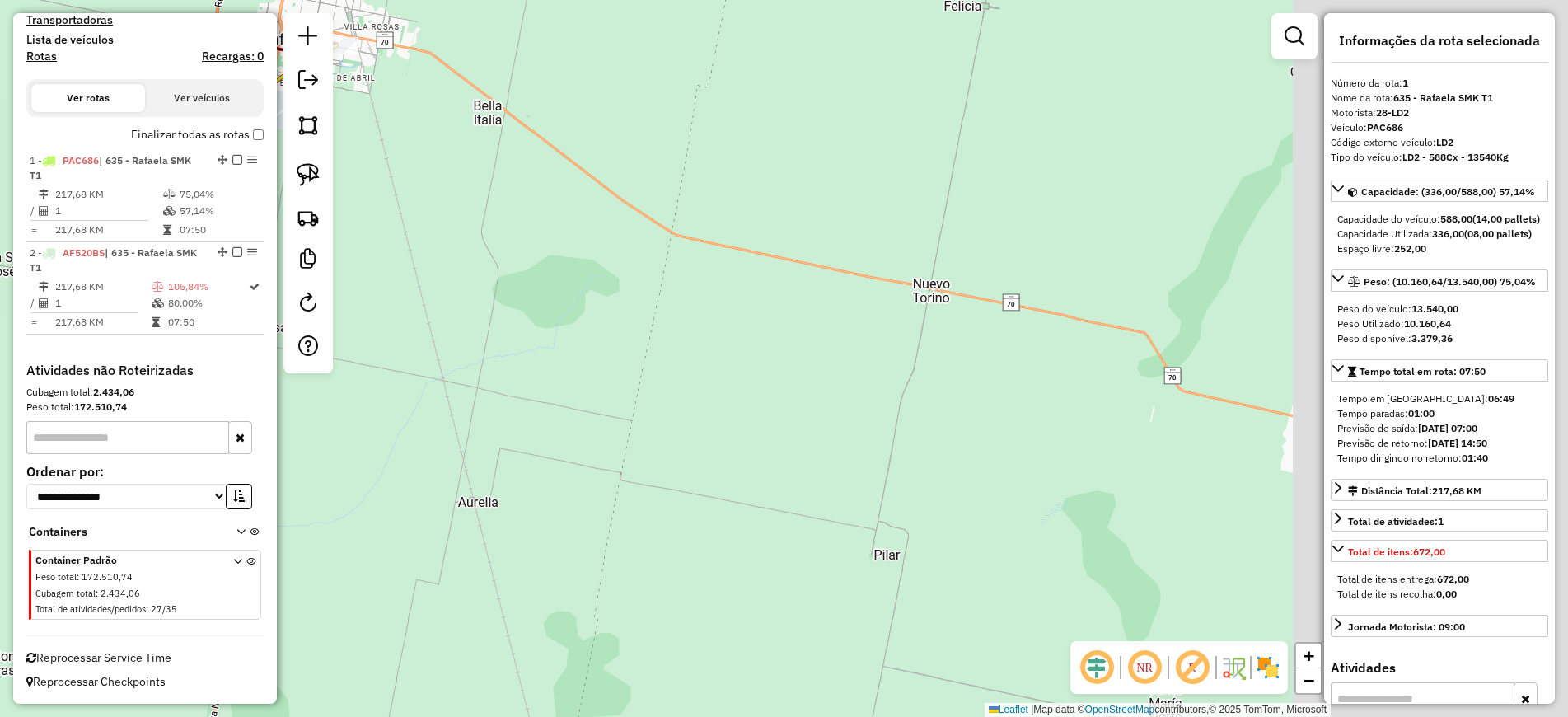
drag, startPoint x: 674, startPoint y: 327, endPoint x: 541, endPoint y: 287, distance: 138.9
click at [541, 287] on div "Janela de atendimento Grade de atendimento Capacidade Transportadoras Veículos …" at bounding box center [784, 358] width 1568 height 717
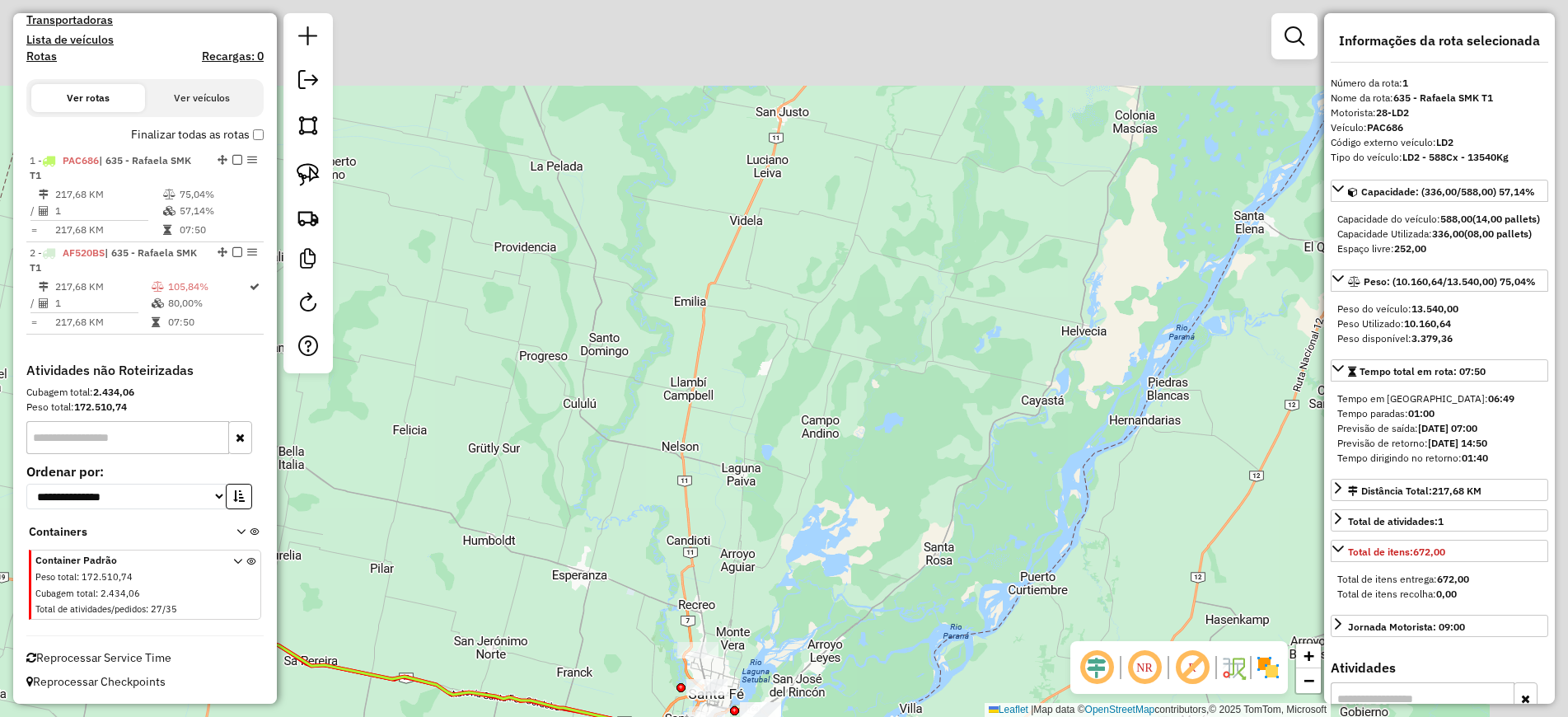
drag, startPoint x: 1041, startPoint y: 305, endPoint x: 788, endPoint y: 515, distance: 328.8
click at [789, 515] on div "Janela de atendimento Grade de atendimento Capacidade Transportadoras Veículos …" at bounding box center [784, 358] width 1568 height 717
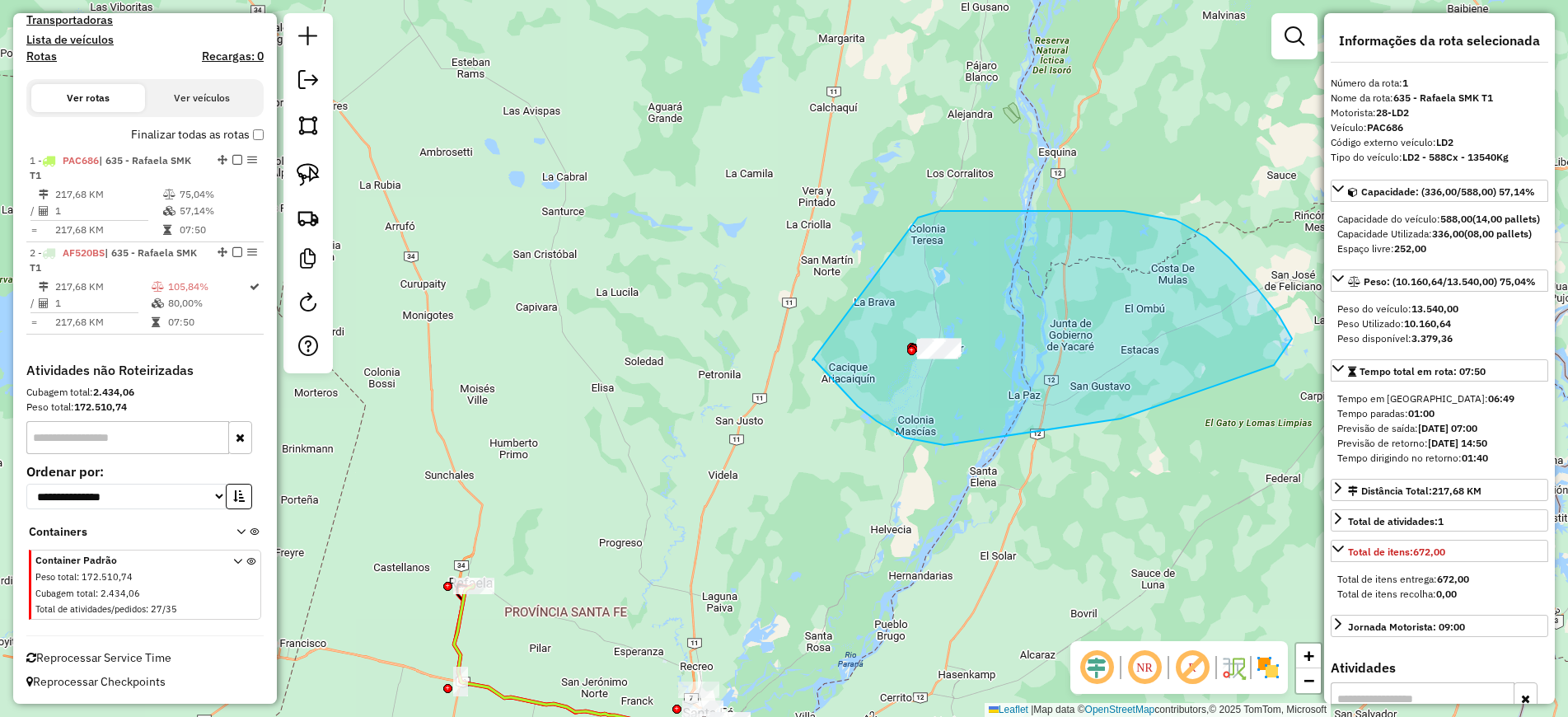
drag, startPoint x: 825, startPoint y: 372, endPoint x: 915, endPoint y: 219, distance: 177.5
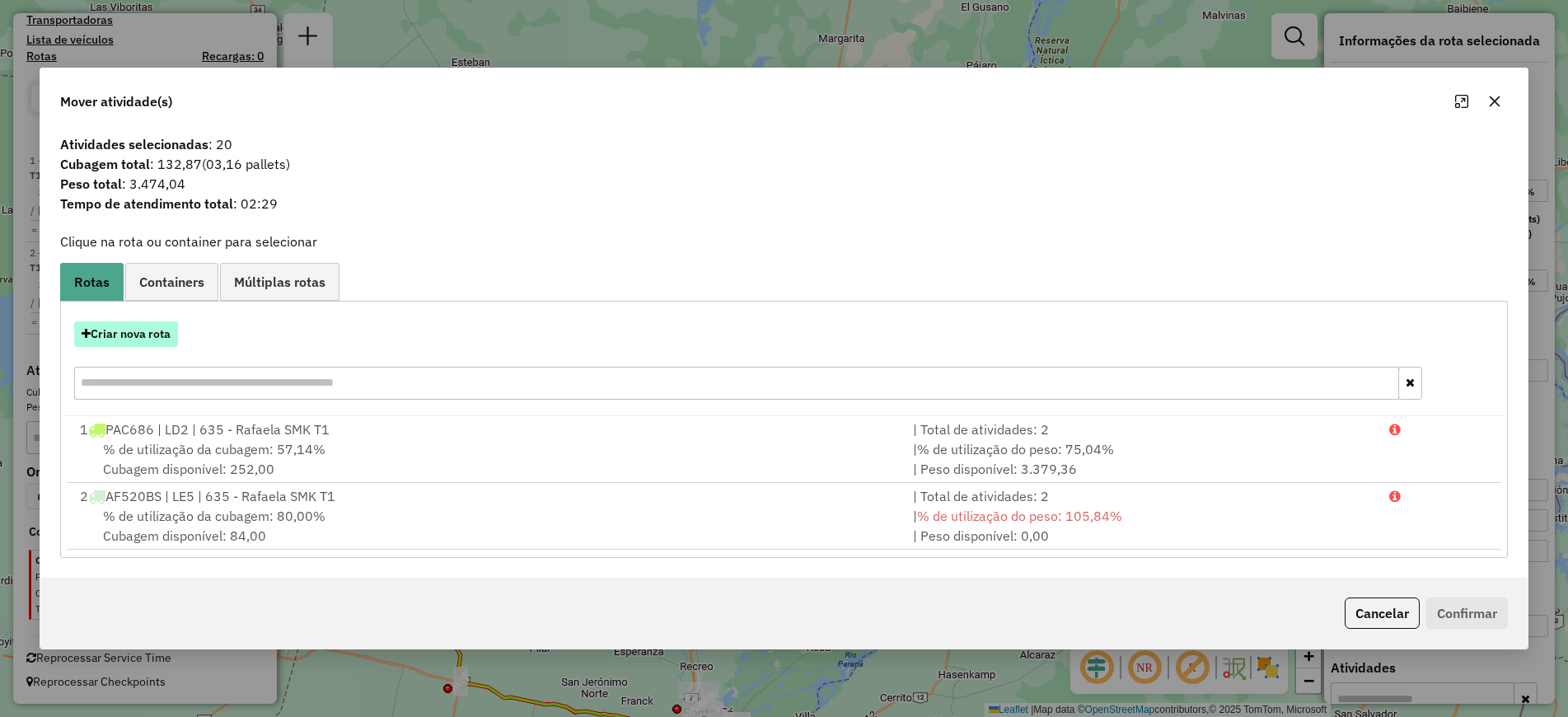
click at [142, 332] on button "Criar nova rota" at bounding box center [125, 334] width 103 height 26
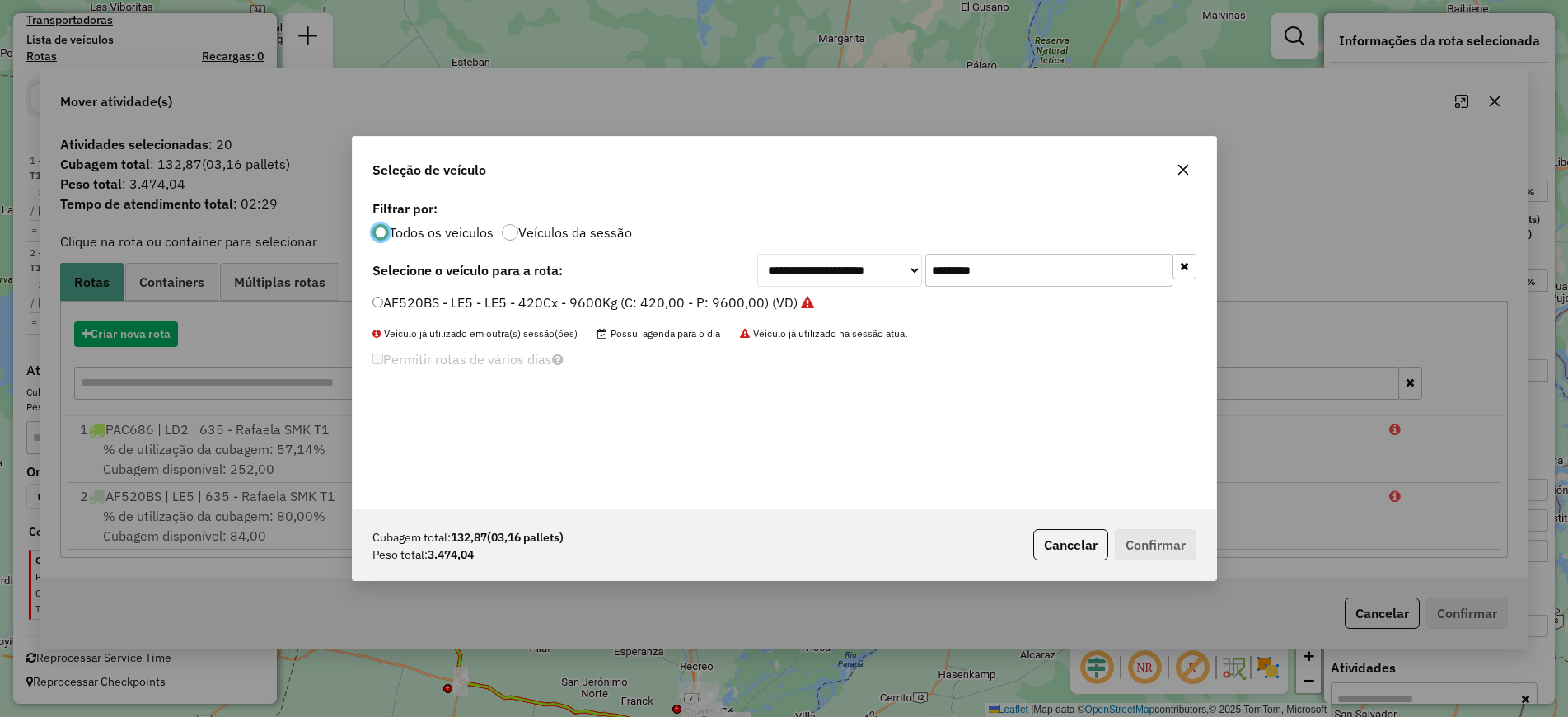
scroll to position [9, 5]
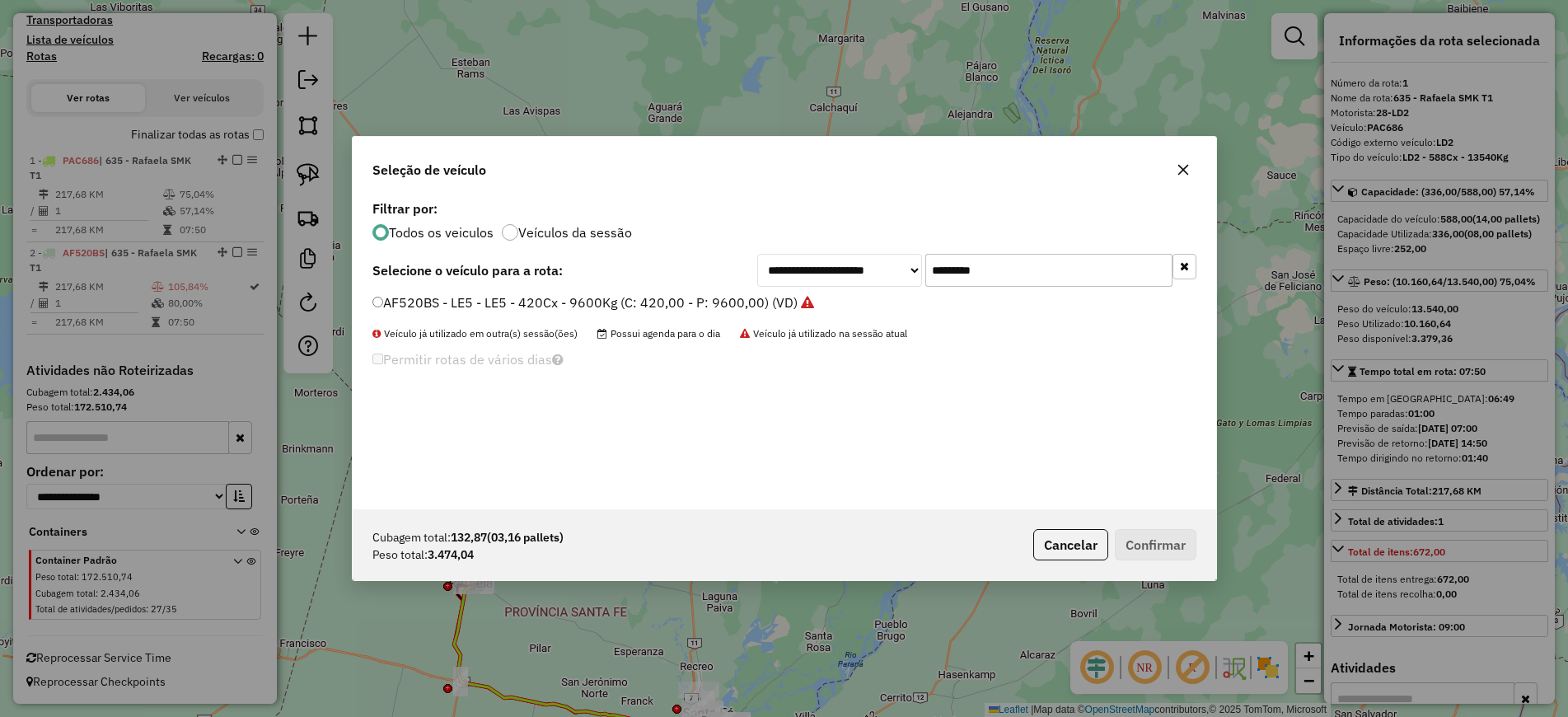
drag, startPoint x: 1012, startPoint y: 263, endPoint x: 875, endPoint y: 270, distance: 137.2
click at [879, 267] on div "**********" at bounding box center [976, 270] width 439 height 33
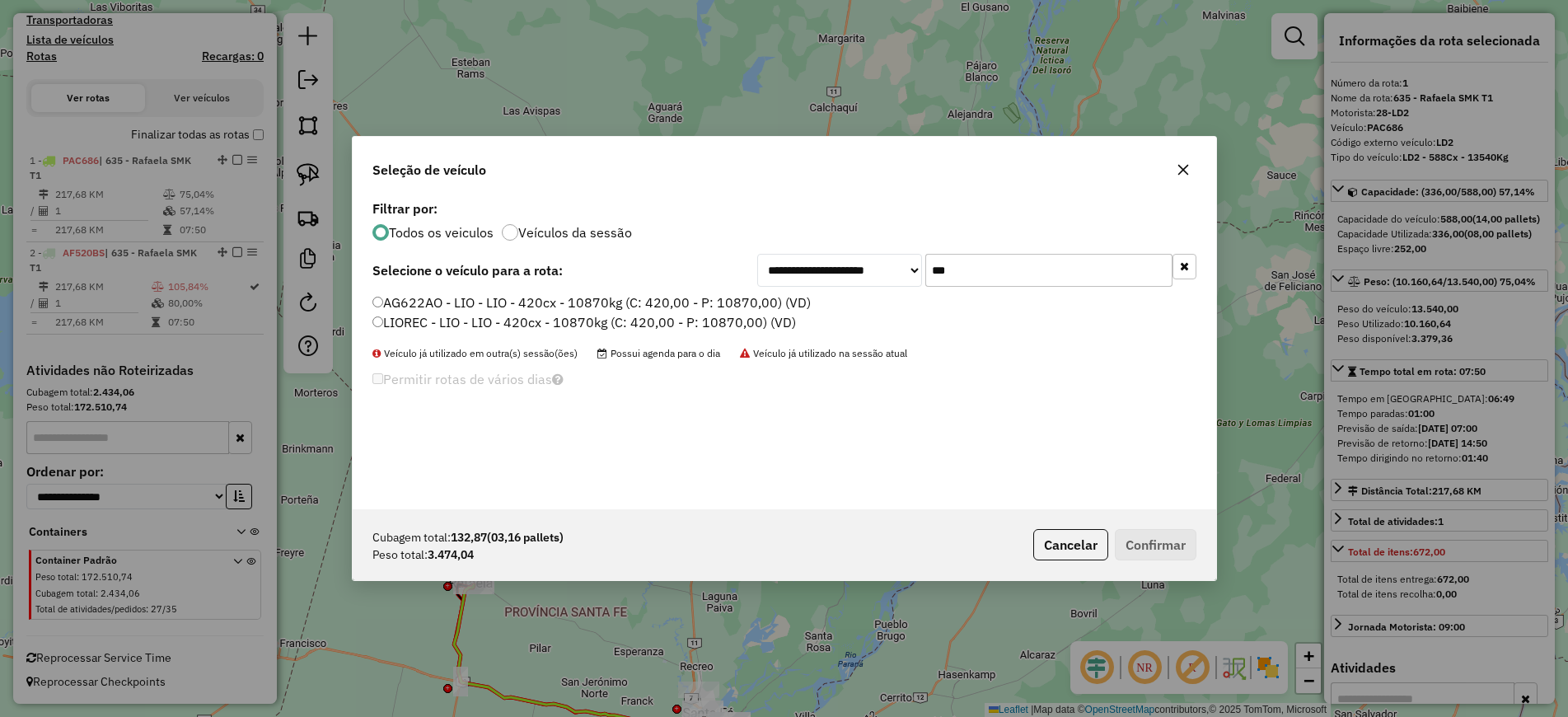
type input "***"
click at [782, 302] on label "AG622AO - LIO - LIO - 420cx - 10870kg (C: 420,00 - P: 10870,00) (VD)" at bounding box center [592, 302] width 438 height 20
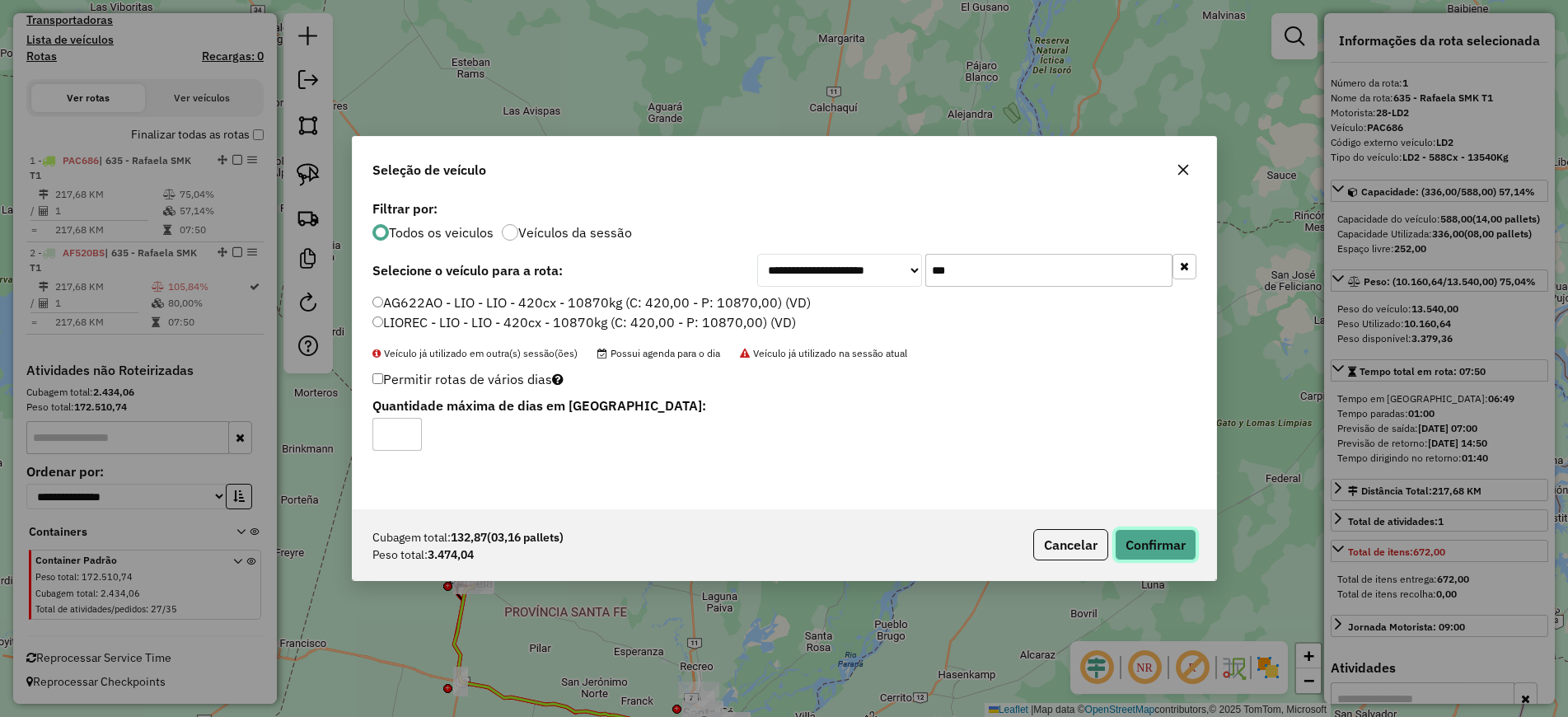
click at [1179, 540] on button "Confirmar" at bounding box center [1154, 544] width 81 height 32
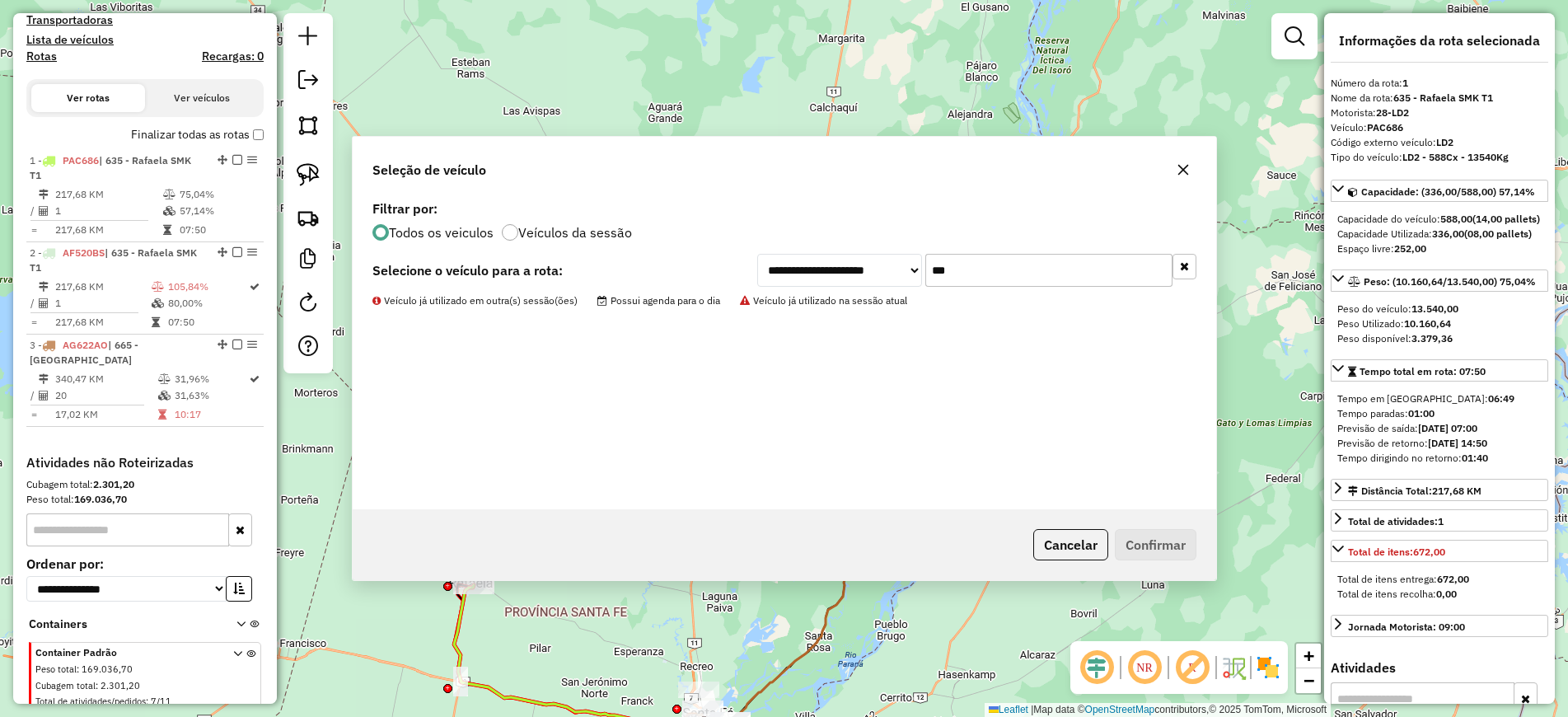
scroll to position [575, 0]
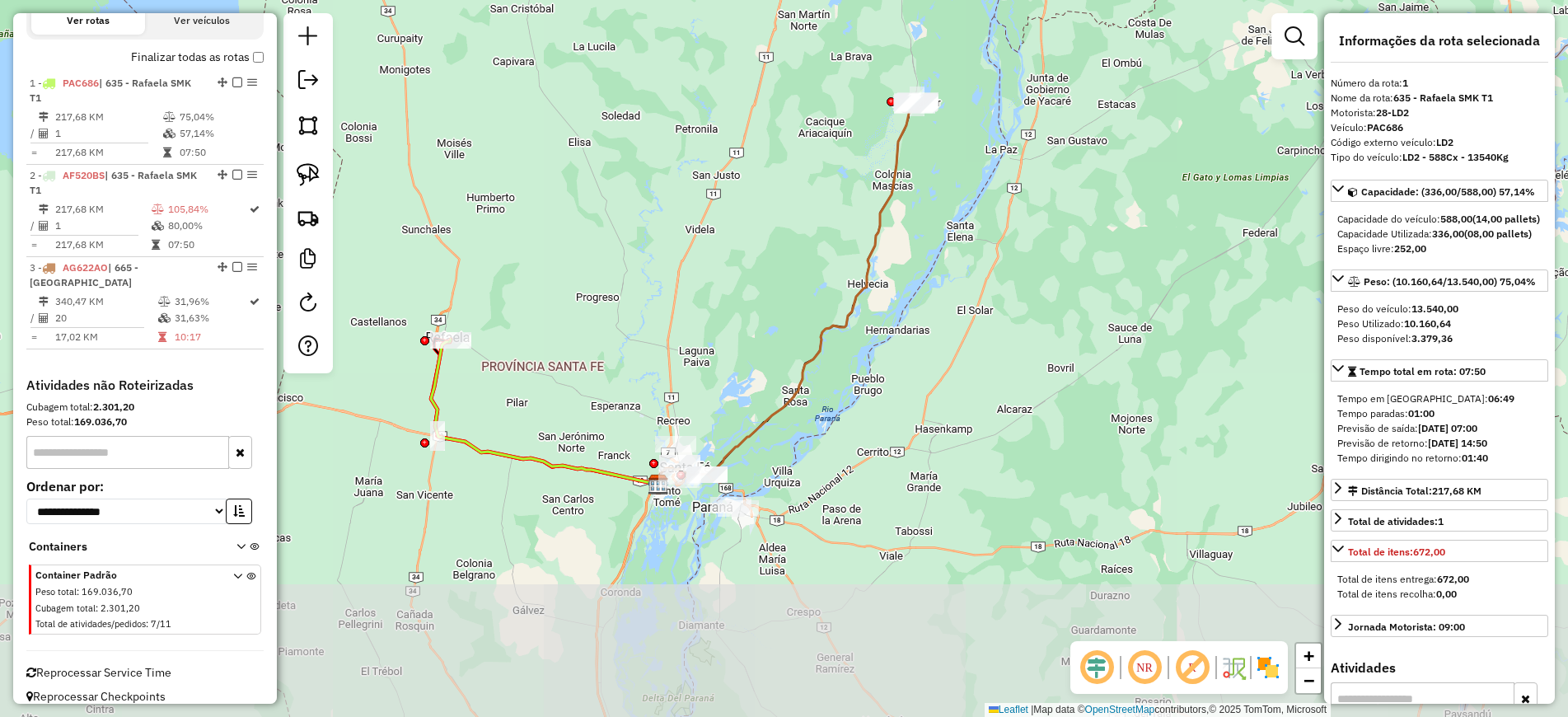
drag, startPoint x: 982, startPoint y: 583, endPoint x: 958, endPoint y: 389, distance: 195.5
click at [958, 389] on div "Janela de atendimento Grade de atendimento Capacidade Transportadoras Veículos …" at bounding box center [784, 358] width 1568 height 717
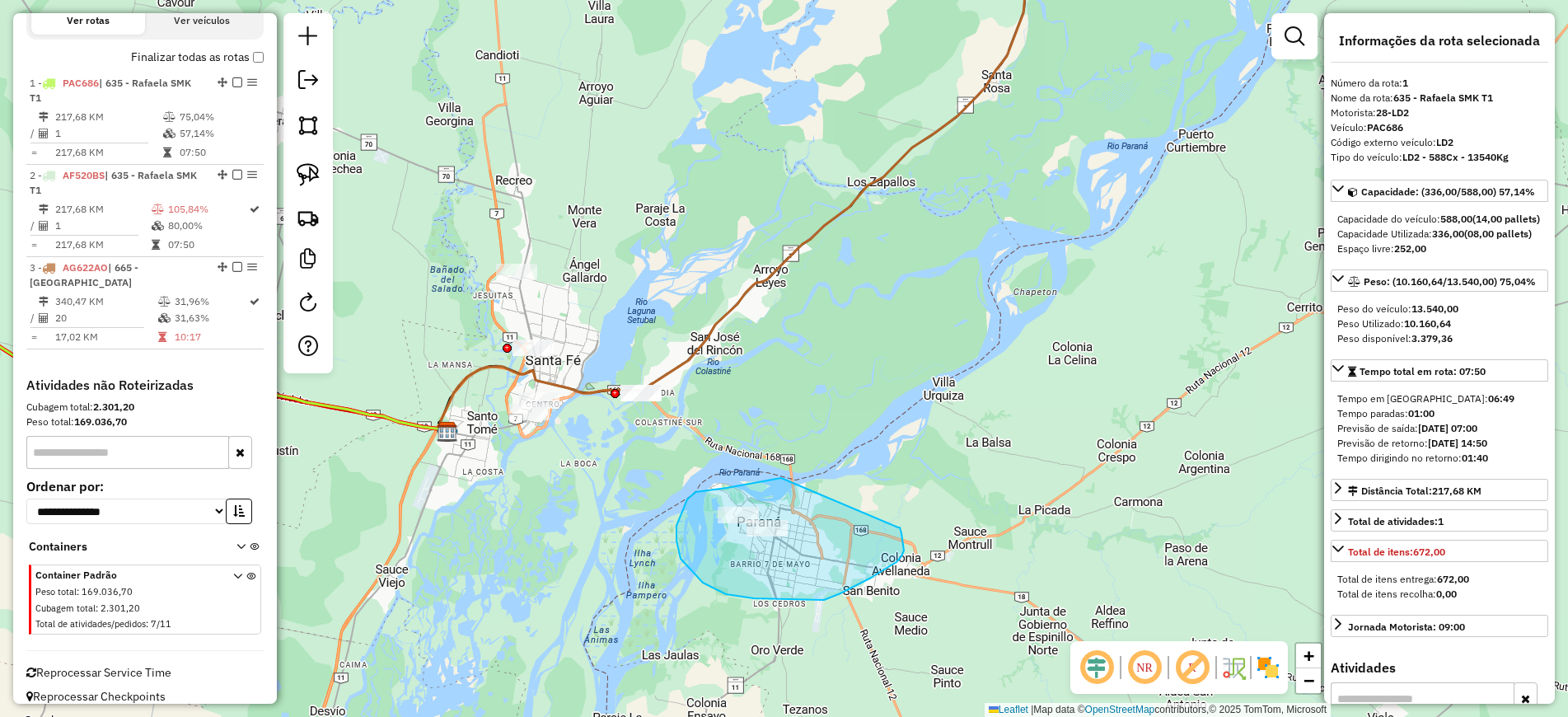
drag, startPoint x: 781, startPoint y: 478, endPoint x: 897, endPoint y: 527, distance: 125.9
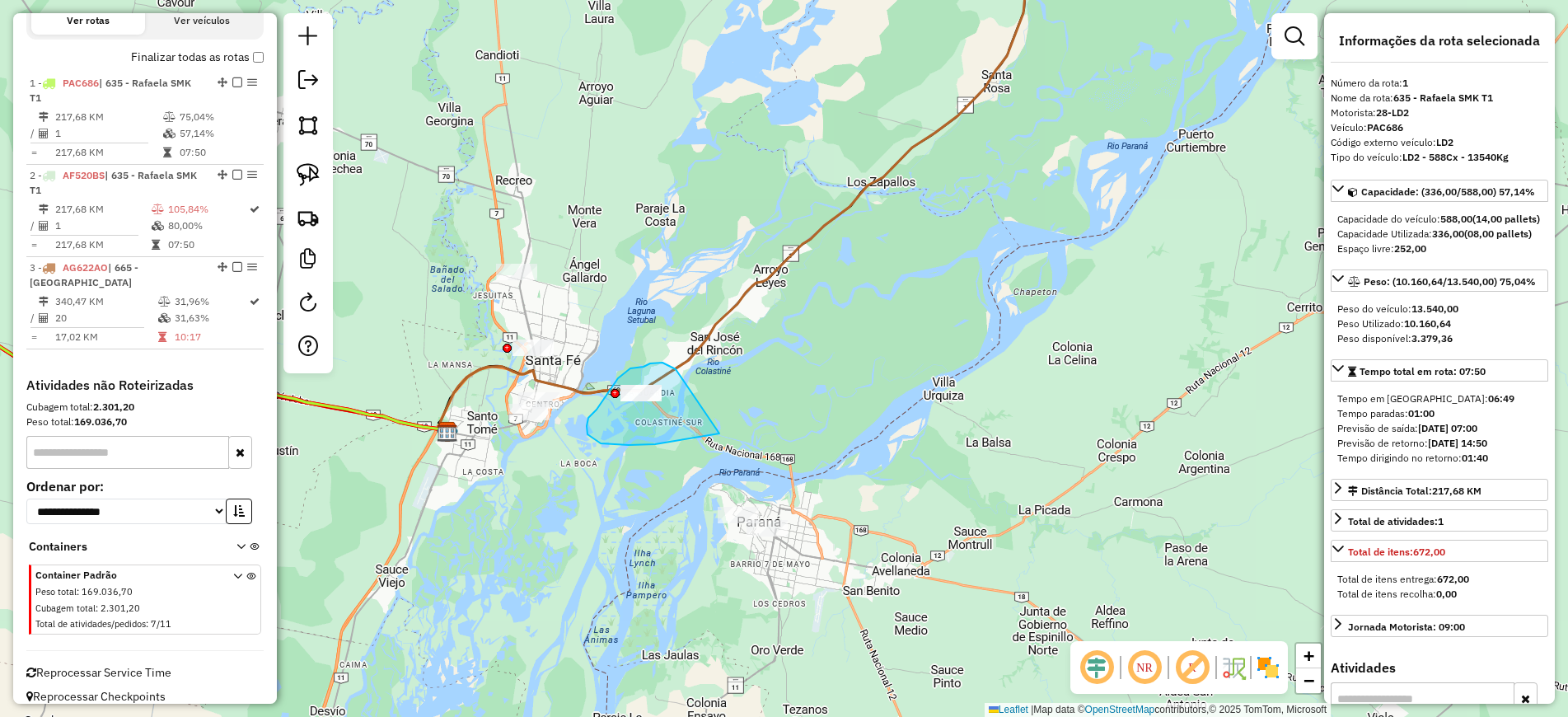
drag, startPoint x: 676, startPoint y: 370, endPoint x: 722, endPoint y: 432, distance: 77.2
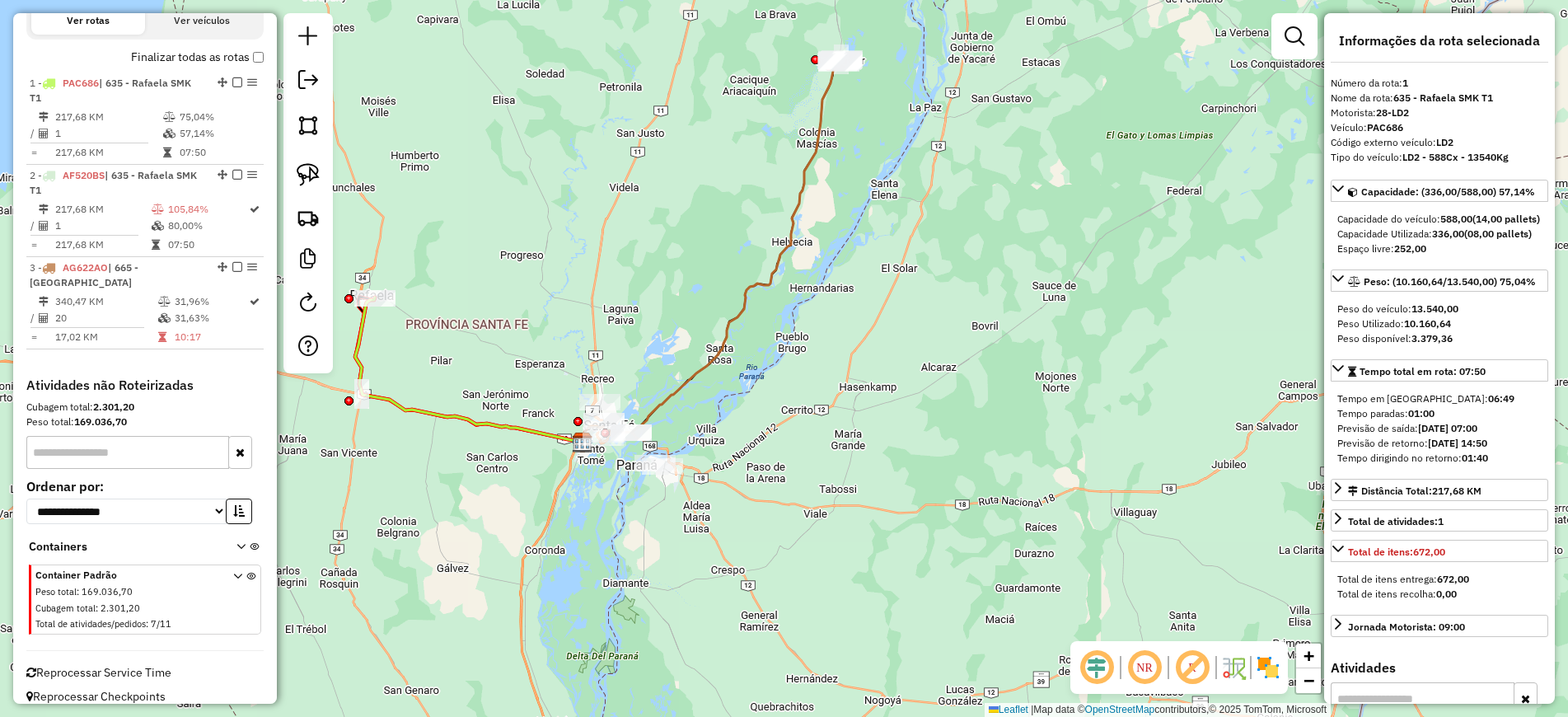
click at [844, 651] on div "Janela de atendimento Grade de atendimento Capacidade Transportadoras Veículos …" at bounding box center [784, 358] width 1568 height 717
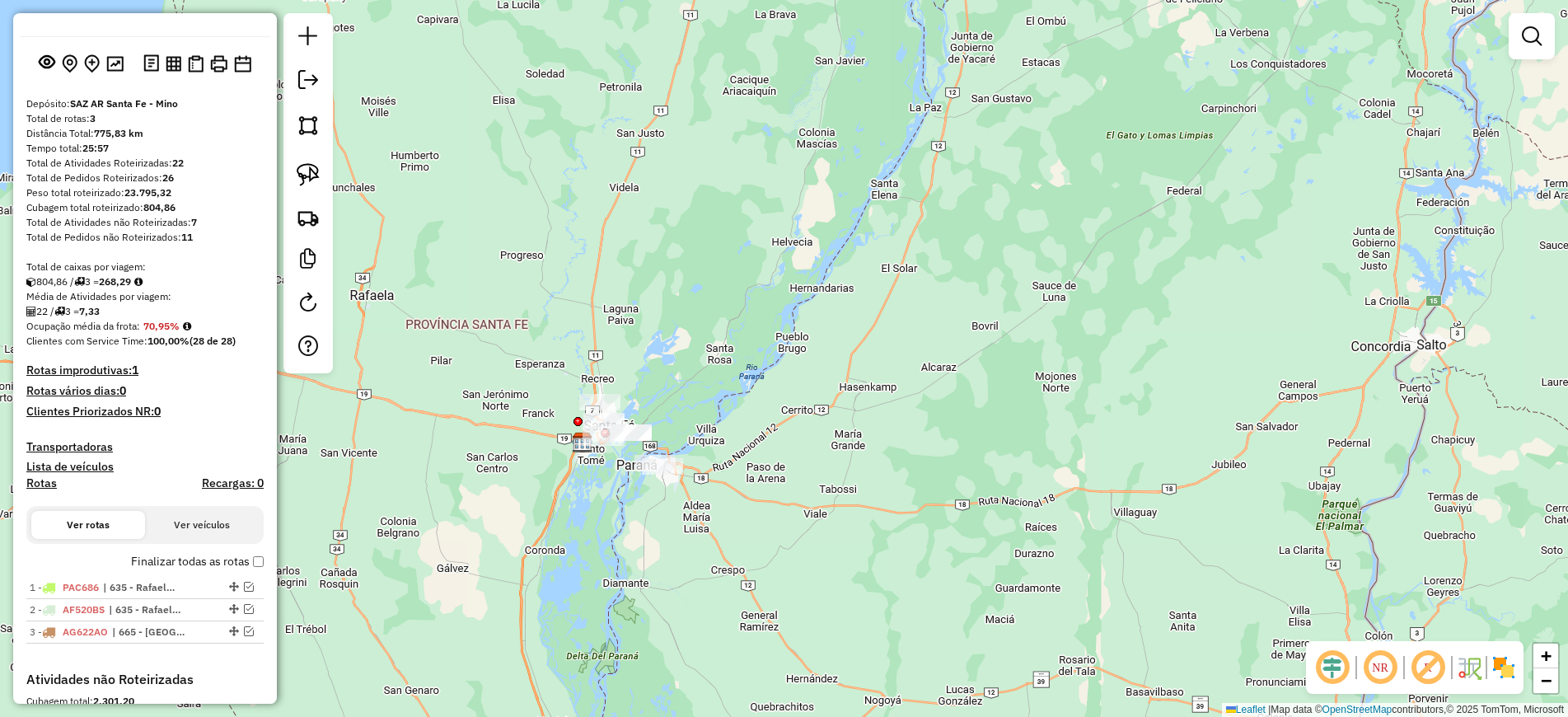
scroll to position [0, 0]
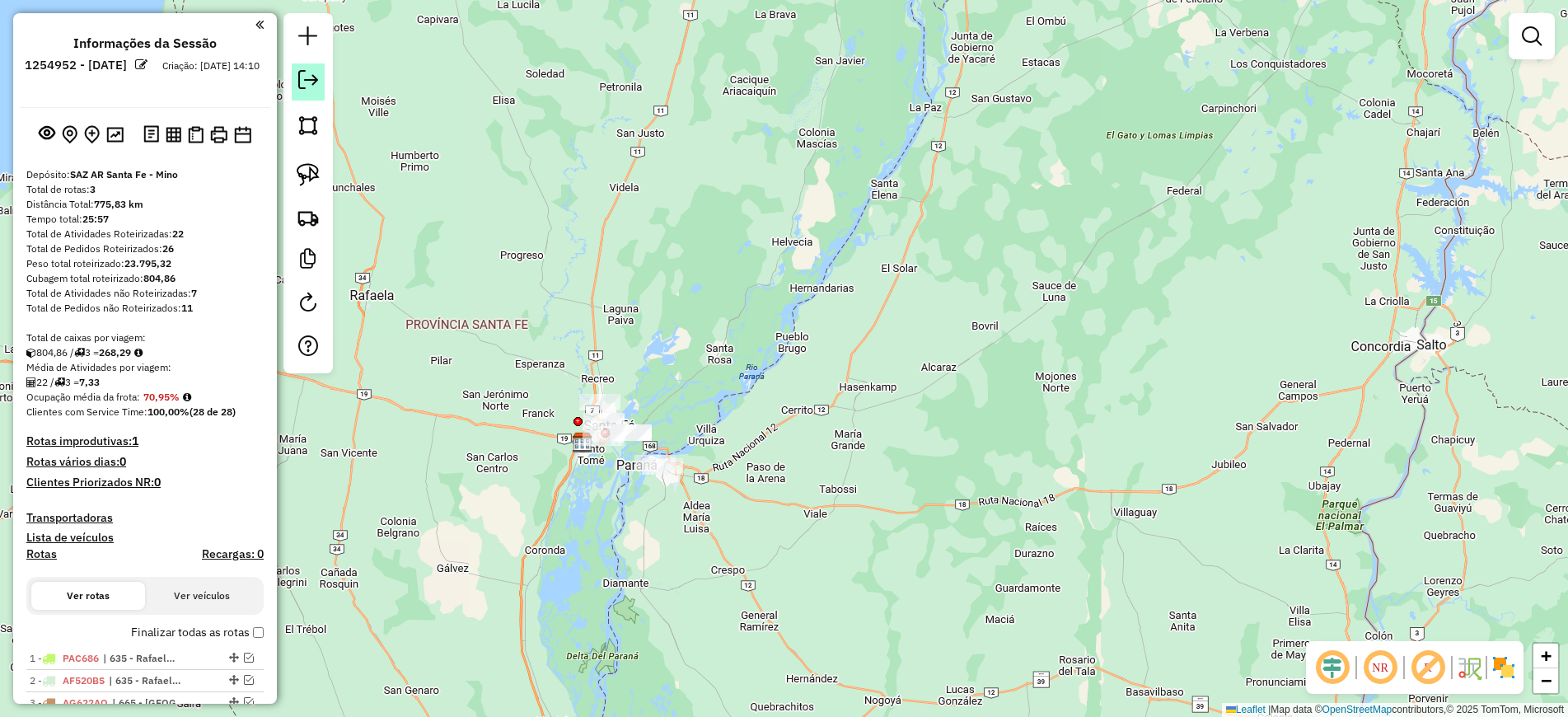
click at [315, 89] on em at bounding box center [308, 79] width 20 height 20
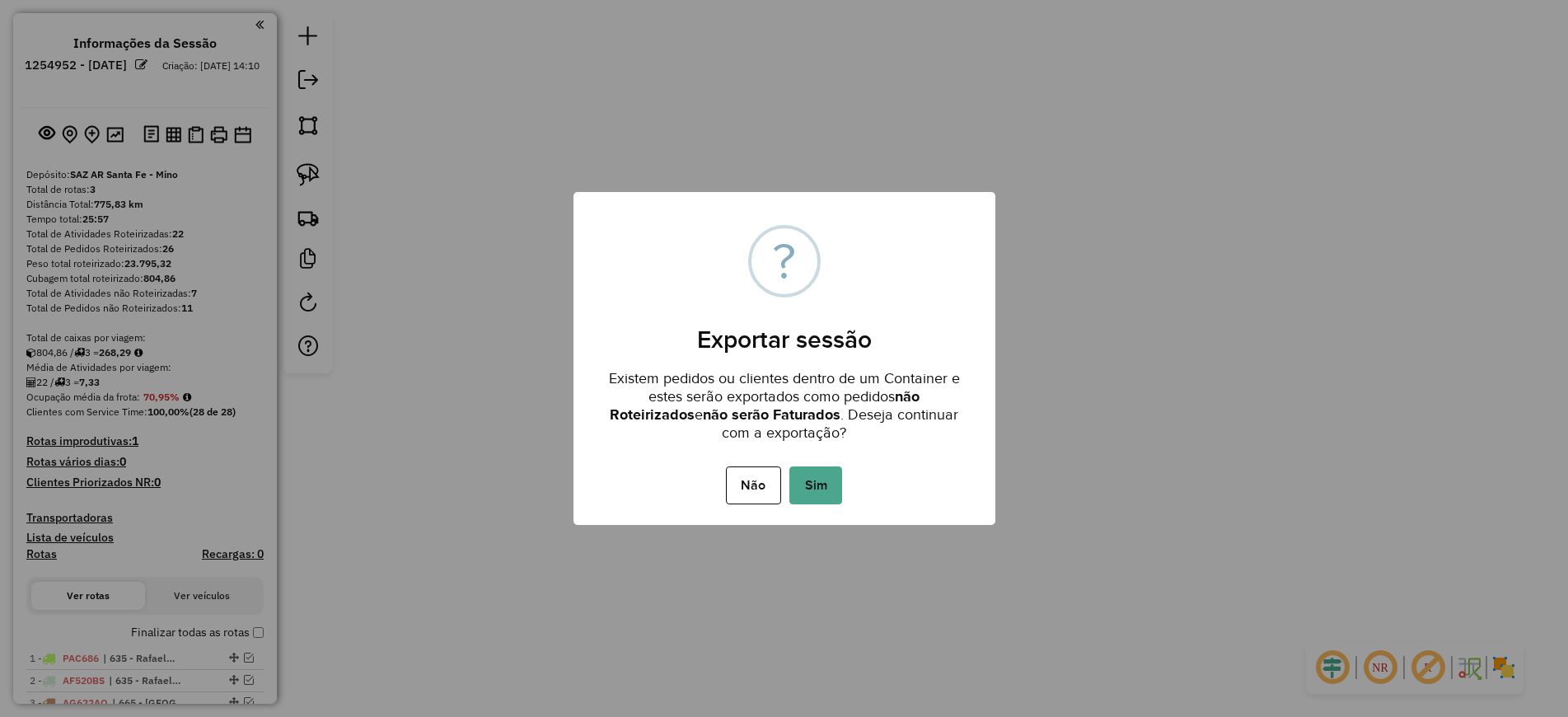
click at [818, 482] on button "Sim" at bounding box center [815, 485] width 53 height 38
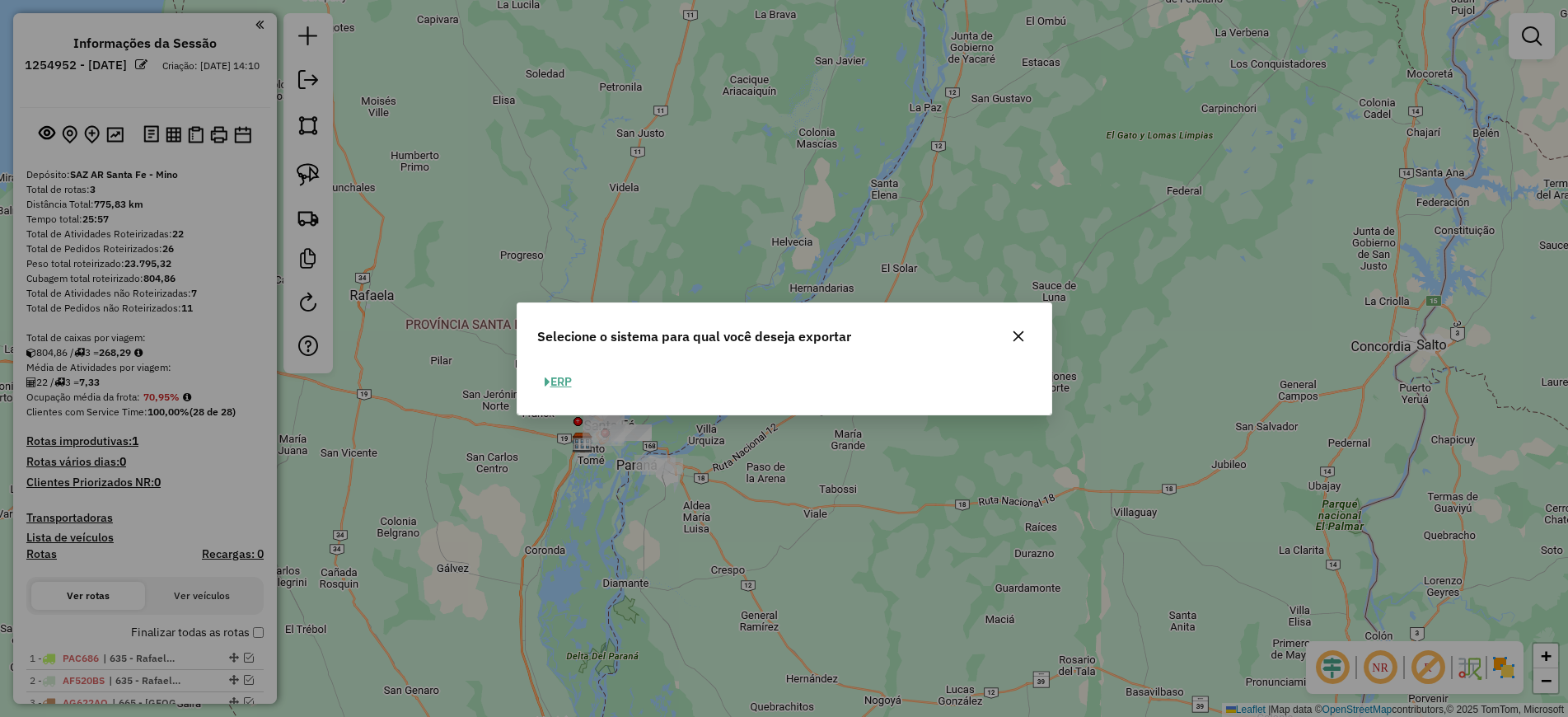
click at [567, 383] on button "ERP" at bounding box center [558, 382] width 42 height 26
select select "**"
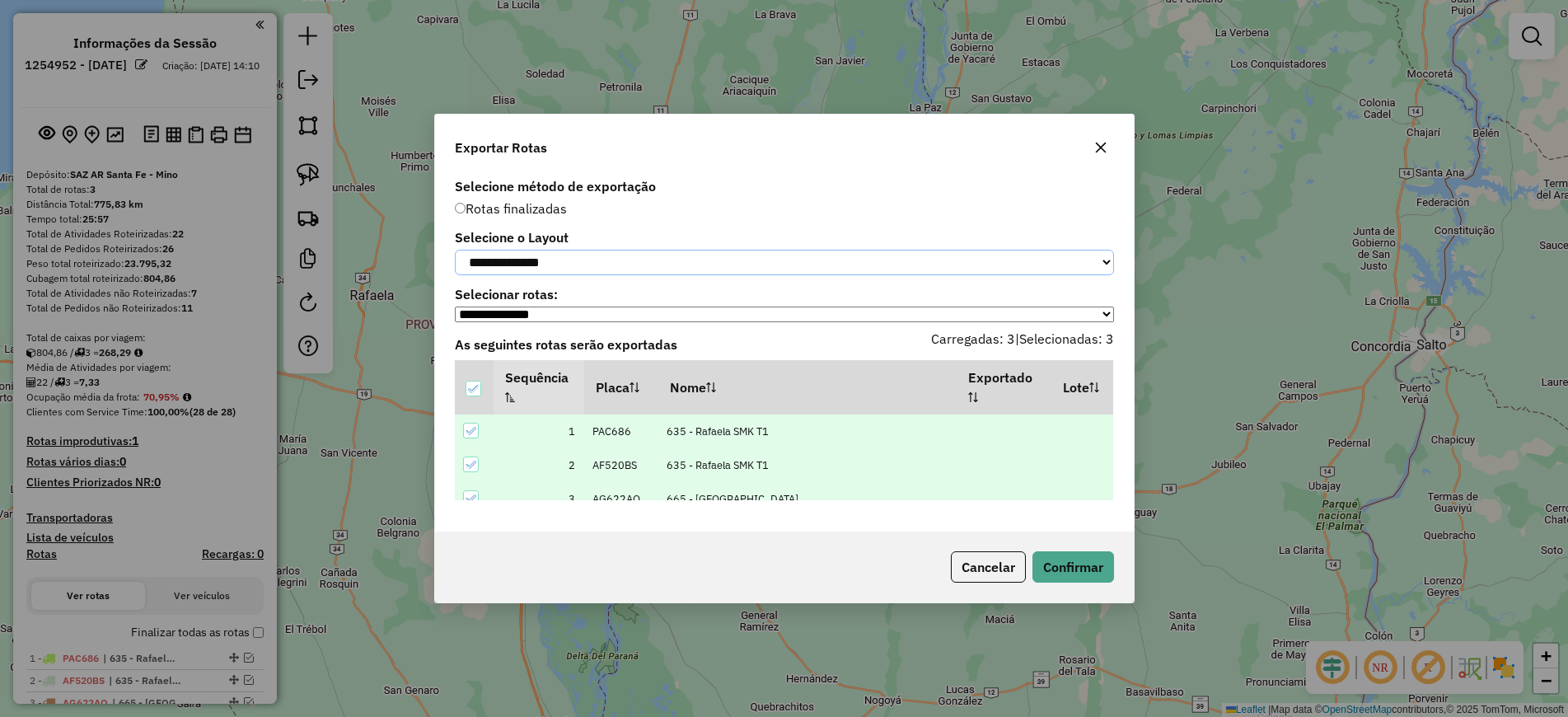
click at [581, 255] on select "**********" at bounding box center [784, 262] width 659 height 26
select select "*********"
click at [455, 250] on select "**********" at bounding box center [784, 262] width 659 height 26
click at [1083, 570] on button "Confirmar" at bounding box center [1072, 567] width 81 height 32
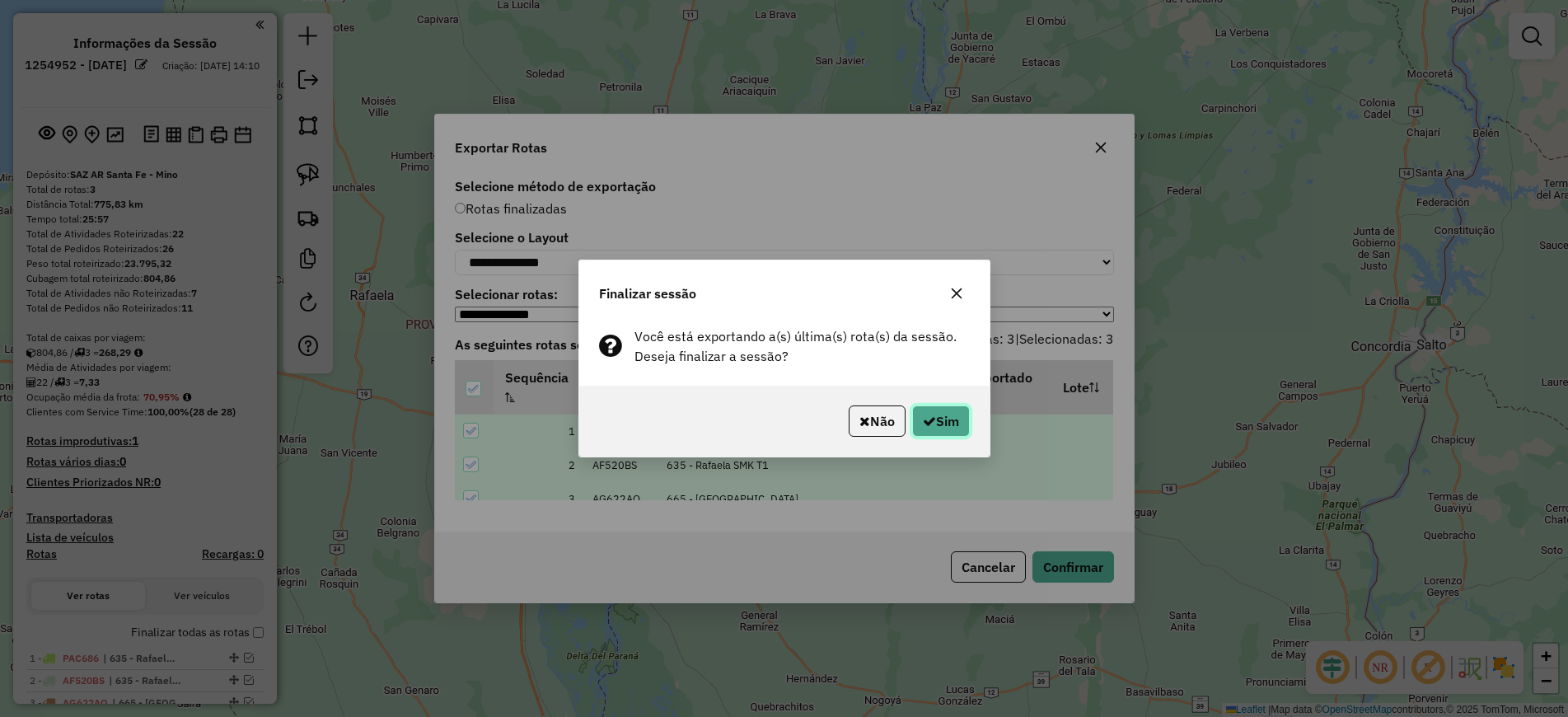
click at [952, 427] on button "Sim" at bounding box center [941, 420] width 57 height 32
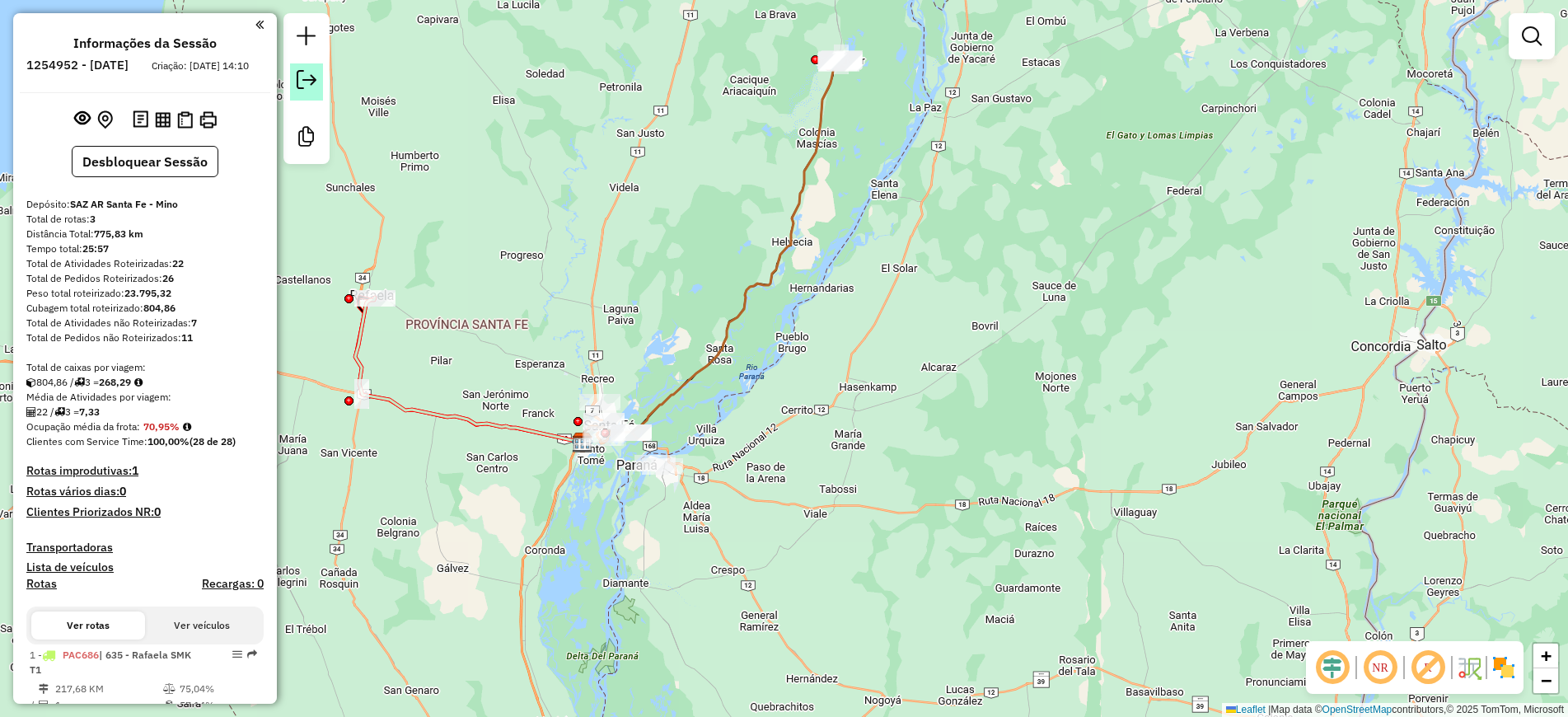
click at [314, 82] on em at bounding box center [306, 79] width 20 height 20
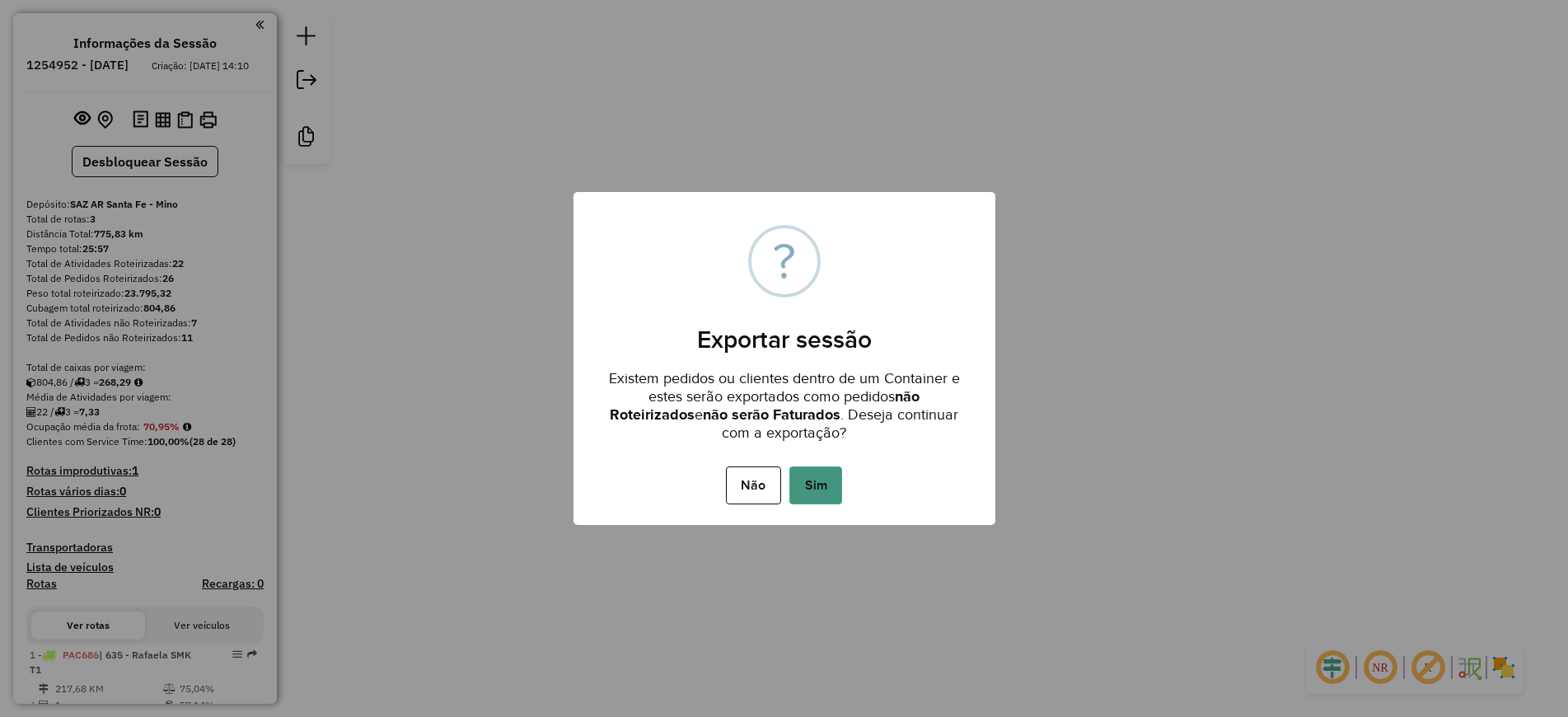
click at [815, 487] on button "Sim" at bounding box center [815, 485] width 53 height 38
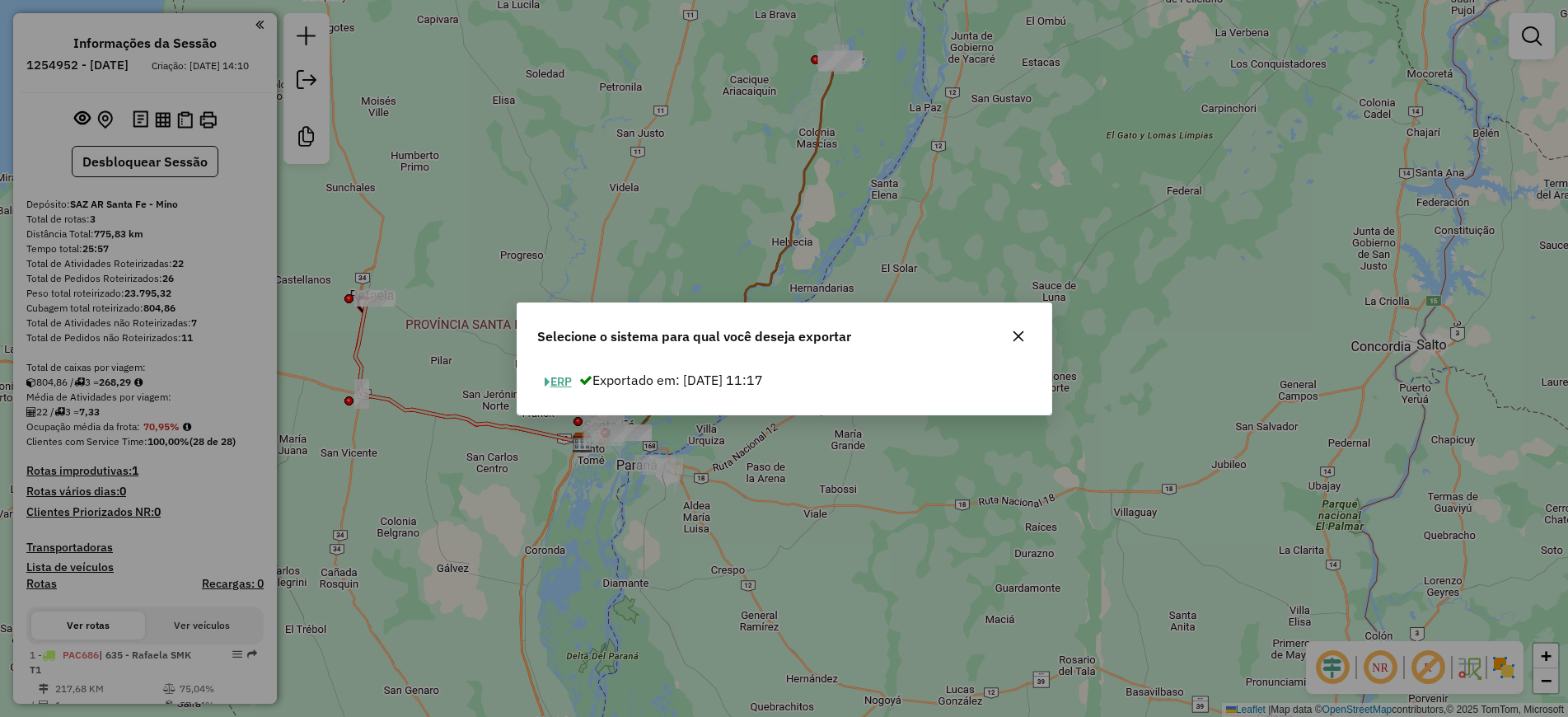
click at [571, 381] on button "ERP" at bounding box center [558, 382] width 42 height 26
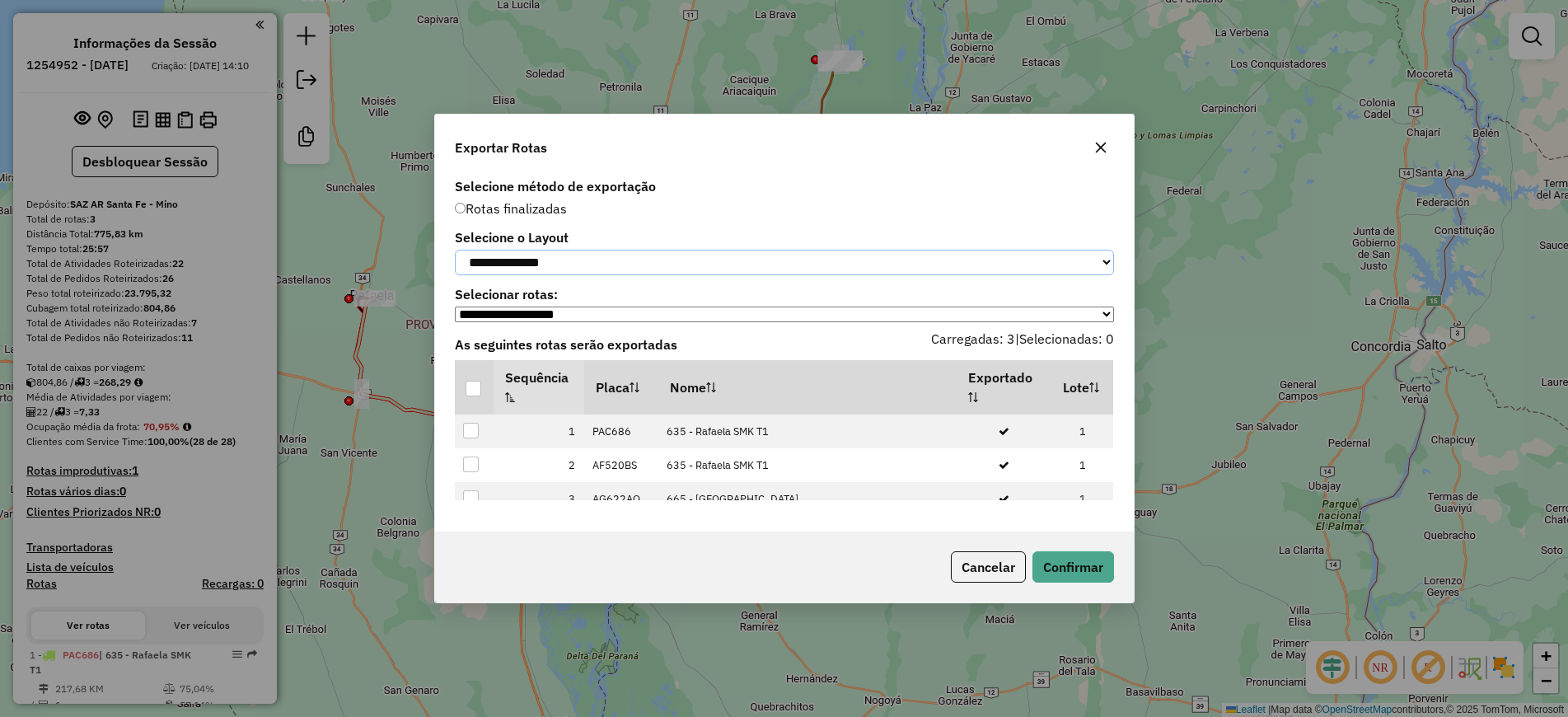
click at [639, 265] on select "**********" at bounding box center [784, 262] width 659 height 26
select select "*********"
click at [455, 250] on select "**********" at bounding box center [784, 262] width 659 height 26
click at [471, 390] on div at bounding box center [473, 389] width 15 height 15
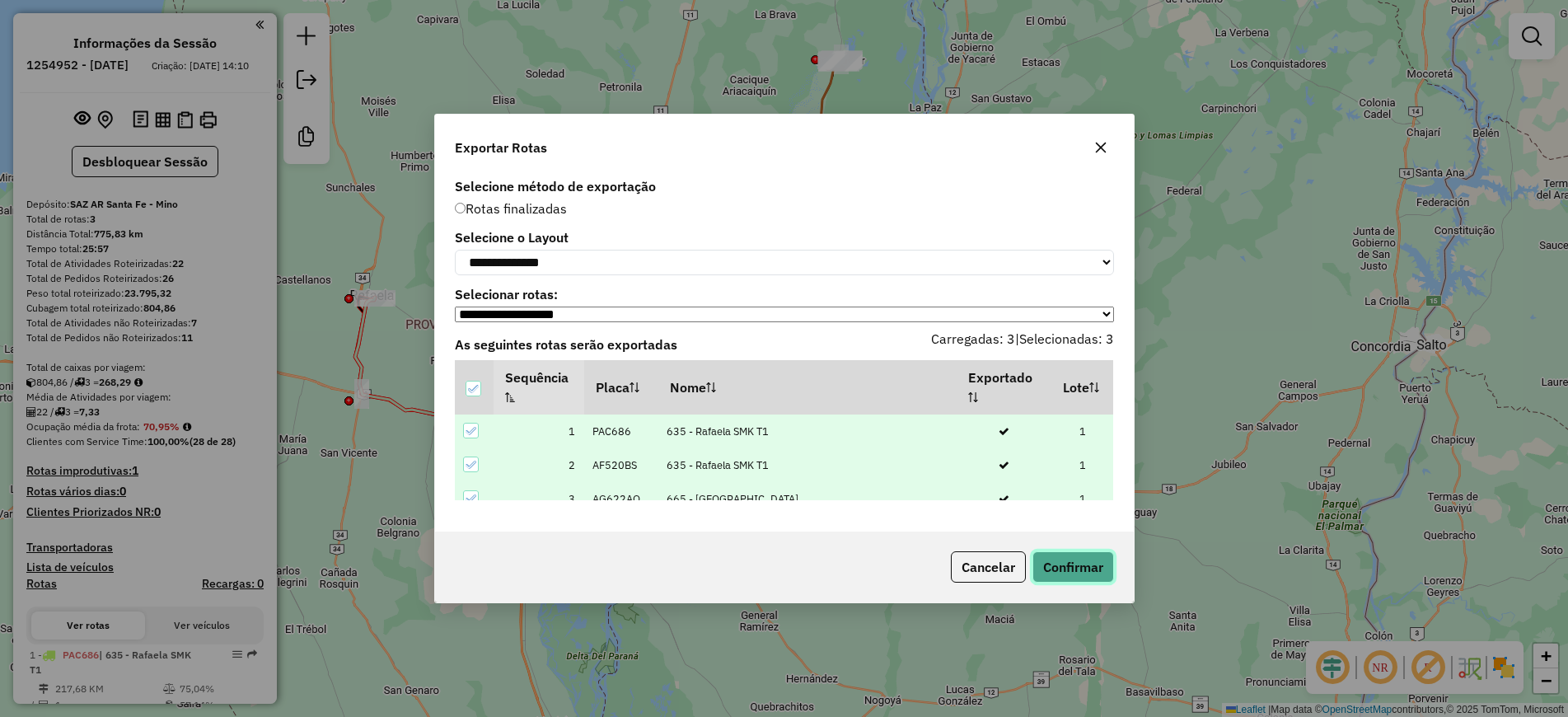
click at [1088, 567] on button "Confirmar" at bounding box center [1072, 567] width 81 height 32
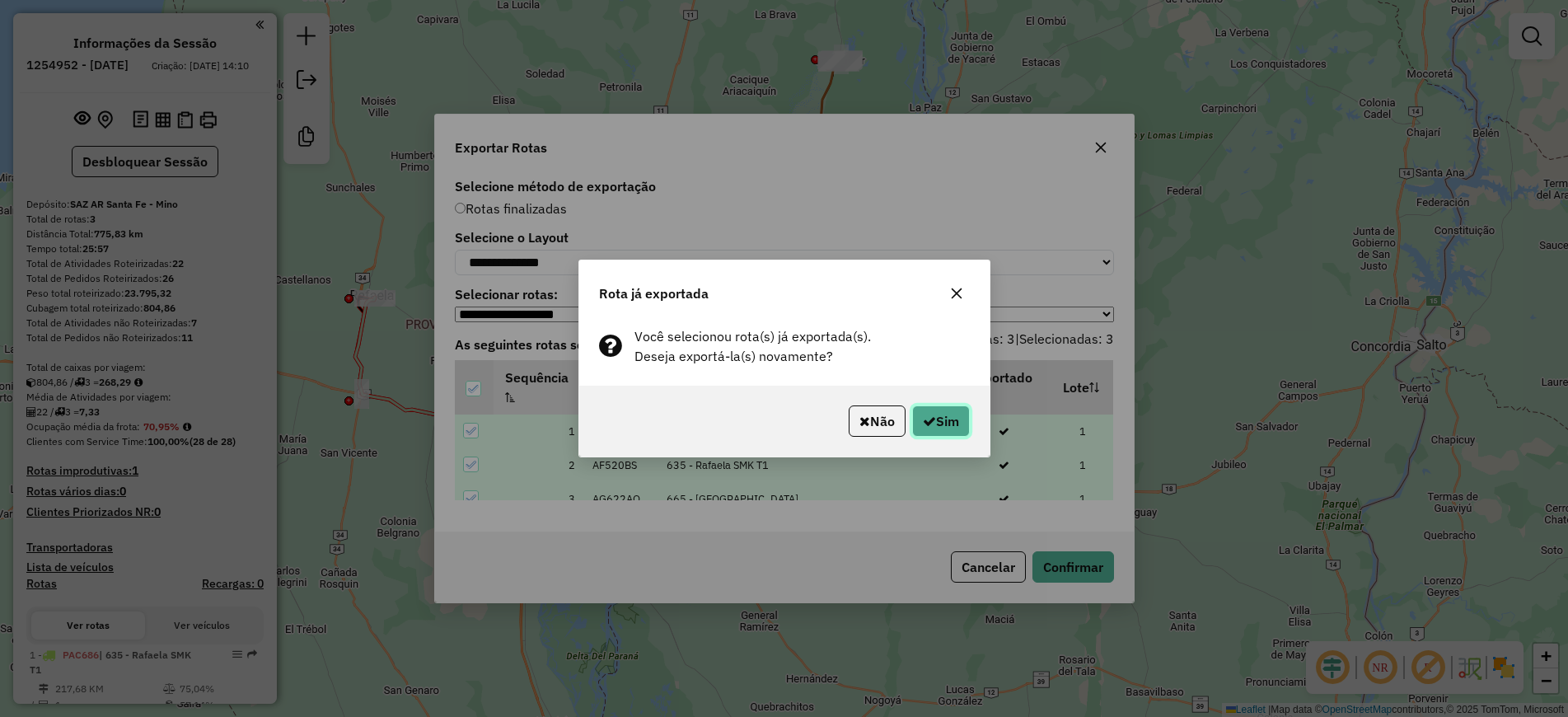
click at [921, 434] on button "Sim" at bounding box center [941, 420] width 57 height 32
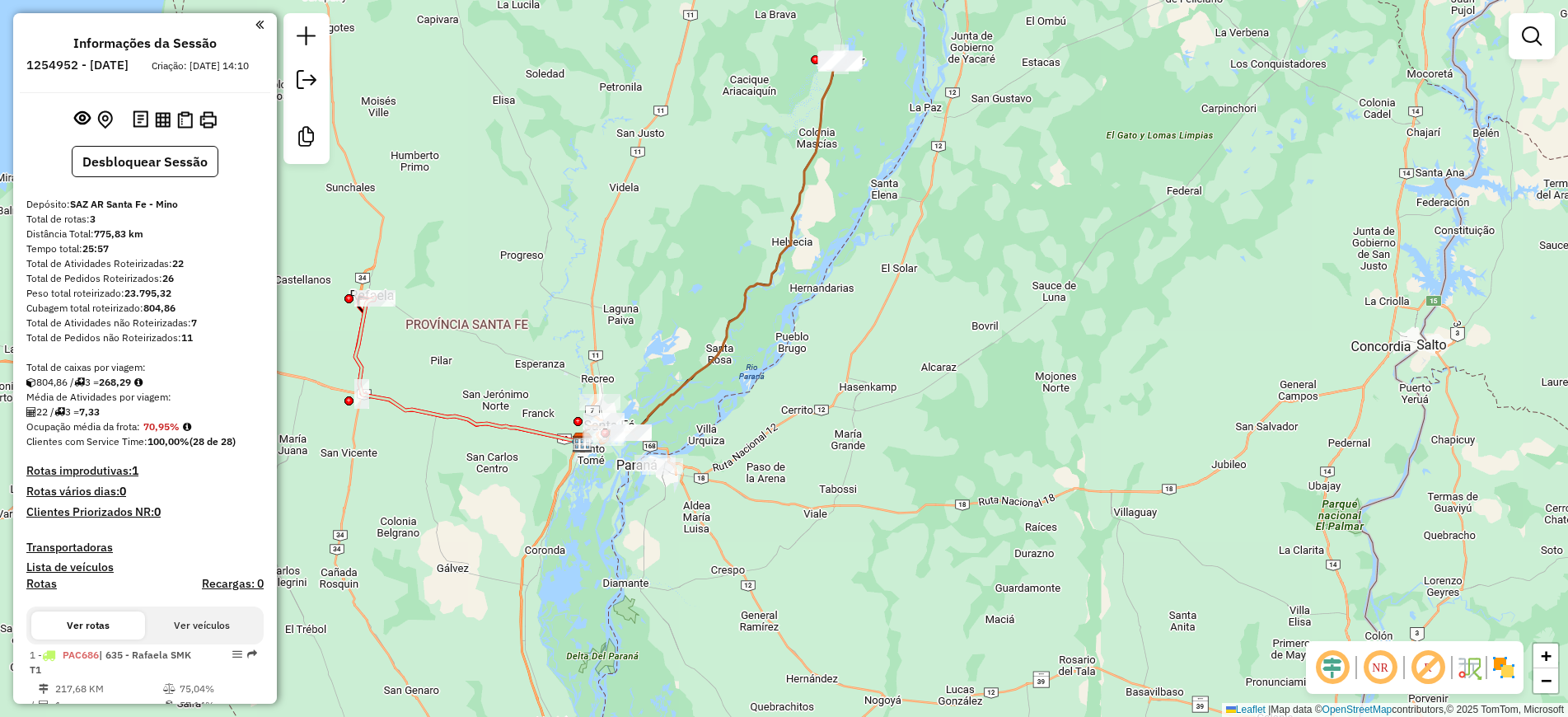
click at [1008, 676] on div "Janela de atendimento Grade de atendimento Capacidade Transportadoras Veículos …" at bounding box center [784, 358] width 1568 height 717
click at [366, 327] on icon at bounding box center [469, 370] width 228 height 145
select select "**********"
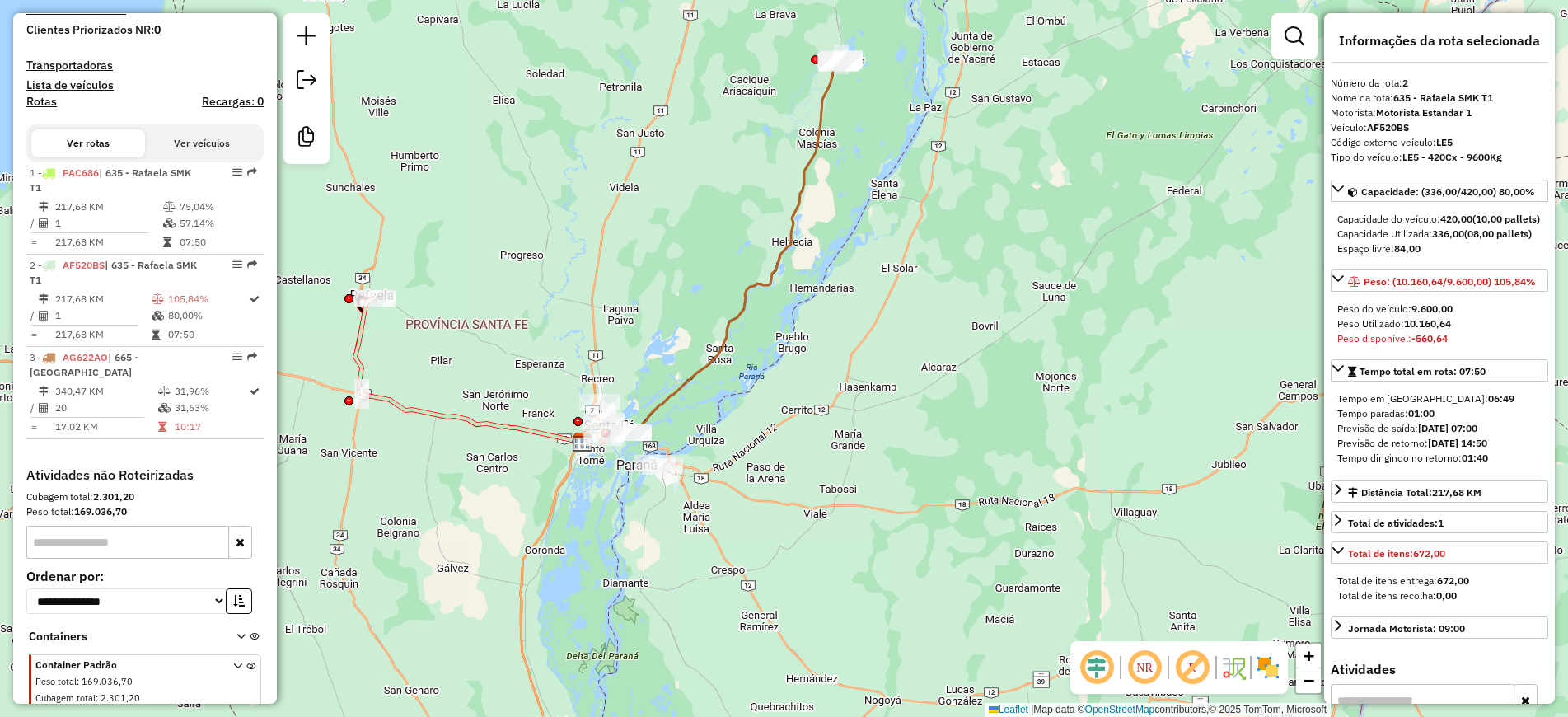
scroll to position [504, 0]
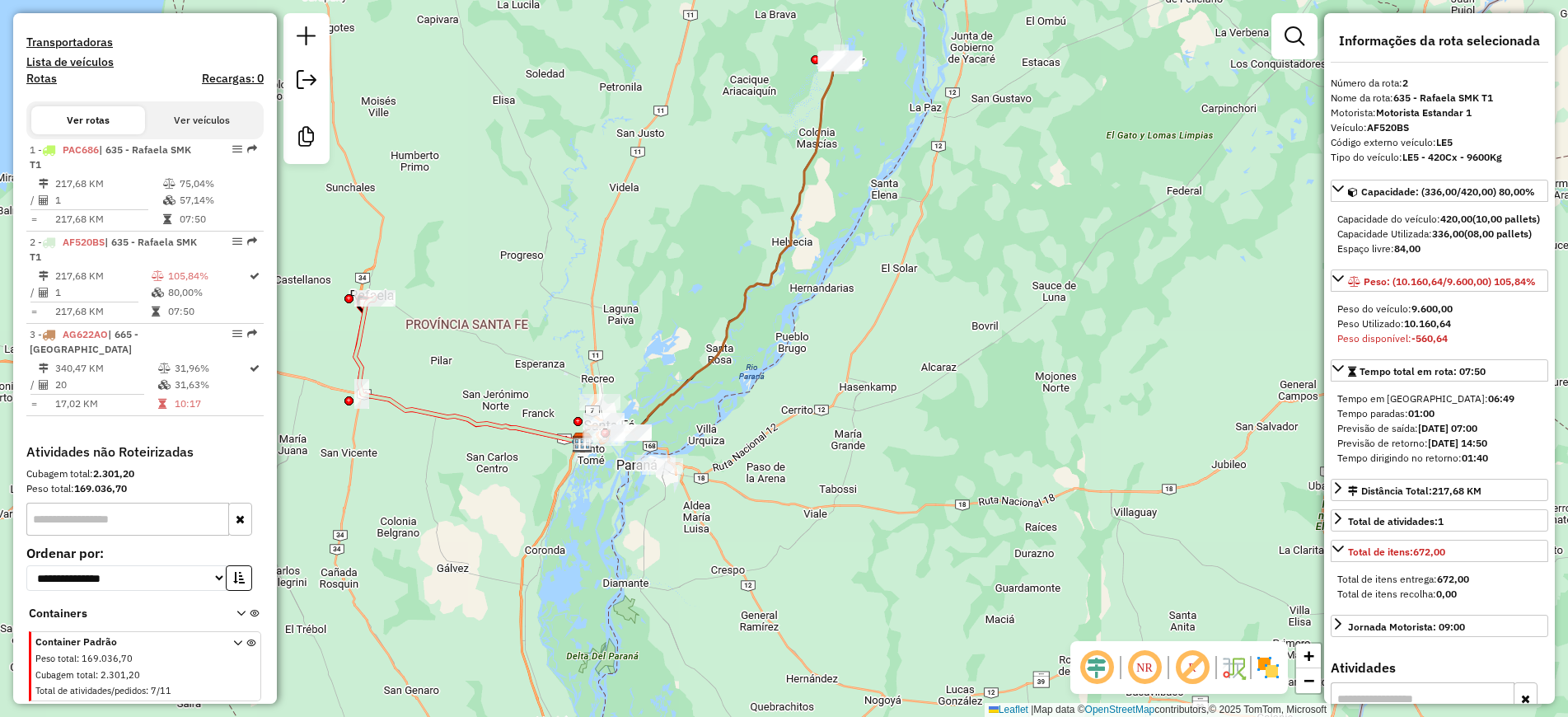
click at [907, 633] on div "Janela de atendimento Grade de atendimento Capacidade Transportadoras Veículos …" at bounding box center [784, 358] width 1568 height 717
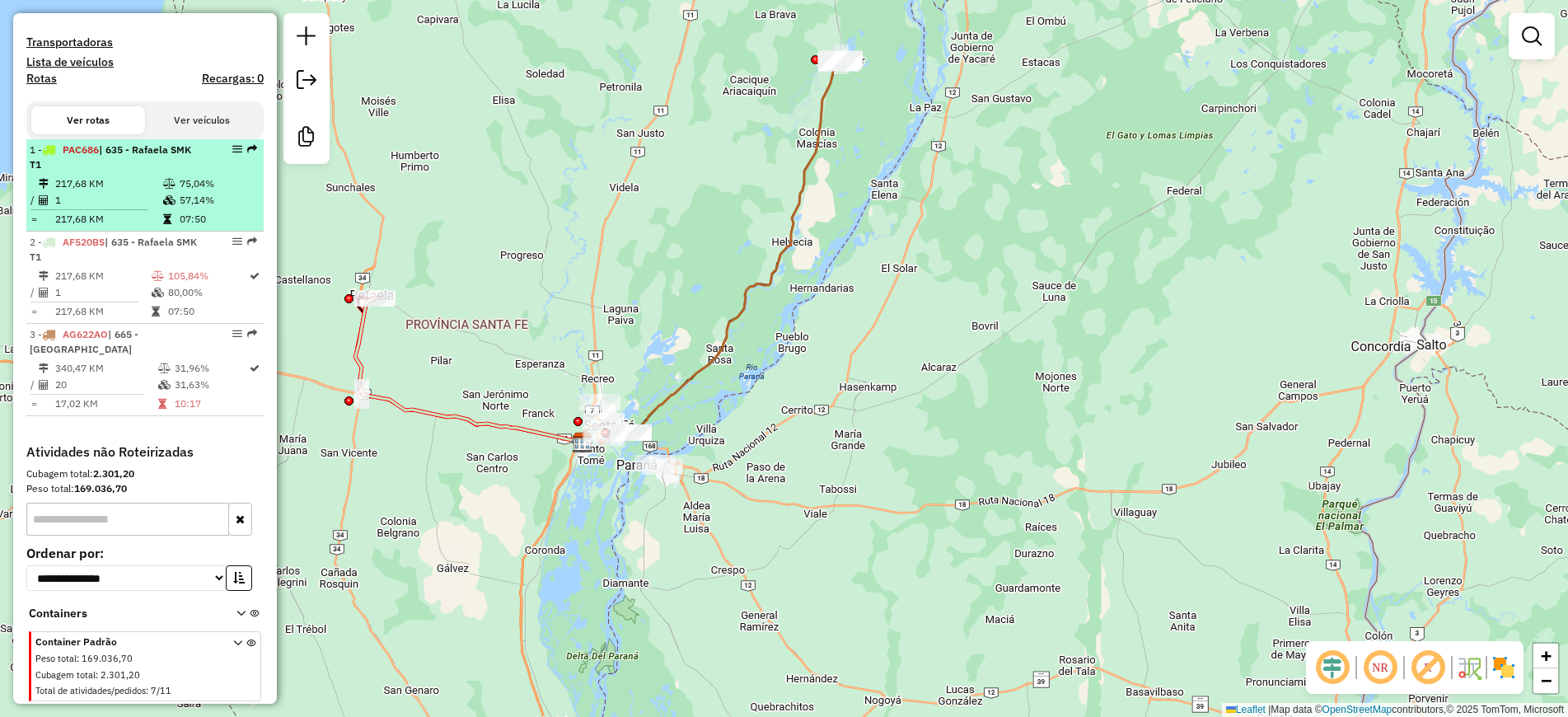
click at [117, 209] on td "1" at bounding box center [108, 200] width 108 height 16
select select "**********"
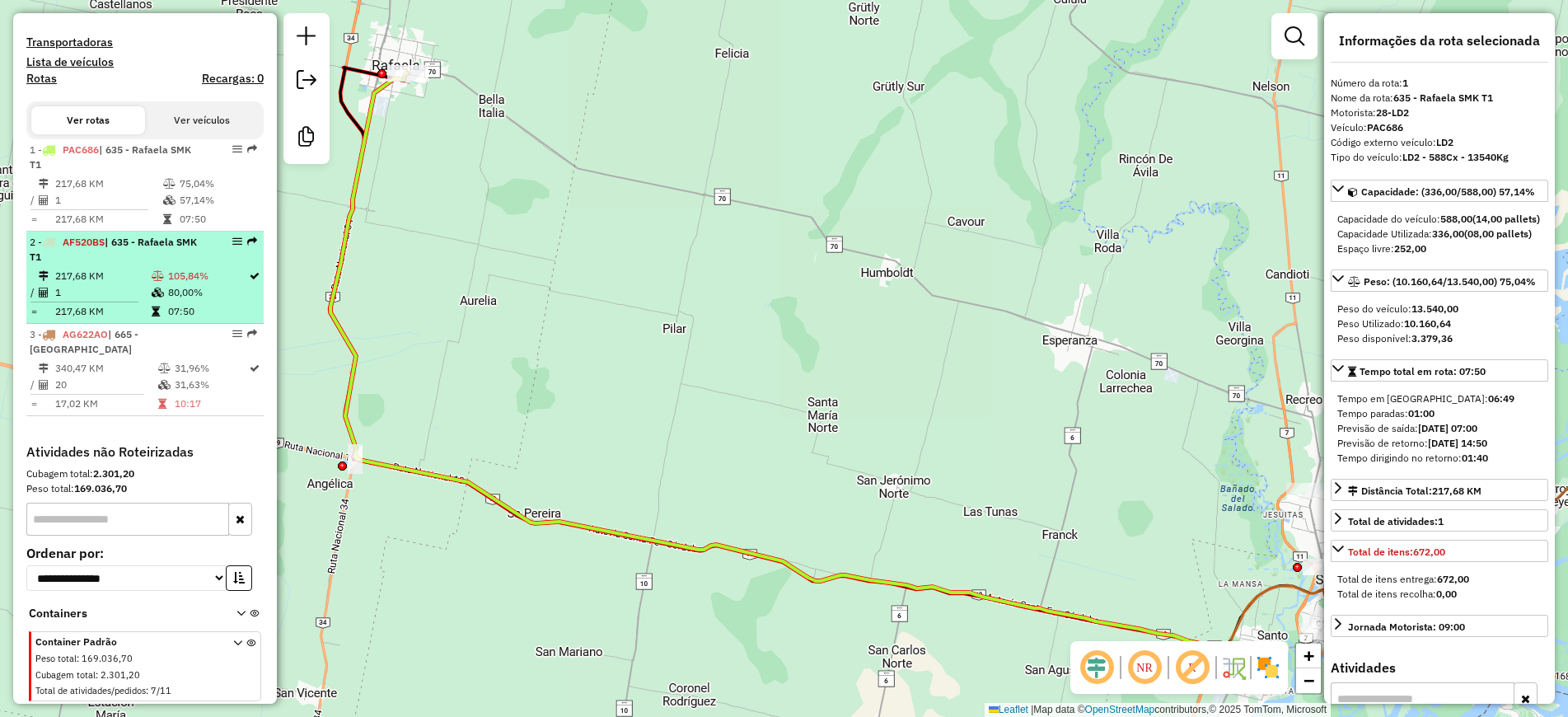
click at [138, 284] on td "217,68 KM" at bounding box center [102, 276] width 97 height 16
